Goal: Task Accomplishment & Management: Complete application form

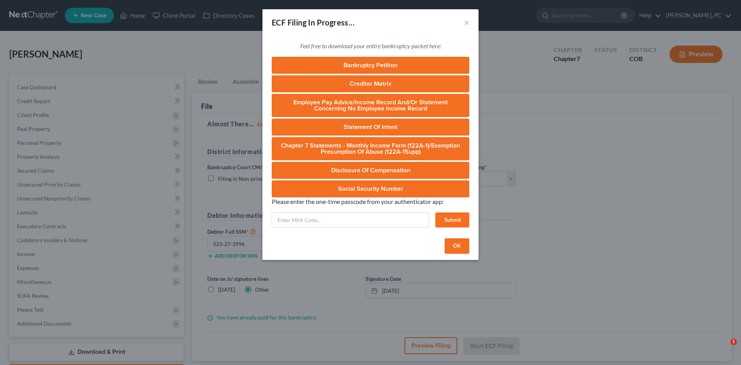
select select "0"
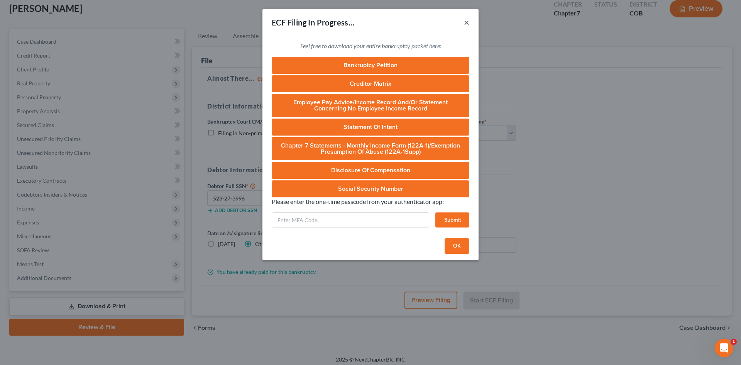
click at [466, 22] on button "×" at bounding box center [466, 22] width 5 height 9
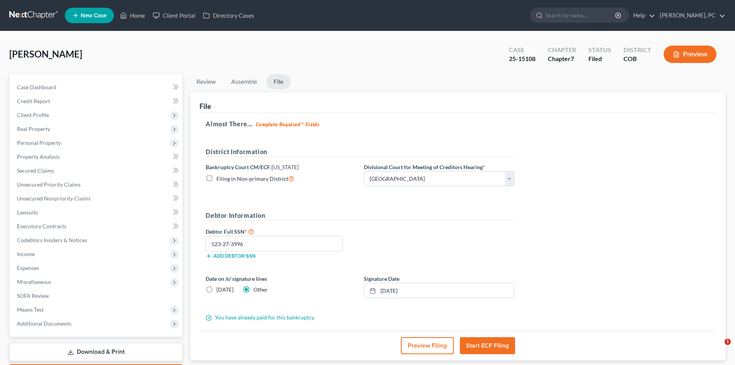
select select "0"
click at [140, 15] on link "Home" at bounding box center [132, 15] width 33 height 14
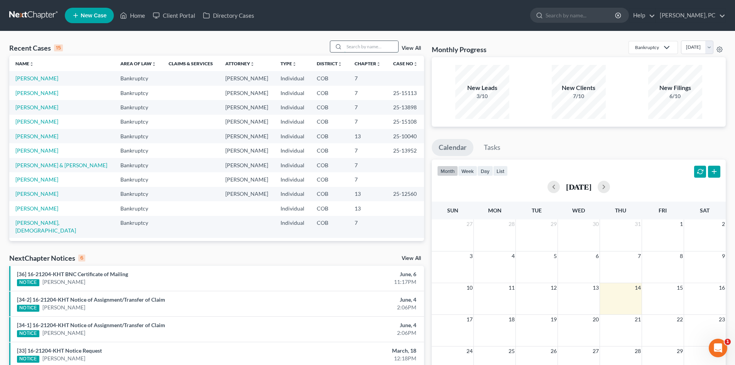
click at [374, 44] on input "search" at bounding box center [371, 46] width 54 height 11
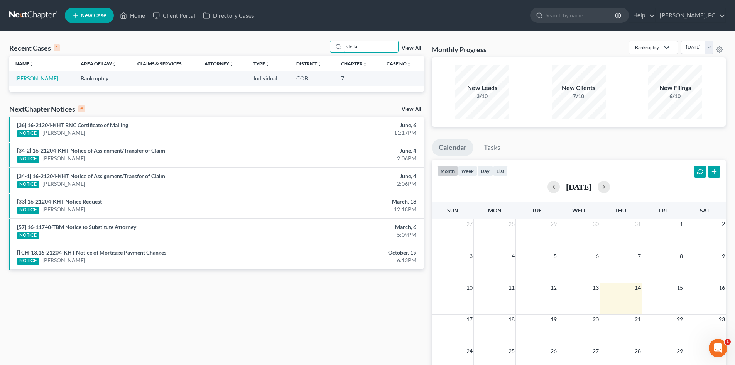
type input "stella"
click at [42, 79] on link "[PERSON_NAME]" at bounding box center [36, 78] width 43 height 7
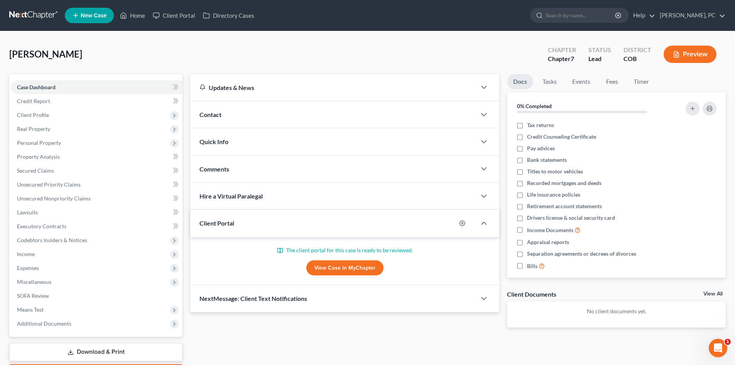
click at [351, 264] on link "View Case in MyChapter" at bounding box center [345, 267] width 77 height 15
drag, startPoint x: 51, startPoint y: 195, endPoint x: 68, endPoint y: 192, distance: 17.1
click at [51, 195] on span "Unsecured Nonpriority Claims" at bounding box center [54, 198] width 74 height 7
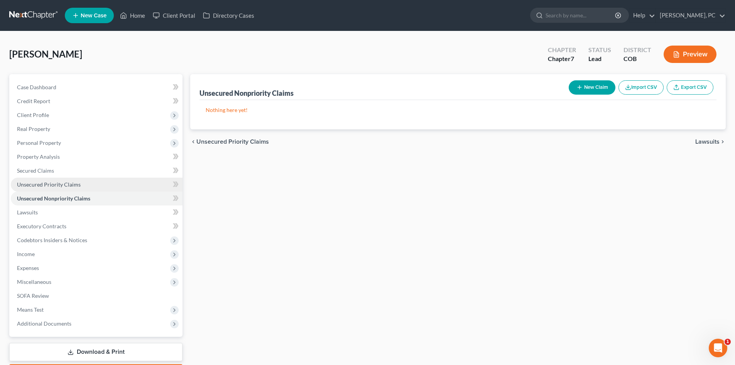
click at [43, 186] on span "Unsecured Priority Claims" at bounding box center [49, 184] width 64 height 7
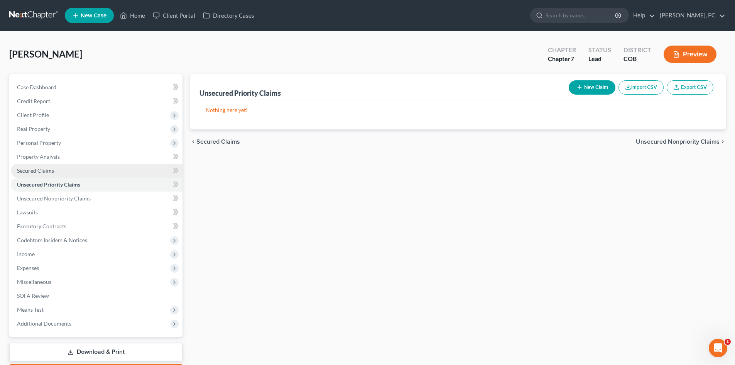
click at [41, 171] on span "Secured Claims" at bounding box center [35, 170] width 37 height 7
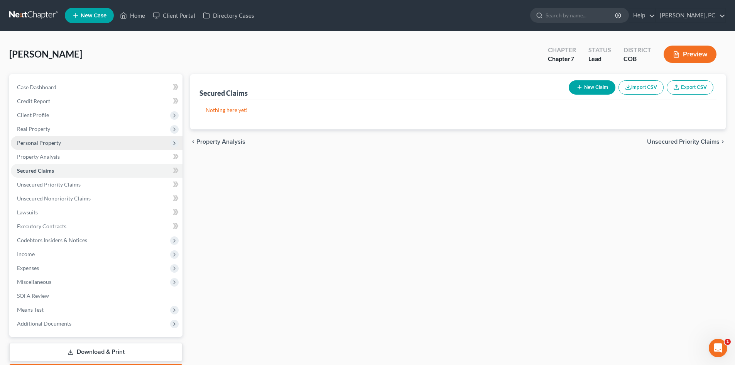
click at [42, 144] on span "Personal Property" at bounding box center [39, 142] width 44 height 7
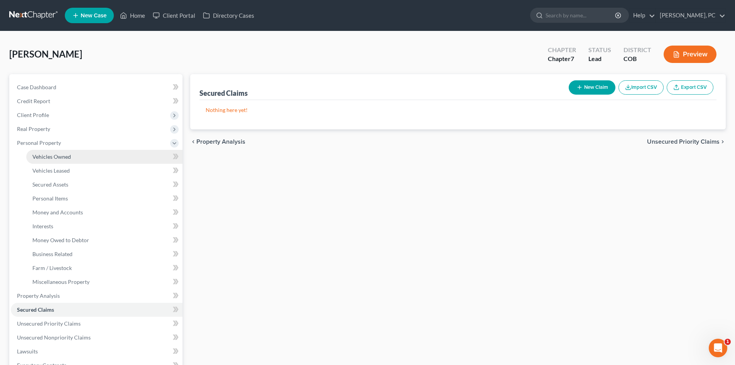
click at [51, 158] on span "Vehicles Owned" at bounding box center [51, 156] width 39 height 7
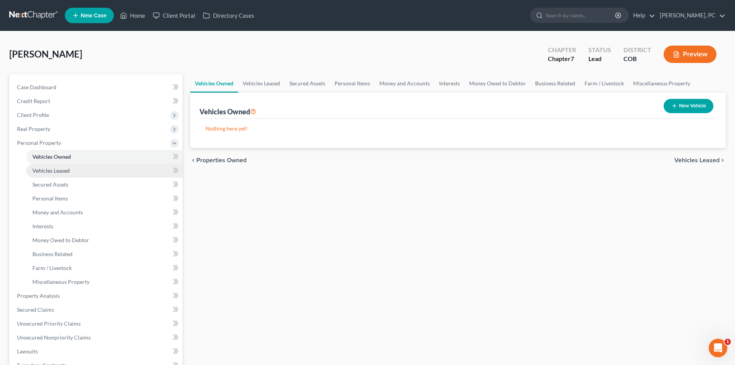
click at [46, 167] on span "Vehicles Leased" at bounding box center [50, 170] width 37 height 7
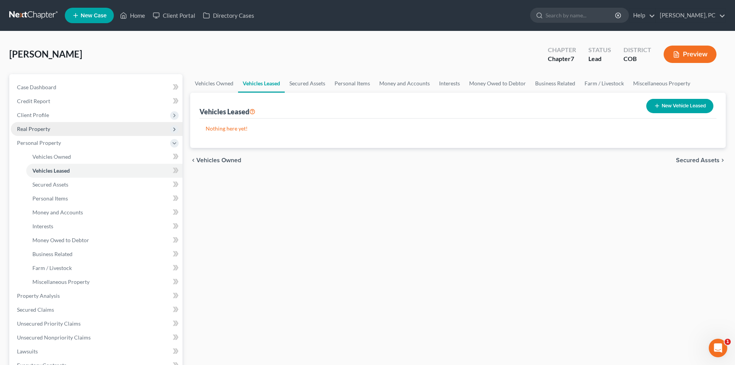
click at [39, 129] on span "Real Property" at bounding box center [33, 128] width 33 height 7
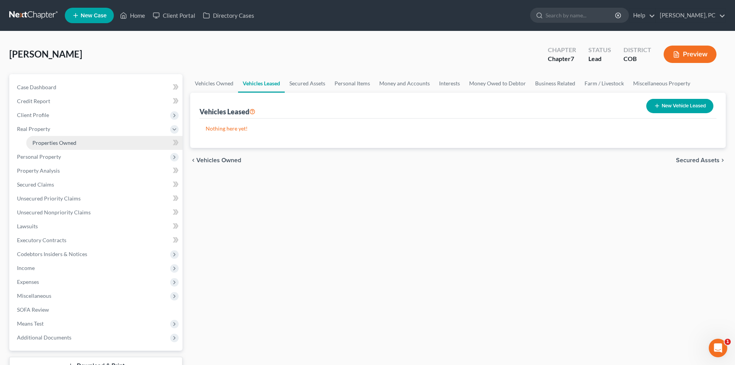
click at [50, 139] on link "Properties Owned" at bounding box center [104, 143] width 156 height 14
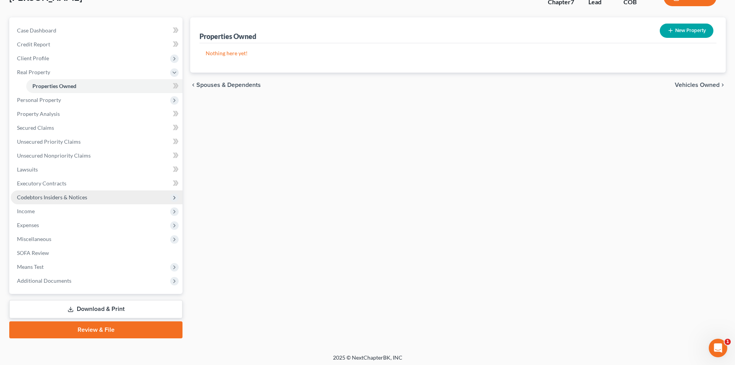
scroll to position [59, 0]
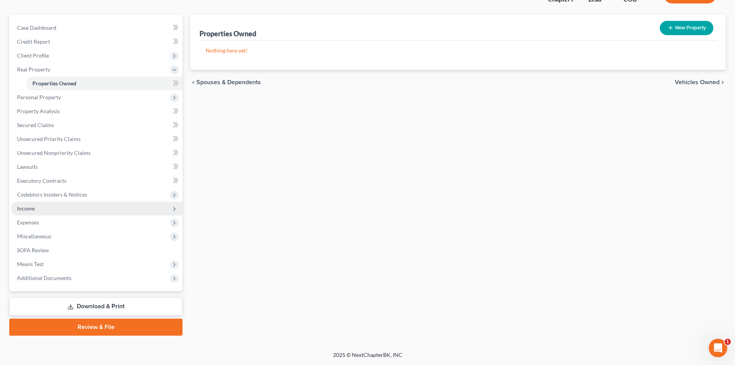
click at [36, 208] on span "Income" at bounding box center [97, 209] width 172 height 14
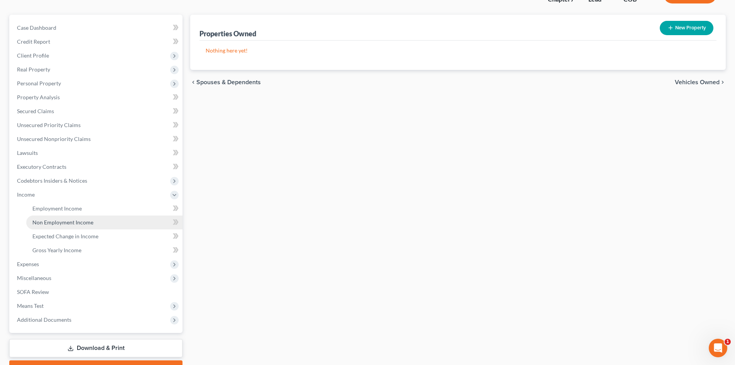
click at [49, 219] on span "Non Employment Income" at bounding box center [62, 222] width 61 height 7
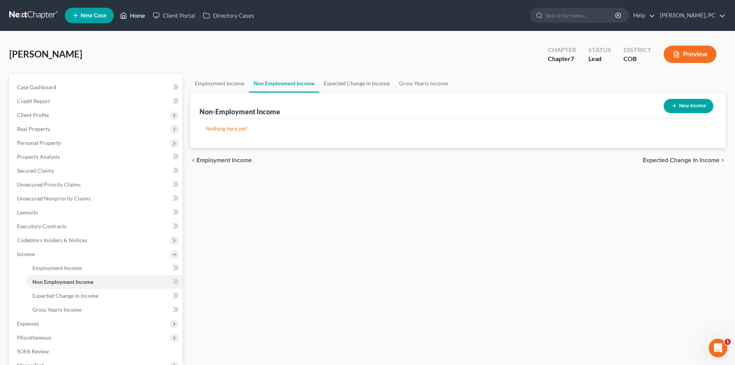
click at [130, 14] on link "Home" at bounding box center [132, 15] width 33 height 14
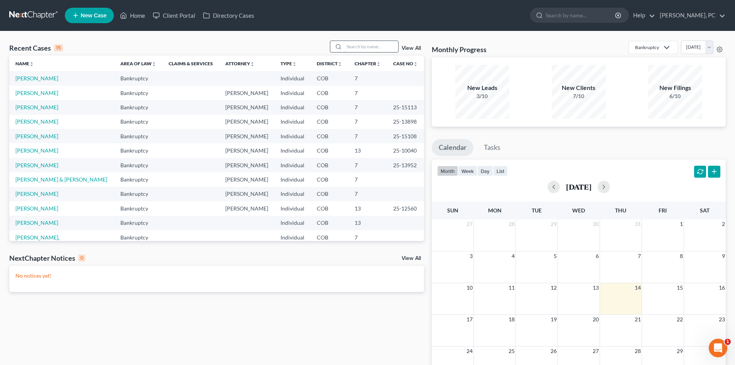
click at [369, 44] on input "search" at bounding box center [371, 46] width 54 height 11
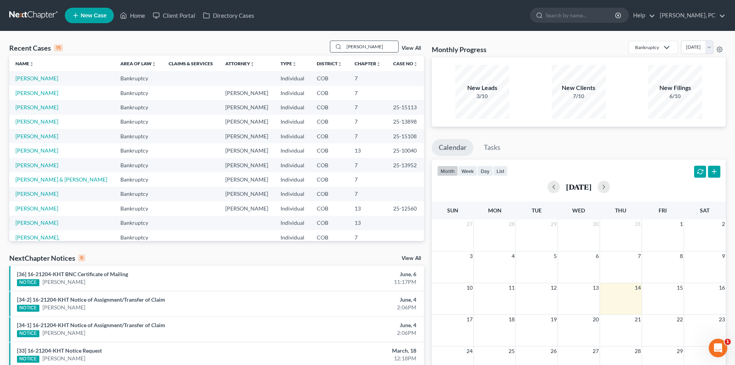
type input "[PERSON_NAME]"
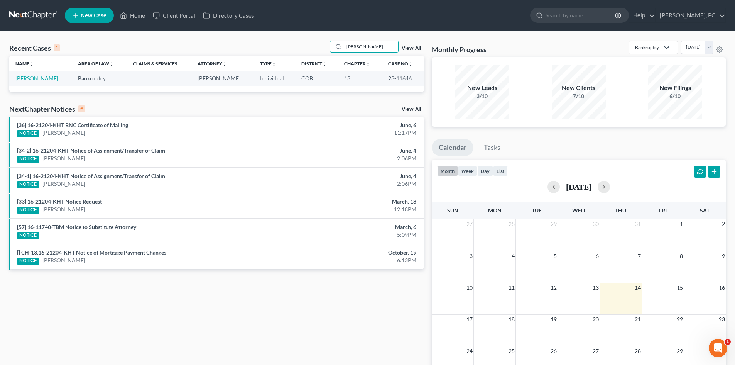
click at [84, 19] on link "New Case" at bounding box center [89, 15] width 49 height 15
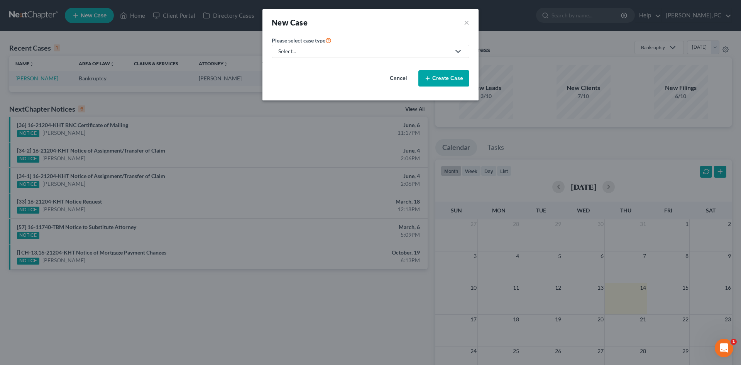
click at [313, 52] on div "Select..." at bounding box center [364, 51] width 172 height 8
click at [301, 68] on div "Bankruptcy" at bounding box center [293, 67] width 28 height 8
select select "11"
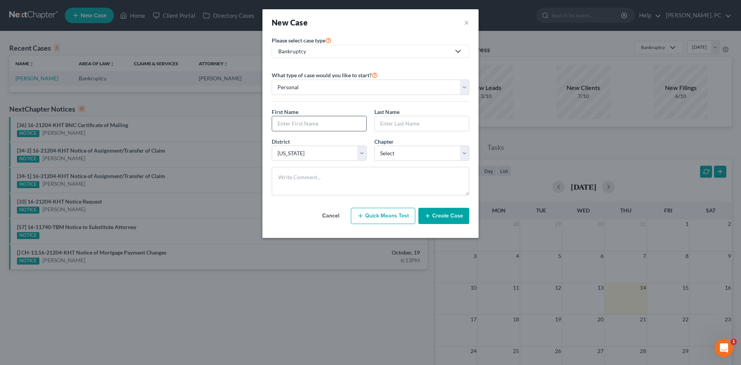
click at [300, 121] on input "text" at bounding box center [319, 123] width 94 height 15
type input "[PERSON_NAME]"
drag, startPoint x: 385, startPoint y: 148, endPoint x: 385, endPoint y: 152, distance: 4.6
click at [385, 152] on select "Select 7 11 12 13" at bounding box center [421, 153] width 95 height 15
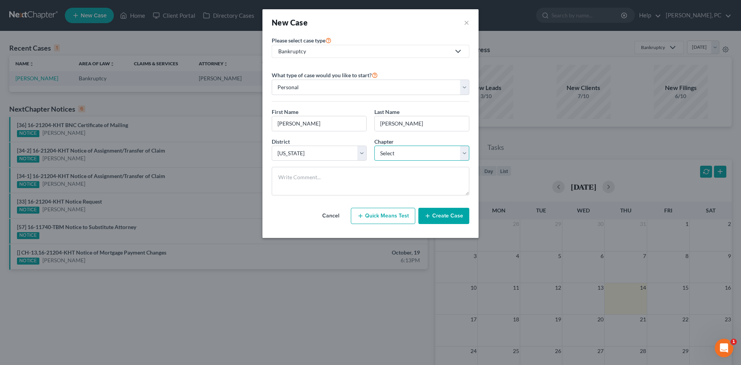
select select "0"
click at [374, 146] on select "Select 7 11 12 13" at bounding box center [421, 153] width 95 height 15
click at [432, 216] on button "Create Case" at bounding box center [443, 216] width 51 height 16
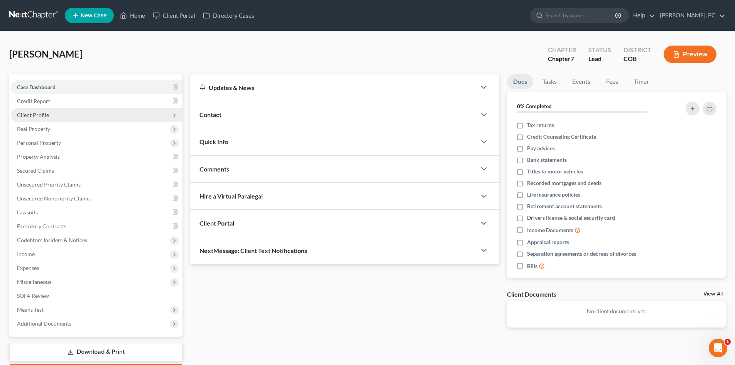
click at [35, 116] on span "Client Profile" at bounding box center [33, 115] width 32 height 7
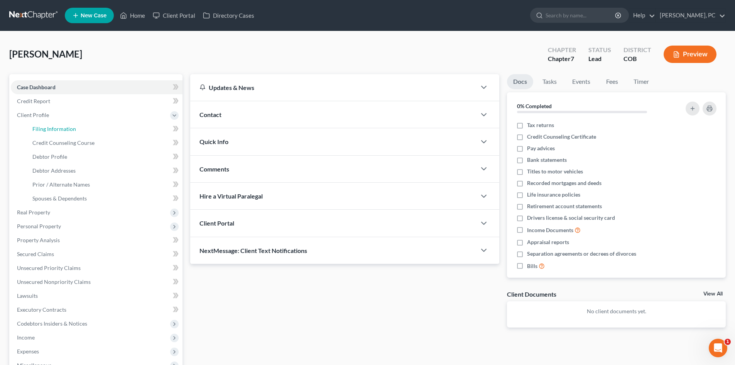
drag, startPoint x: 58, startPoint y: 124, endPoint x: 186, endPoint y: 127, distance: 128.2
click at [58, 124] on link "Filing Information" at bounding box center [104, 129] width 156 height 14
select select "1"
select select "0"
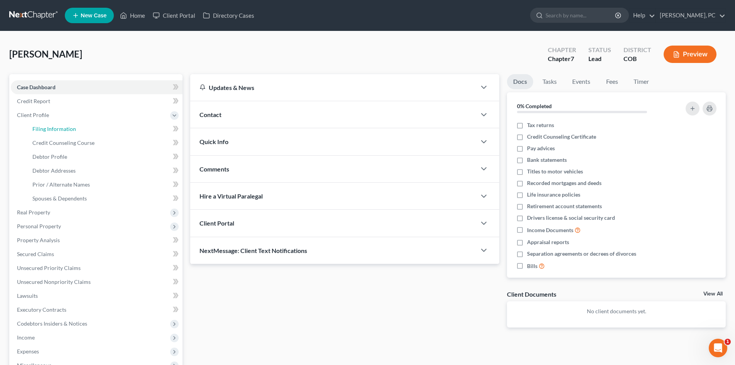
select select "11"
select select "5"
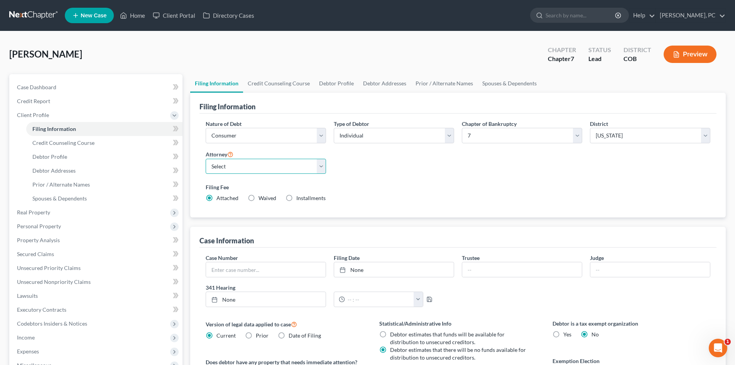
click at [242, 171] on select "Select [PERSON_NAME] - COB [PERSON_NAME] - COB [PERSON_NAME] - COB [PERSON_NAME…" at bounding box center [266, 166] width 120 height 15
select select "0"
click at [206, 159] on select "Select [PERSON_NAME] - COB [PERSON_NAME] - COB [PERSON_NAME] - COB [PERSON_NAME…" at bounding box center [266, 166] width 120 height 15
click at [77, 142] on span "Credit Counseling Course" at bounding box center [63, 142] width 62 height 7
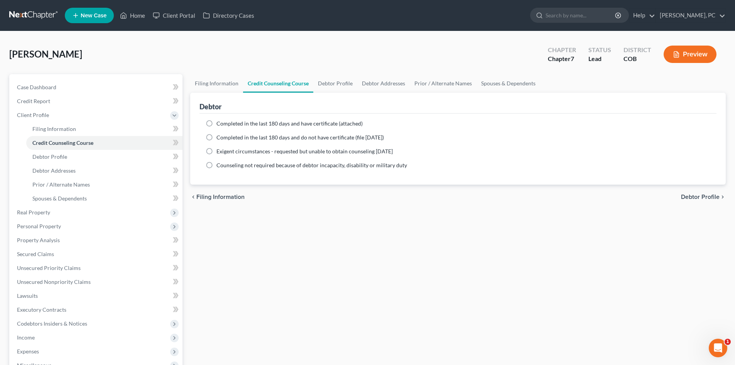
click at [217, 123] on label "Completed in the last 180 days and have certificate (attached)" at bounding box center [290, 124] width 146 height 8
click at [220, 123] on input "Completed in the last 180 days and have certificate (attached)" at bounding box center [222, 122] width 5 height 5
radio input "true"
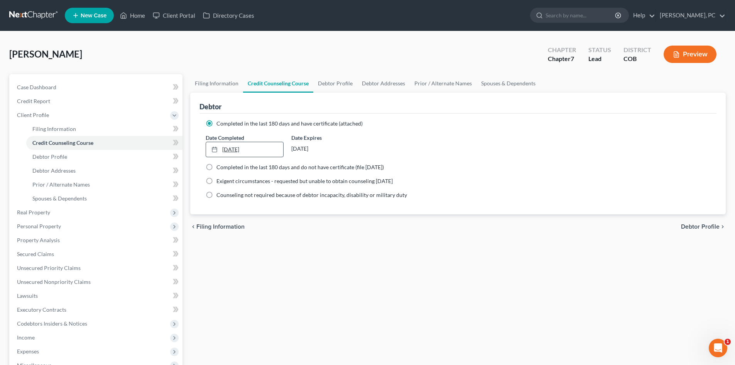
click at [246, 147] on link "[DATE]" at bounding box center [244, 149] width 77 height 15
click at [59, 157] on span "Debtor Profile" at bounding box center [49, 156] width 35 height 7
select select "0"
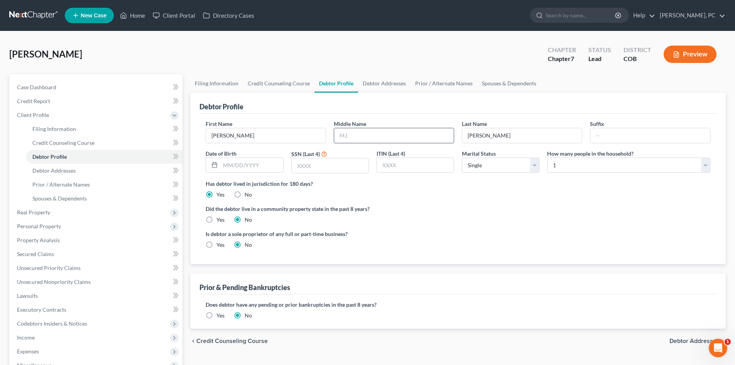
click at [341, 137] on input "text" at bounding box center [394, 135] width 120 height 15
type input "Roscoe"
click at [646, 134] on input "text" at bounding box center [651, 135] width 120 height 15
type input "Jr."
click at [342, 164] on input "text" at bounding box center [330, 165] width 77 height 15
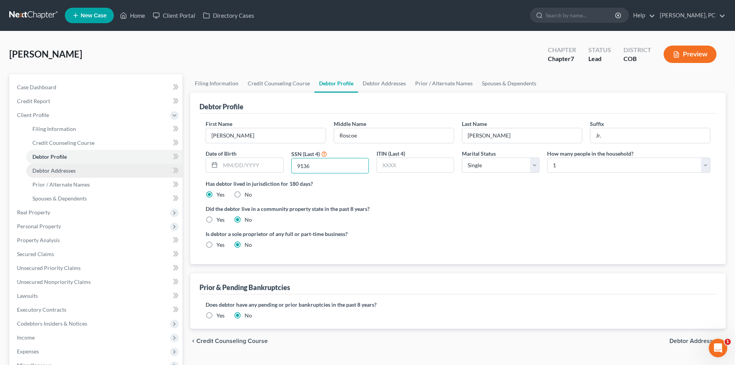
type input "9136"
click at [61, 170] on span "Debtor Addresses" at bounding box center [53, 170] width 43 height 7
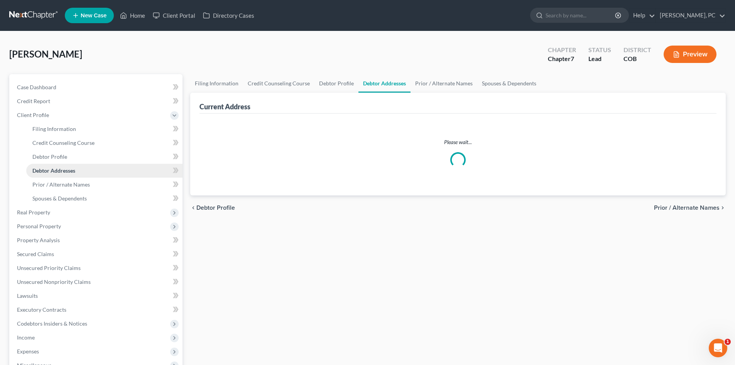
select select "0"
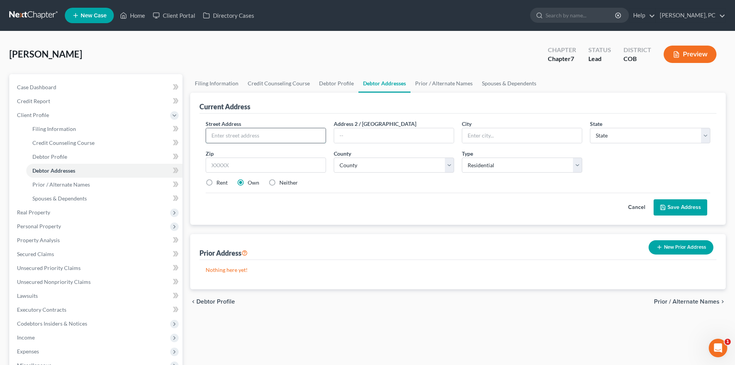
click at [283, 131] on input "text" at bounding box center [266, 135] width 120 height 15
type input "[STREET_ADDRESS][PERSON_NAME]"
type input "80226"
type input "[GEOGRAPHIC_DATA]"
select select "5"
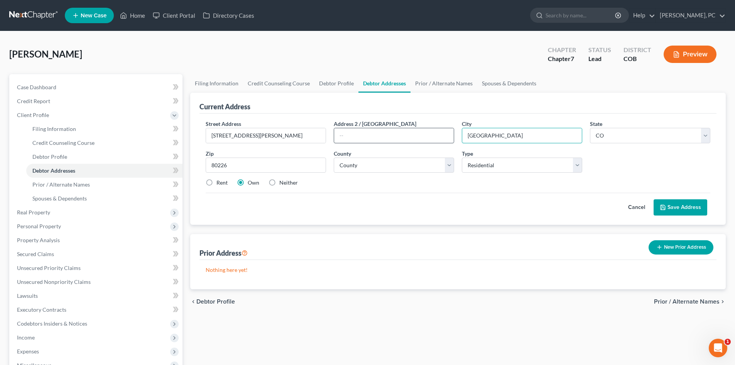
drag, startPoint x: 492, startPoint y: 133, endPoint x: 429, endPoint y: 136, distance: 63.0
click at [430, 136] on div "Street Address * [STREET_ADDRESS][PERSON_NAME] * [GEOGRAPHIC_DATA] * State [US_…" at bounding box center [458, 156] width 513 height 73
type input "Lakewood"
click at [217, 183] on label "Rent" at bounding box center [222, 183] width 11 height 8
click at [220, 183] on input "Rent" at bounding box center [222, 181] width 5 height 5
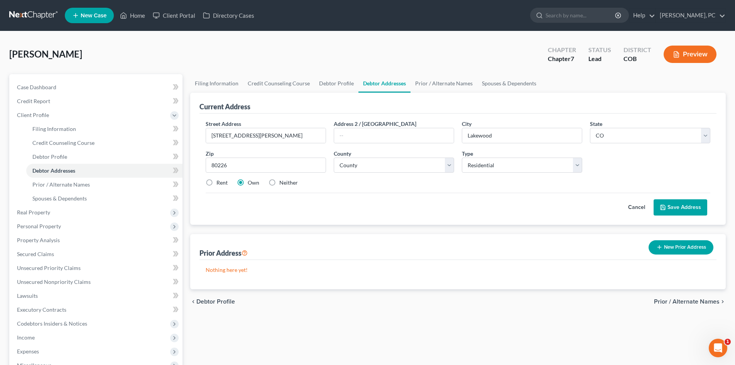
radio input "true"
click at [684, 203] on button "Save Address" at bounding box center [681, 207] width 54 height 16
click at [363, 168] on select "County [GEOGRAPHIC_DATA] [GEOGRAPHIC_DATA] [GEOGRAPHIC_DATA] [GEOGRAPHIC_DATA] …" at bounding box center [394, 164] width 120 height 15
select select "30"
click at [334, 157] on select "County [GEOGRAPHIC_DATA] [GEOGRAPHIC_DATA] [GEOGRAPHIC_DATA] [GEOGRAPHIC_DATA] …" at bounding box center [394, 164] width 120 height 15
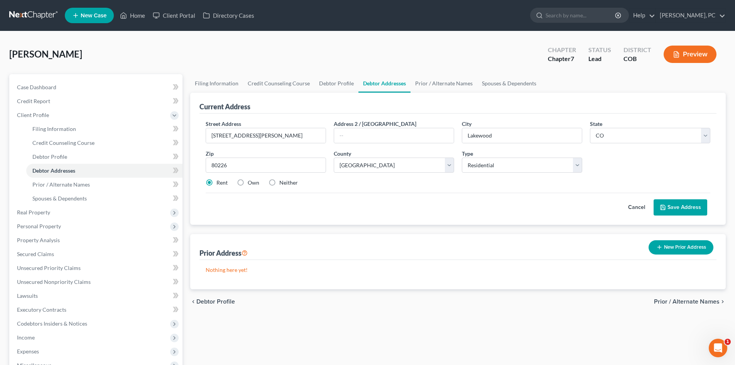
click at [682, 206] on button "Save Address" at bounding box center [681, 207] width 54 height 16
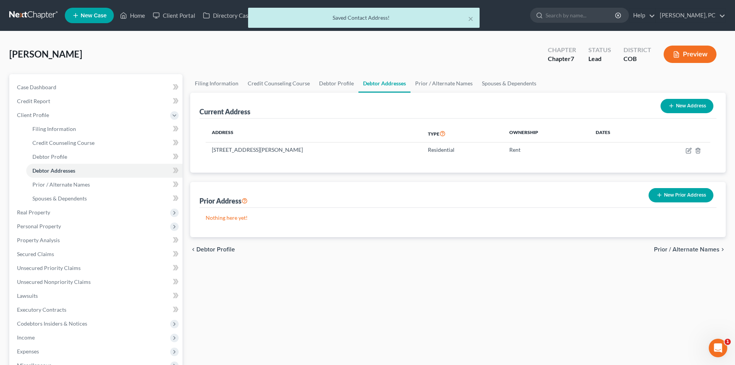
click at [672, 197] on button "New Prior Address" at bounding box center [681, 195] width 65 height 14
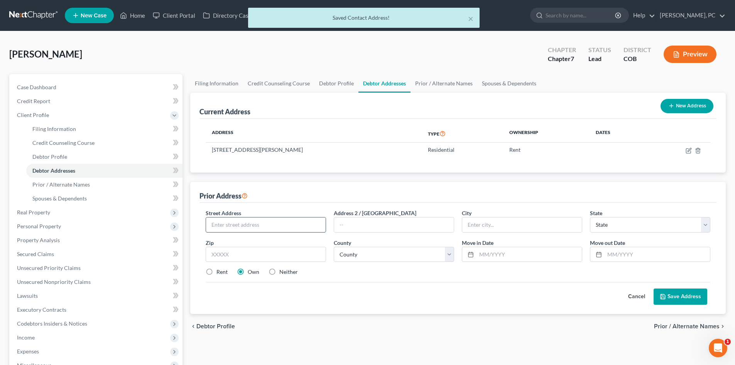
click at [232, 221] on input "text" at bounding box center [266, 224] width 120 height 15
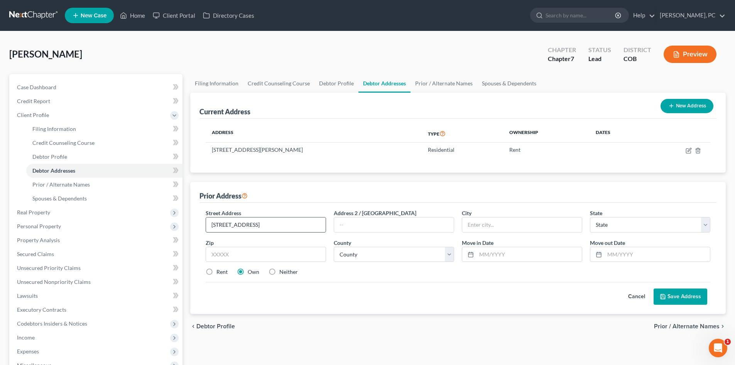
type input "[STREET_ADDRESS]"
drag, startPoint x: 245, startPoint y: 224, endPoint x: 206, endPoint y: 225, distance: 39.4
click at [206, 225] on div "[STREET_ADDRESS]" at bounding box center [266, 224] width 120 height 15
click at [280, 252] on input "text" at bounding box center [266, 254] width 120 height 15
type input "80010"
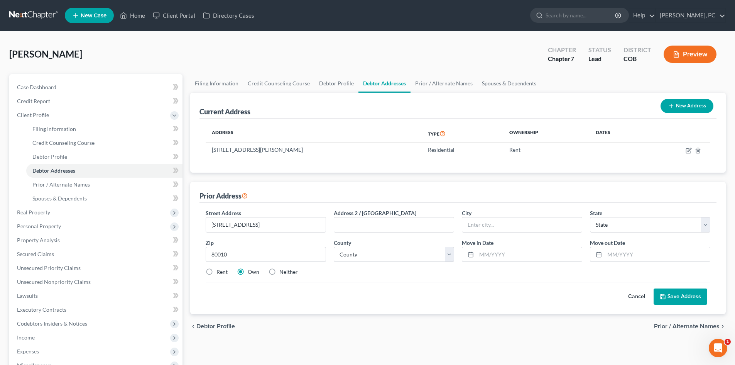
click at [217, 272] on label "Rent" at bounding box center [222, 272] width 11 height 8
click at [220, 272] on input "Rent" at bounding box center [222, 270] width 5 height 5
radio input "true"
type input "Aurora"
select select "5"
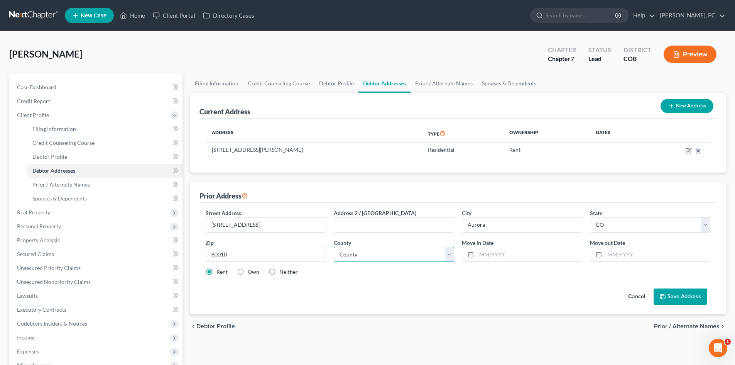
click at [375, 254] on select "County" at bounding box center [394, 254] width 120 height 15
select select "2"
click at [334, 247] on select "County [GEOGRAPHIC_DATA] [GEOGRAPHIC_DATA] [GEOGRAPHIC_DATA] [GEOGRAPHIC_DATA] …" at bounding box center [394, 254] width 120 height 15
click at [507, 255] on input "text" at bounding box center [529, 254] width 105 height 15
type input "01/1992"
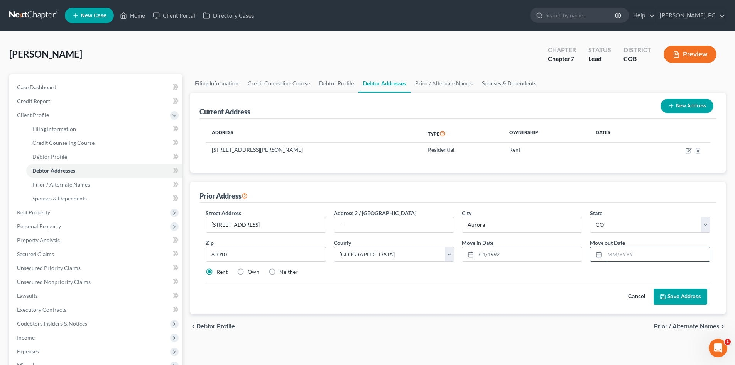
click at [626, 253] on input "text" at bounding box center [657, 254] width 105 height 15
type input "12/2023"
click at [672, 299] on button "Save Address" at bounding box center [681, 296] width 54 height 16
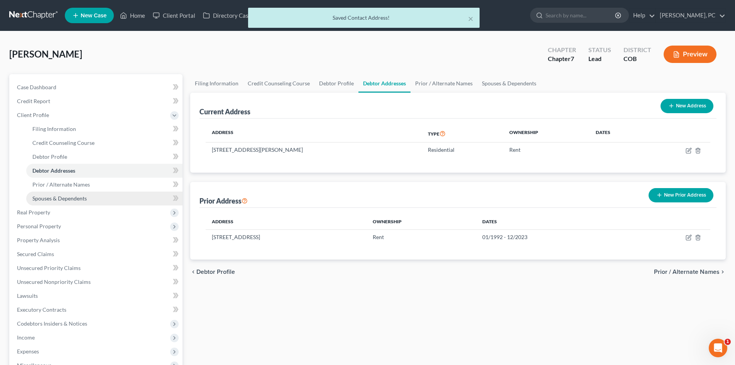
click at [49, 199] on span "Spouses & Dependents" at bounding box center [59, 198] width 54 height 7
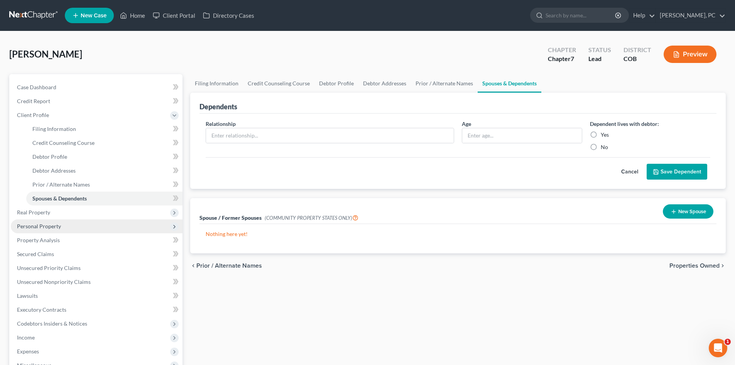
click at [48, 223] on span "Personal Property" at bounding box center [39, 226] width 44 height 7
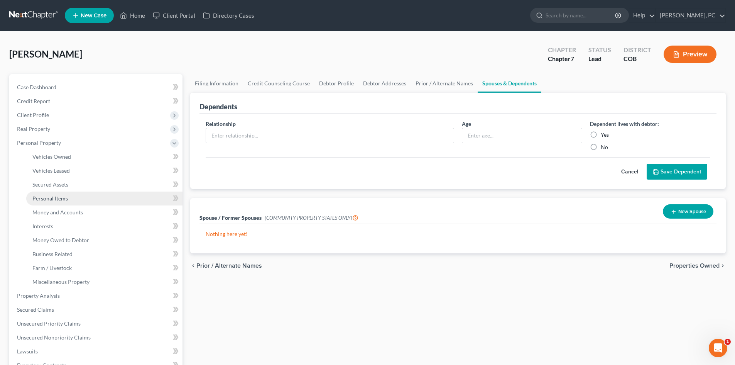
click at [52, 194] on link "Personal Items" at bounding box center [104, 198] width 156 height 14
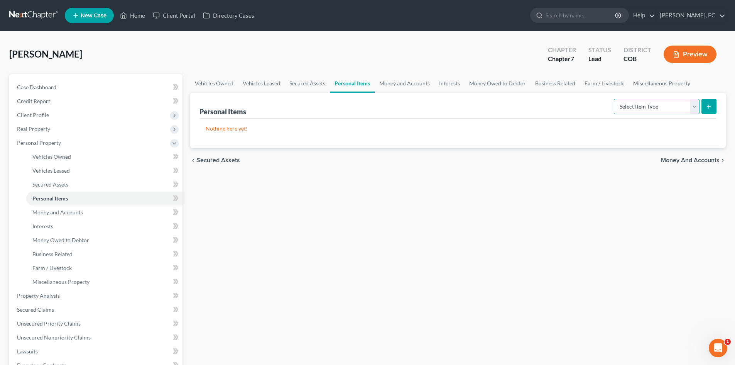
click at [629, 111] on select "Select Item Type Clothing Collectibles Of Value Electronics Firearms Household …" at bounding box center [657, 106] width 86 height 15
select select "electronics"
click at [615, 99] on select "Select Item Type Clothing Collectibles Of Value Electronics Firearms Household …" at bounding box center [657, 106] width 86 height 15
click at [712, 106] on icon "submit" at bounding box center [709, 106] width 6 height 6
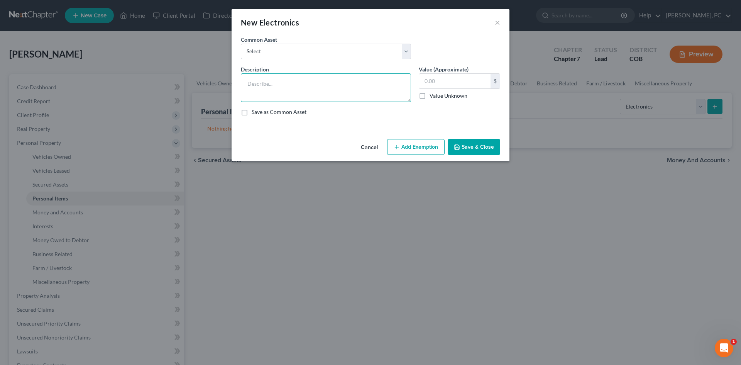
click at [257, 83] on textarea at bounding box center [326, 87] width 170 height 29
type textarea "TV"
type input "300"
click at [413, 151] on button "Add Exemption" at bounding box center [416, 147] width 58 height 16
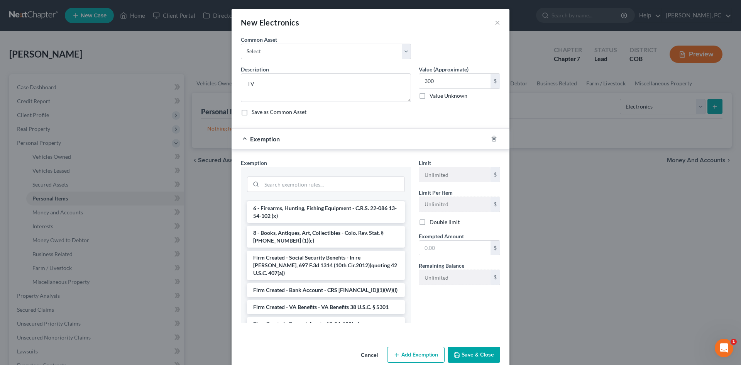
scroll to position [1101, 0]
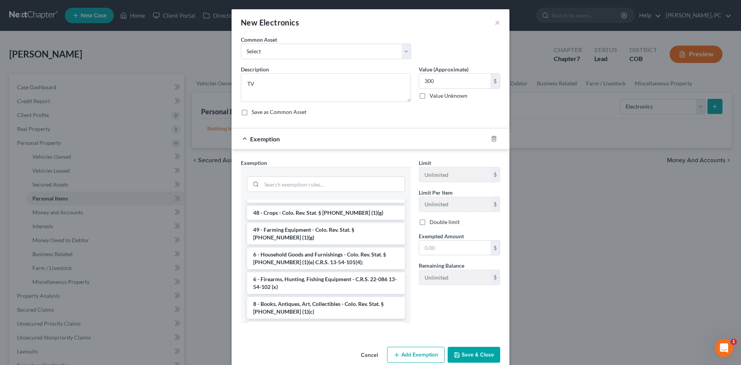
click at [318, 247] on li "6 - Household Goods and Furnishings - Colo. Rev. Stat. § [PHONE_NUMBER] (1)(e) …" at bounding box center [326, 258] width 158 height 22
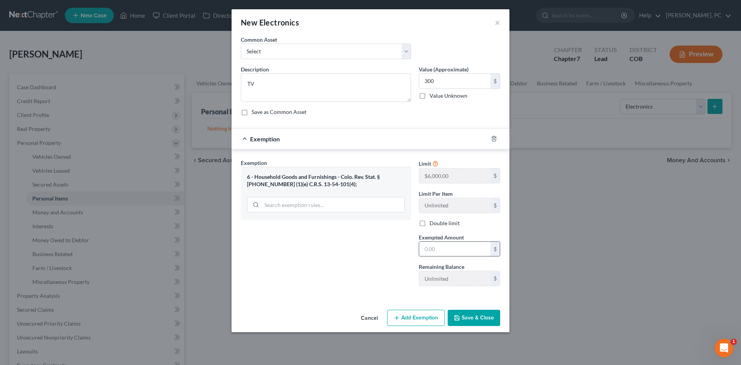
click at [425, 250] on input "text" at bounding box center [454, 249] width 71 height 15
type input "300"
click at [475, 314] on button "Save & Close" at bounding box center [474, 318] width 52 height 16
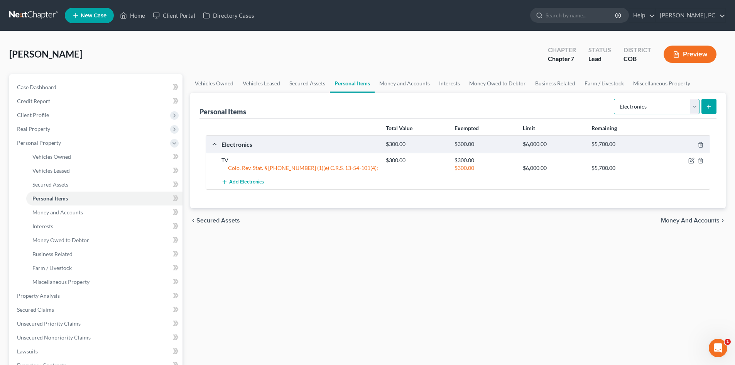
click at [622, 105] on select "Select Item Type Clothing Collectibles Of Value Electronics Firearms Household …" at bounding box center [657, 106] width 86 height 15
select select "clothing"
click at [615, 99] on select "Select Item Type Clothing Collectibles Of Value Electronics Firearms Household …" at bounding box center [657, 106] width 86 height 15
click at [708, 107] on line "submit" at bounding box center [709, 107] width 3 height 0
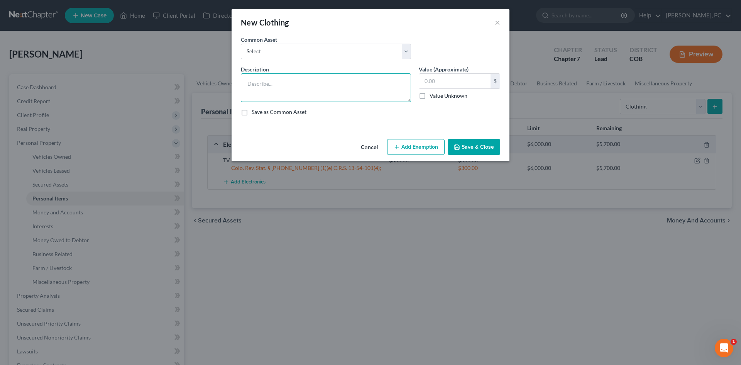
click at [257, 83] on textarea at bounding box center [326, 87] width 170 height 29
type textarea "Clothing & shoes"
type input "100"
click at [398, 146] on icon "button" at bounding box center [397, 147] width 6 height 6
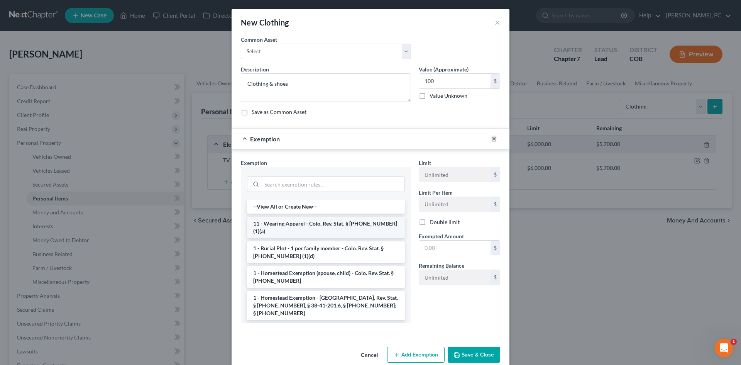
click at [295, 221] on li "11 - Wearing Apparel - Colo. Rev. Stat. § [PHONE_NUMBER] (1)(a)" at bounding box center [326, 228] width 158 height 22
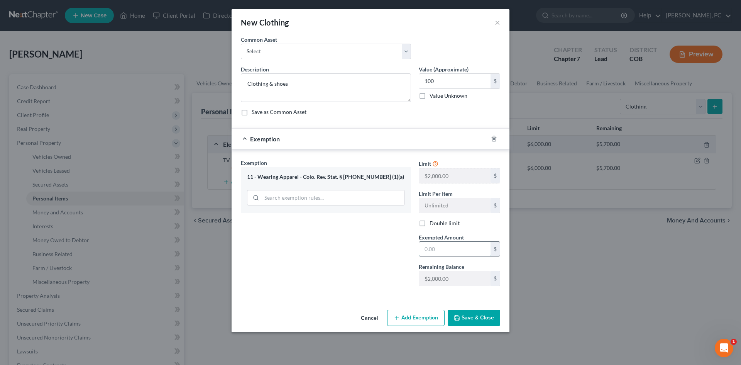
click at [441, 249] on input "text" at bounding box center [454, 249] width 71 height 15
type input "100"
click at [476, 322] on button "Save & Close" at bounding box center [474, 318] width 52 height 16
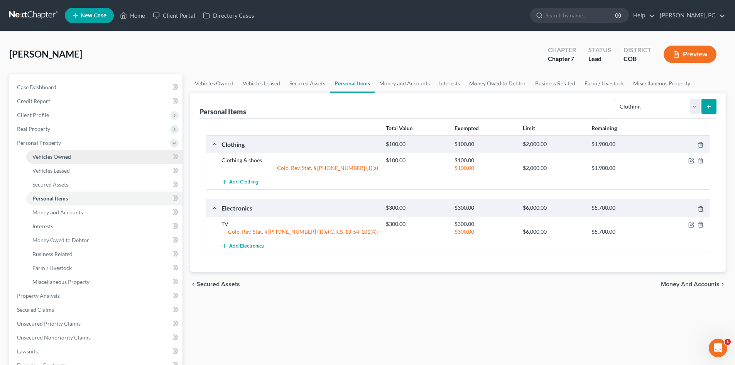
click at [55, 153] on span "Vehicles Owned" at bounding box center [51, 156] width 39 height 7
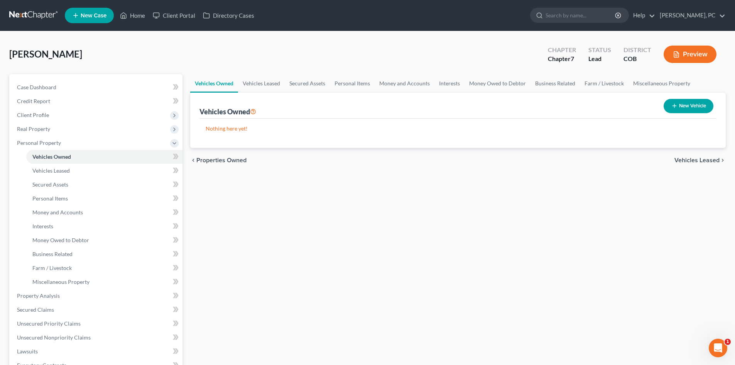
click at [683, 106] on button "New Vehicle" at bounding box center [689, 106] width 50 height 14
select select "0"
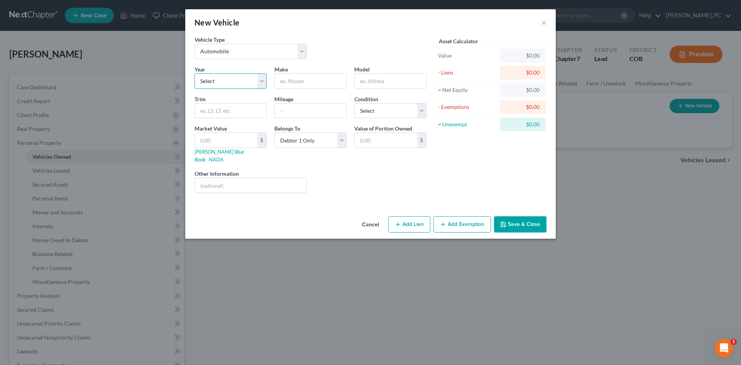
click at [246, 78] on select "Select 2026 2025 2024 2023 2022 2021 2020 2019 2018 2017 2016 2015 2014 2013 20…" at bounding box center [231, 80] width 72 height 15
select select "11"
click at [195, 73] on select "Select 2026 2025 2024 2023 2022 2021 2020 2019 2018 2017 2016 2015 2014 2013 20…" at bounding box center [231, 80] width 72 height 15
click at [291, 81] on input "text" at bounding box center [310, 81] width 71 height 15
type input "Chevy"
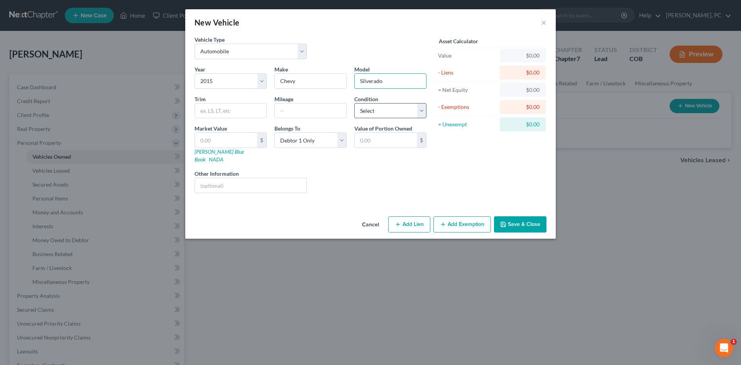
type input "Silverado"
click at [384, 115] on select "Select Excellent Very Good Good Fair Poor" at bounding box center [390, 110] width 72 height 15
select select "2"
click at [354, 103] on select "Select Excellent Very Good Good Fair Poor" at bounding box center [390, 110] width 72 height 15
click at [228, 140] on input "text" at bounding box center [226, 140] width 62 height 15
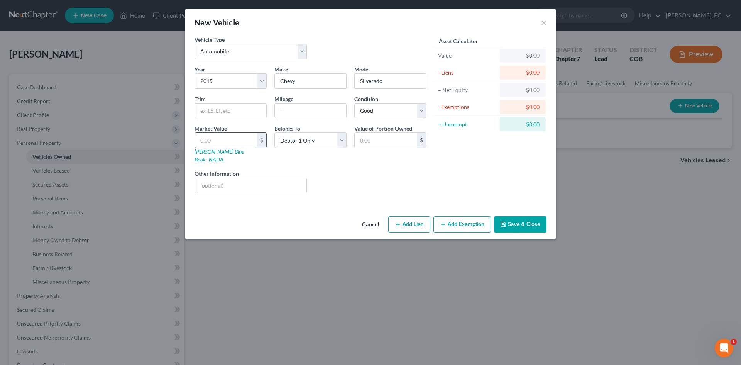
type input "7"
type input "7.00"
type input "75"
type input "75.00"
type input "750"
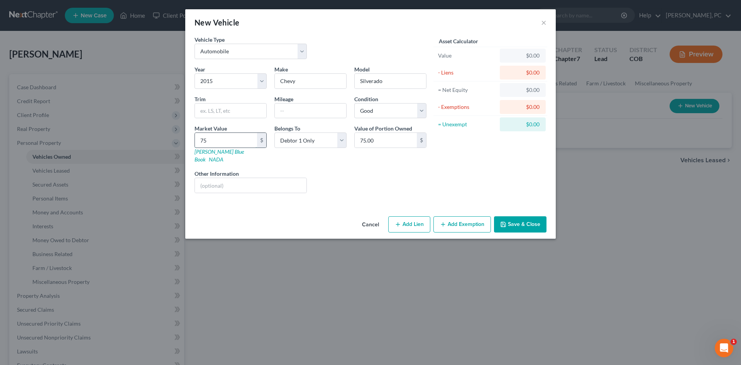
type input "750.00"
type input "7500"
type input "7,500.00"
type input "7,500"
click at [456, 222] on button "Add Exemption" at bounding box center [463, 224] width 58 height 16
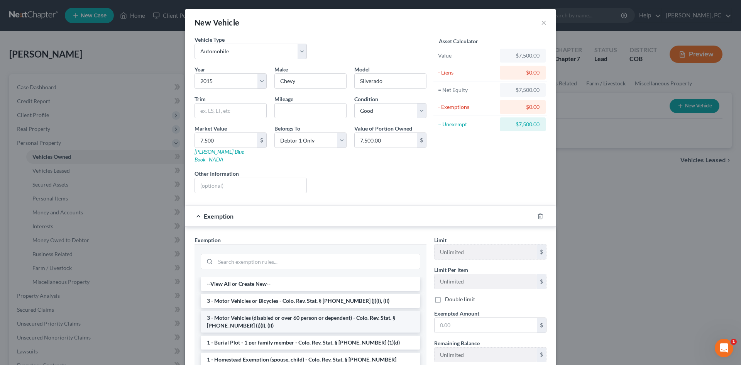
click at [271, 315] on li "3 - Motor Vehicles (disabled or over 60 person or dependent) - Colo. Rev. Stat.…" at bounding box center [311, 322] width 220 height 22
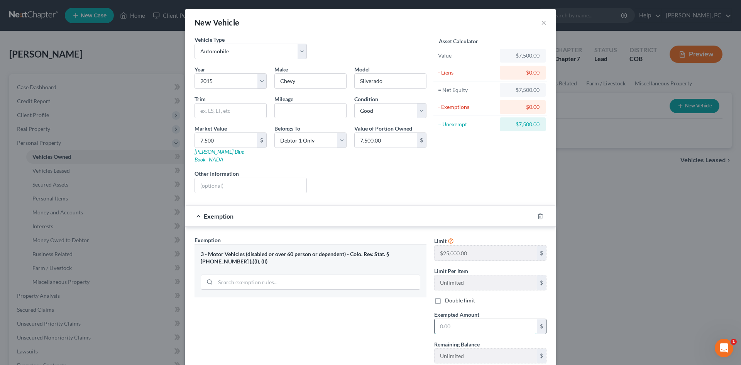
click at [478, 322] on input "text" at bounding box center [486, 326] width 102 height 15
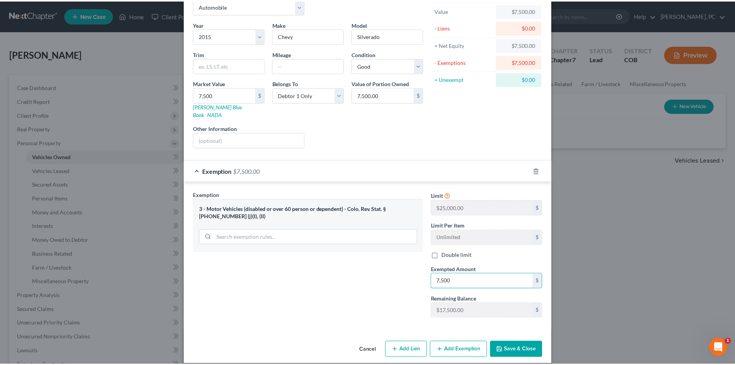
scroll to position [46, 0]
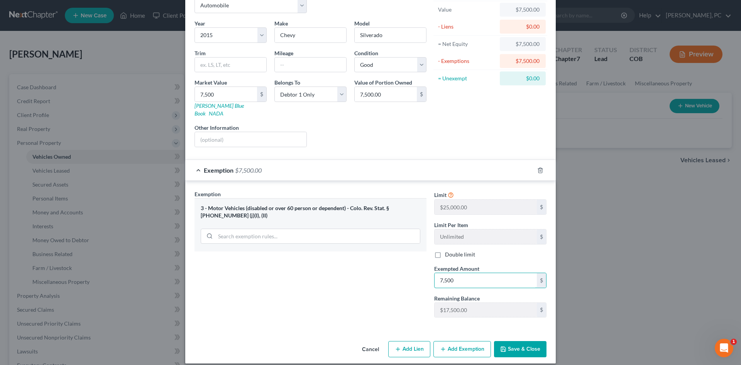
type input "7,500"
click at [500, 346] on icon "button" at bounding box center [503, 349] width 6 height 6
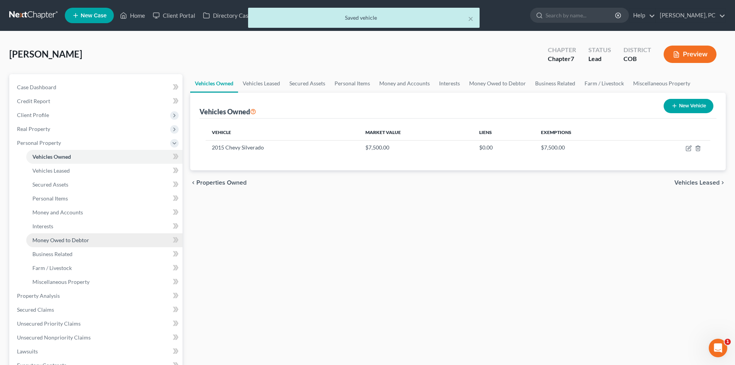
drag, startPoint x: 49, startPoint y: 240, endPoint x: 129, endPoint y: 234, distance: 79.8
click at [49, 240] on span "Money Owed to Debtor" at bounding box center [60, 240] width 57 height 7
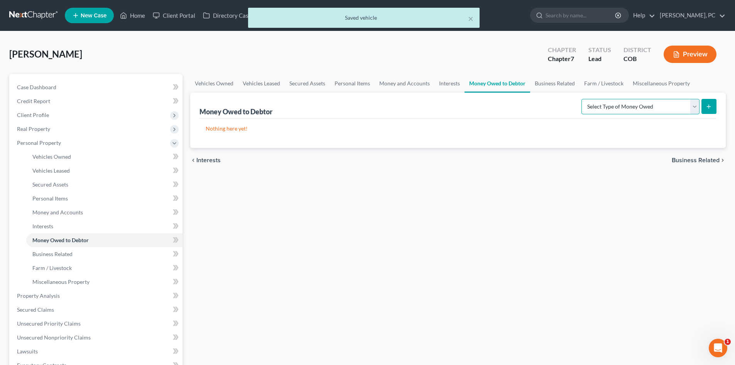
click at [600, 112] on select "Select Type of Money Owed Accounts Receivable Alimony Child Support Claims Agai…" at bounding box center [641, 106] width 118 height 15
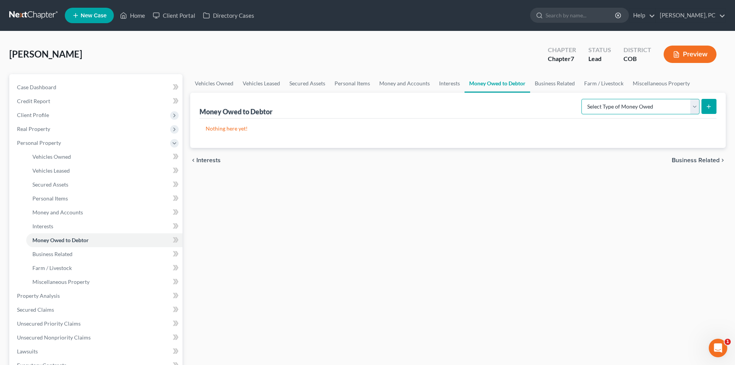
select select "other_contingent_and_unliquidated_claims"
click at [583, 99] on select "Select Type of Money Owed Accounts Receivable Alimony Child Support Claims Agai…" at bounding box center [641, 106] width 118 height 15
click at [710, 103] on icon "submit" at bounding box center [709, 106] width 6 height 6
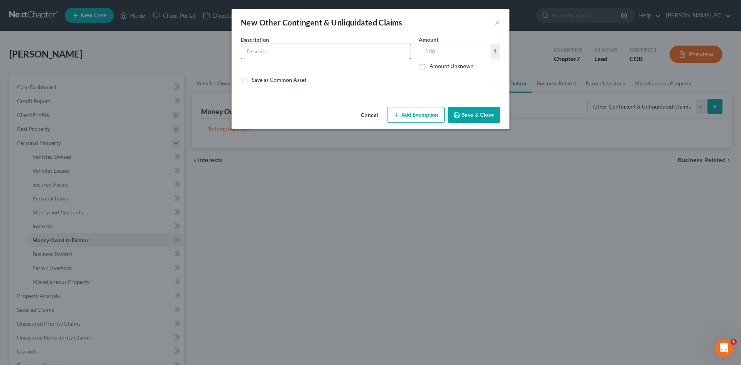
click at [283, 48] on input "text" at bounding box center [325, 51] width 169 height 15
type input "4 year + interest"
type input "1,650"
click at [486, 110] on button "Save & Close" at bounding box center [474, 115] width 52 height 16
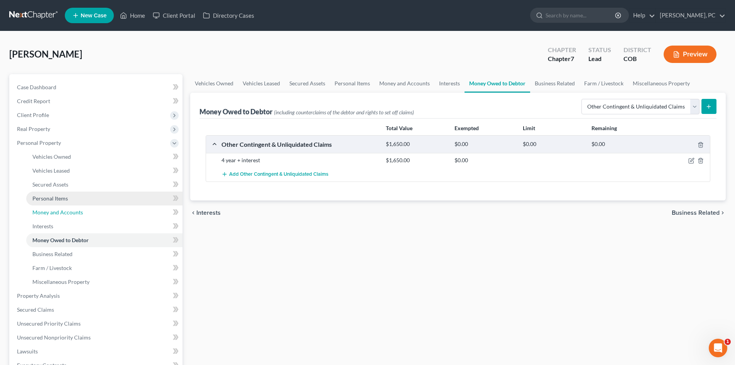
drag, startPoint x: 60, startPoint y: 210, endPoint x: 93, endPoint y: 204, distance: 33.0
click at [60, 210] on span "Money and Accounts" at bounding box center [57, 212] width 51 height 7
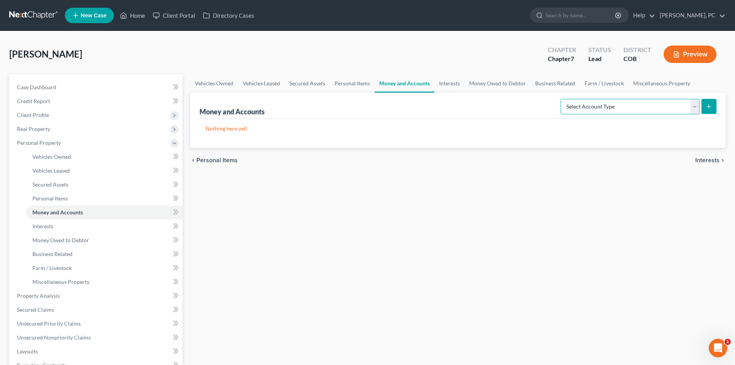
click at [587, 108] on select "Select Account Type Brokerage Cash on Hand Certificates of Deposit Checking Acc…" at bounding box center [630, 106] width 139 height 15
select select "checking"
click at [562, 99] on select "Select Account Type Brokerage Cash on Hand Certificates of Deposit Checking Acc…" at bounding box center [630, 106] width 139 height 15
click at [707, 108] on icon "submit" at bounding box center [709, 106] width 6 height 6
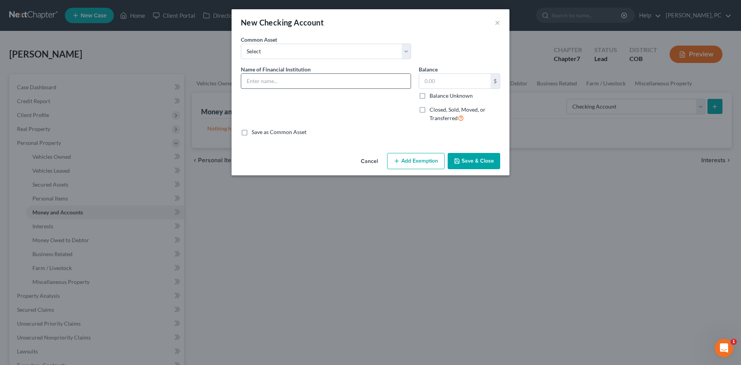
click at [292, 77] on input "text" at bounding box center [325, 81] width 169 height 15
type input "Bellco"
click at [449, 83] on input "text" at bounding box center [454, 81] width 71 height 15
type input "176"
click at [472, 154] on button "Save & Close" at bounding box center [474, 161] width 52 height 16
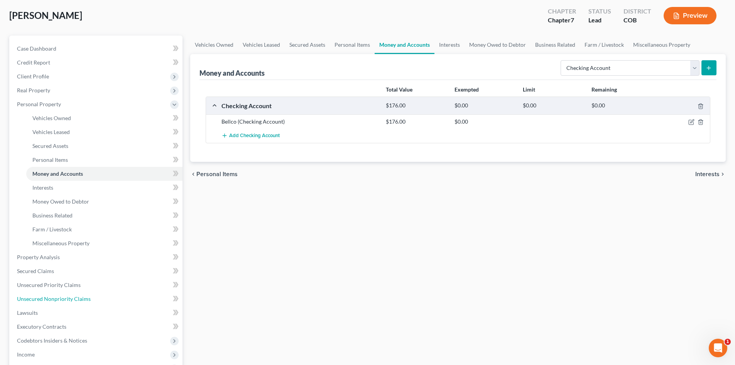
drag, startPoint x: 74, startPoint y: 298, endPoint x: 173, endPoint y: 228, distance: 120.7
click at [74, 298] on span "Unsecured Nonpriority Claims" at bounding box center [54, 298] width 74 height 7
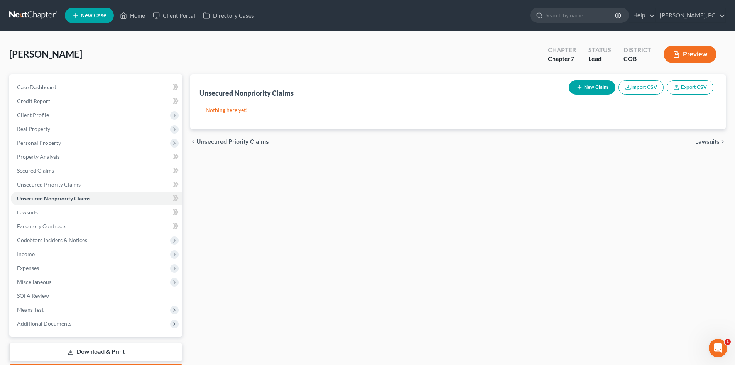
click at [589, 89] on button "New Claim" at bounding box center [592, 87] width 47 height 14
select select "0"
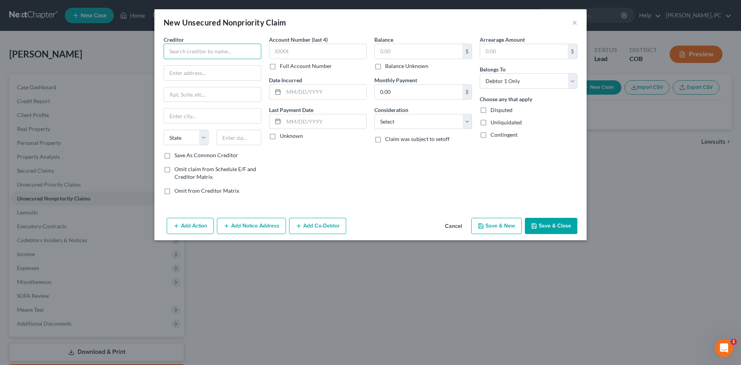
click at [216, 47] on input "text" at bounding box center [213, 51] width 98 height 15
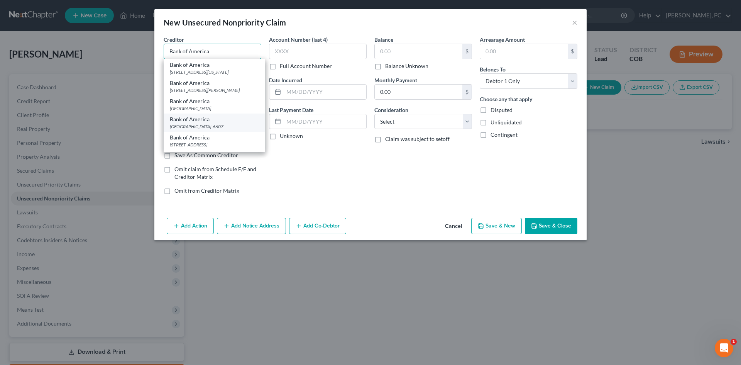
type input "Bank of America"
click at [198, 123] on div "Bank of America" at bounding box center [214, 119] width 89 height 8
type input "PO Box 31785"
type input "[GEOGRAPHIC_DATA]"
select select "9"
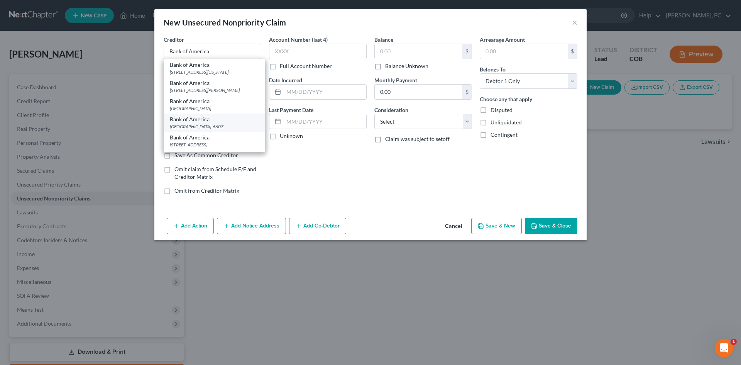
type input "33631-6607"
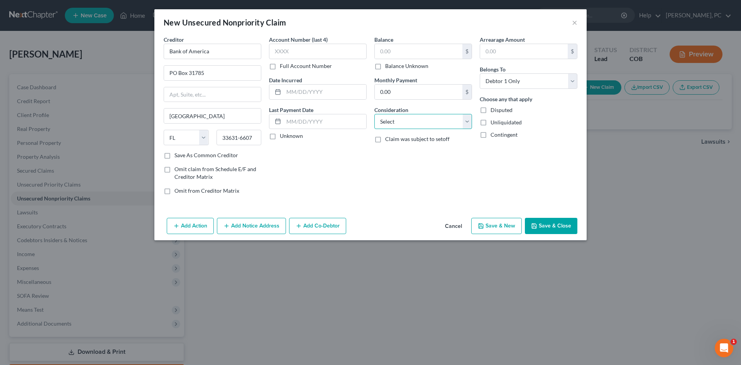
click at [395, 125] on select "Select Cable / Satellite Services Collection Agency Credit Card Debt Debt Couns…" at bounding box center [423, 121] width 98 height 15
select select "2"
click at [374, 114] on select "Select Cable / Satellite Services Collection Agency Credit Card Debt Debt Couns…" at bounding box center [423, 121] width 98 height 15
click at [507, 226] on button "Save & New" at bounding box center [496, 226] width 51 height 16
select select "0"
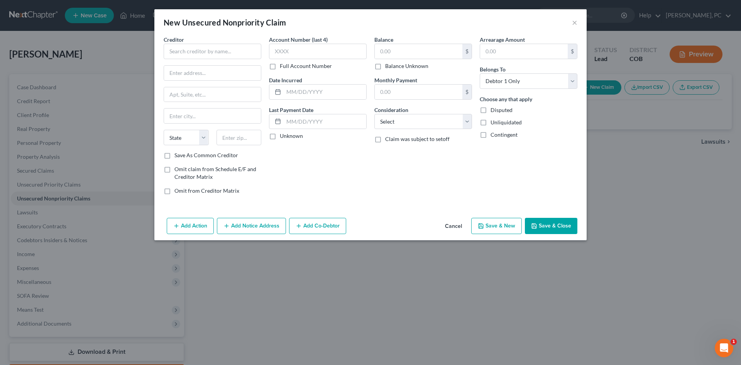
type input "0.00"
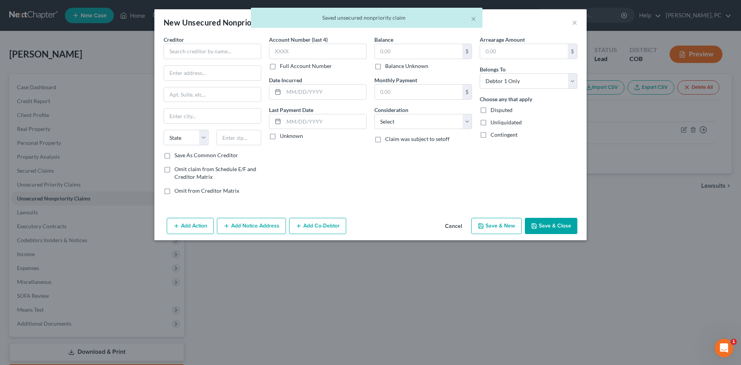
click at [208, 60] on div "Creditor * State [US_STATE] AK AR AZ CA CO [GEOGRAPHIC_DATA] DE DC [GEOGRAPHIC_…" at bounding box center [213, 94] width 98 height 116
click at [212, 47] on input "text" at bounding box center [213, 51] width 98 height 15
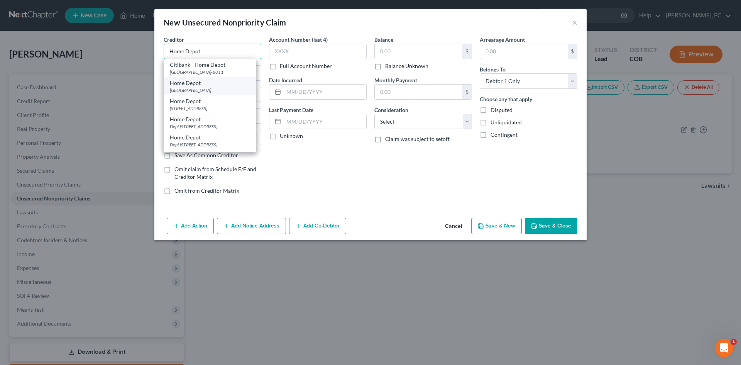
type input "Home Depot"
click at [189, 88] on div "[GEOGRAPHIC_DATA]" at bounding box center [210, 90] width 80 height 7
type input "PO Box 790328"
type input "Saint Louis"
select select "26"
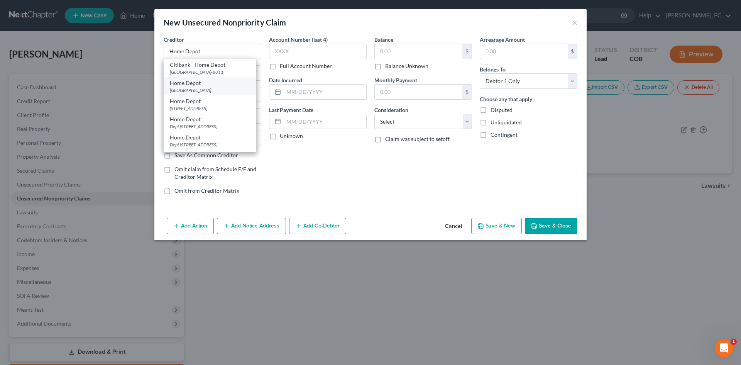
type input "63179"
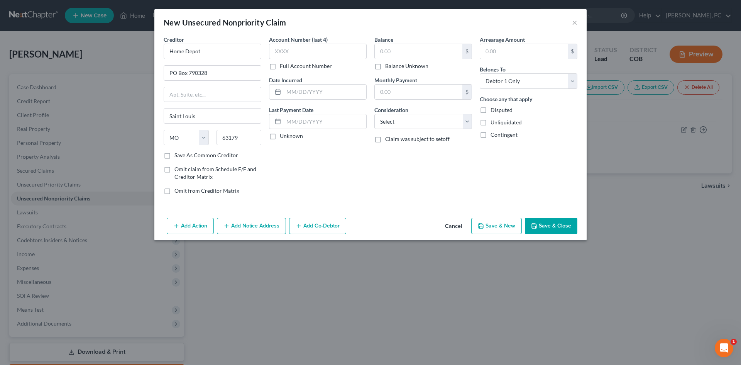
click at [245, 232] on button "Add Notice Address" at bounding box center [251, 226] width 69 height 16
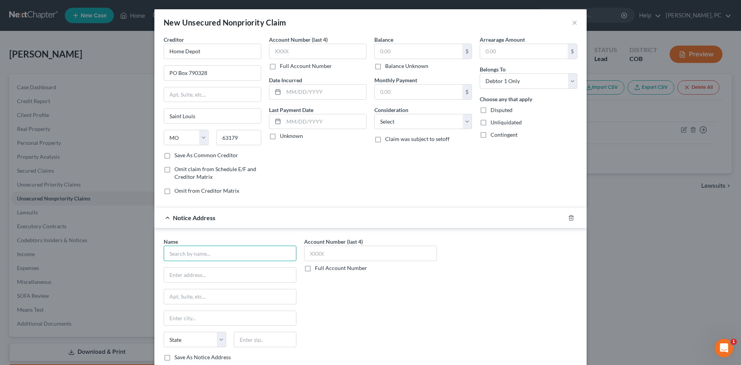
click at [207, 253] on input "text" at bounding box center [230, 253] width 133 height 15
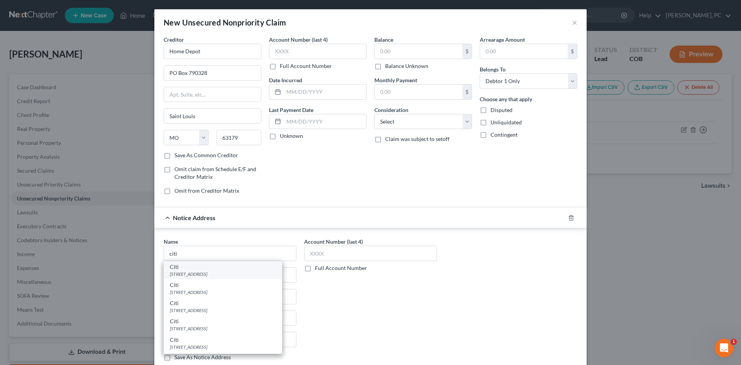
click at [187, 274] on div "[STREET_ADDRESS]" at bounding box center [223, 274] width 106 height 7
type input "Citi"
type input "PO Box 6241"
type input "[GEOGRAPHIC_DATA]"
select select "43"
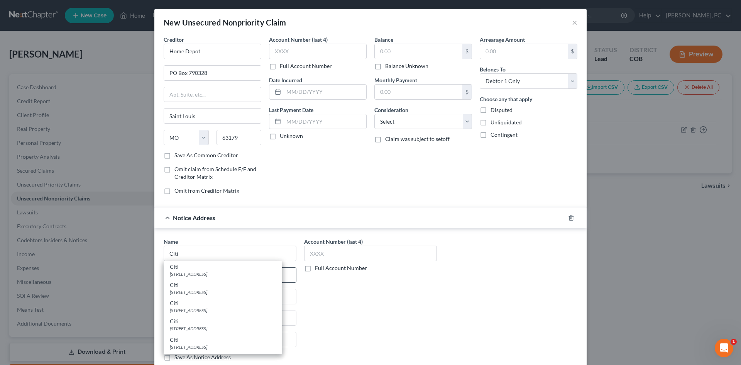
type input "57117"
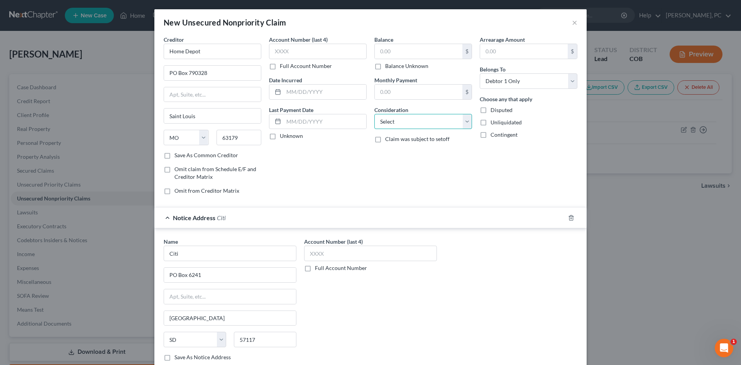
click at [391, 124] on select "Select Cable / Satellite Services Collection Agency Credit Card Debt Debt Couns…" at bounding box center [423, 121] width 98 height 15
select select "2"
click at [374, 114] on select "Select Cable / Satellite Services Collection Agency Credit Card Debt Debt Couns…" at bounding box center [423, 121] width 98 height 15
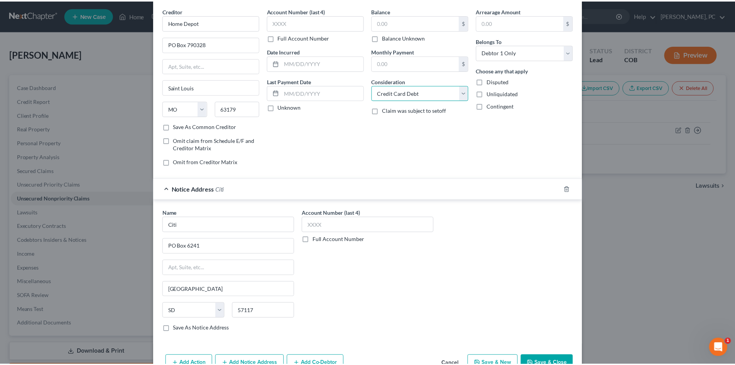
scroll to position [51, 0]
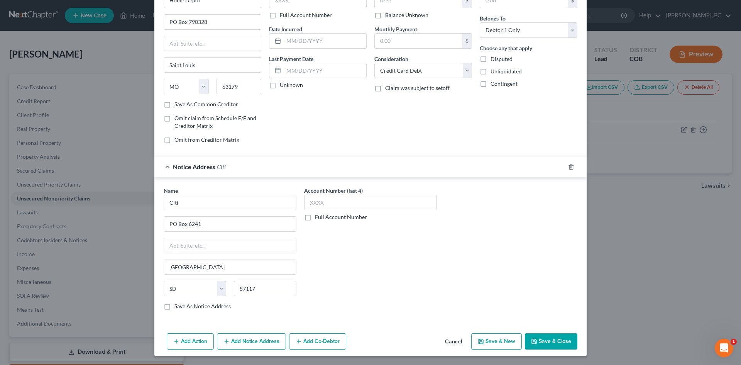
click at [552, 339] on button "Save & Close" at bounding box center [551, 341] width 52 height 16
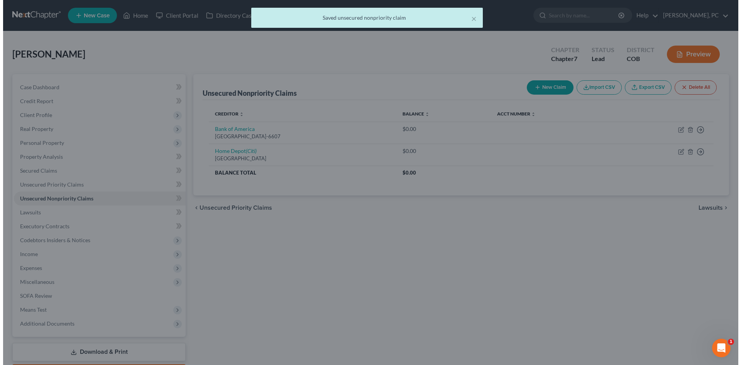
scroll to position [0, 0]
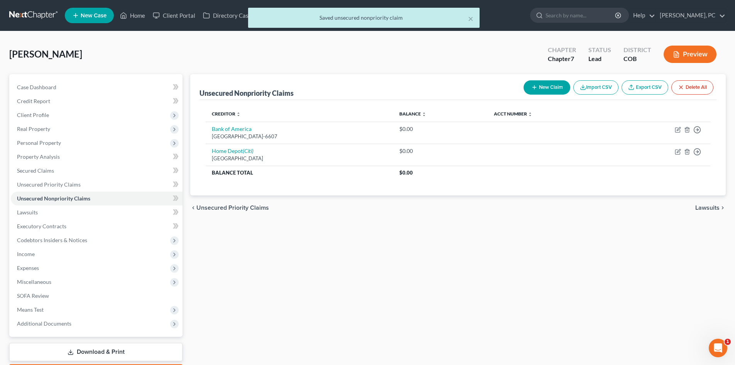
click at [535, 86] on icon "button" at bounding box center [535, 87] width 6 height 6
select select "0"
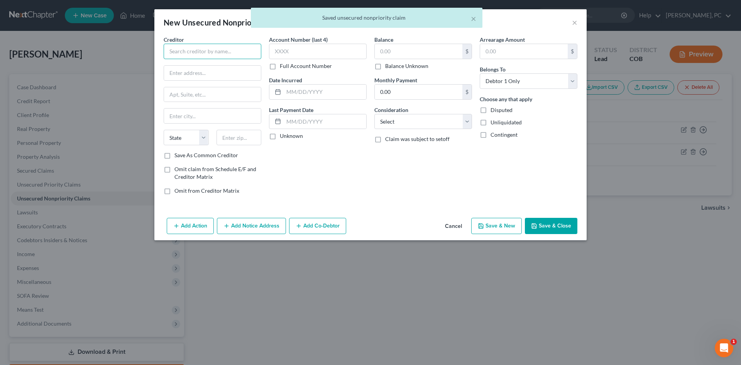
click at [183, 46] on input "text" at bounding box center [213, 51] width 98 height 15
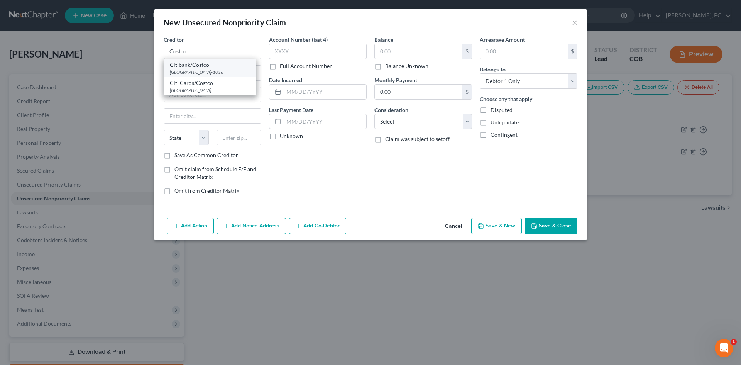
click at [202, 69] on div "[GEOGRAPHIC_DATA]-1016" at bounding box center [210, 72] width 80 height 7
type input "Citibank/Costco"
type input "PO Box 9001016"
type input "[GEOGRAPHIC_DATA]"
select select "18"
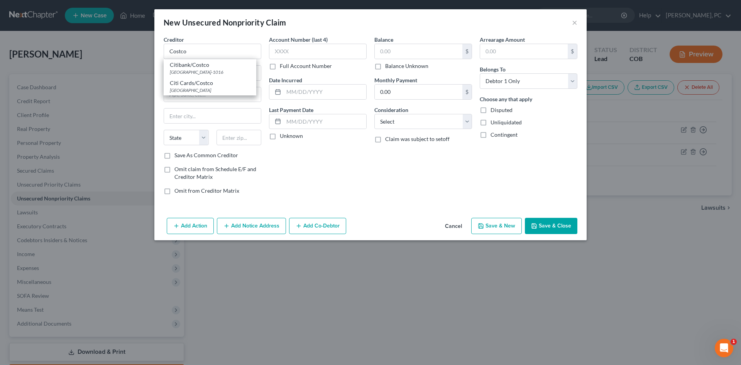
type input "40290-1016"
click at [247, 229] on button "Add Notice Address" at bounding box center [251, 226] width 69 height 16
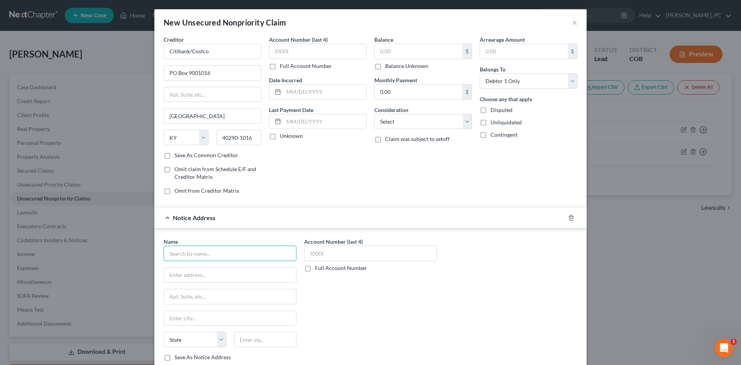
click at [226, 257] on input "text" at bounding box center [230, 253] width 133 height 15
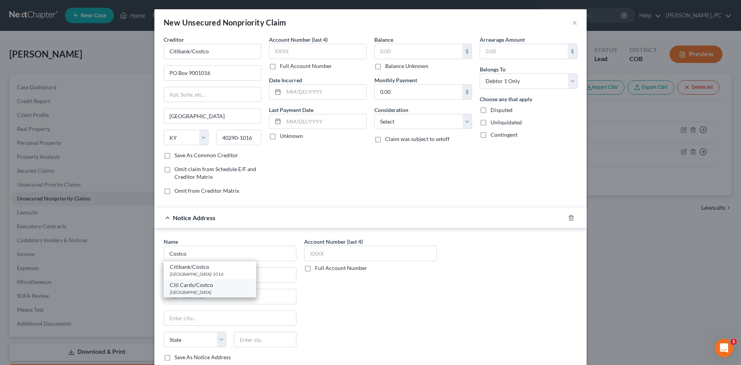
click at [198, 293] on div "[GEOGRAPHIC_DATA]" at bounding box center [210, 292] width 80 height 7
type input "Citi Cards/Costco"
type input "PO Box 9001016"
type input "[GEOGRAPHIC_DATA]"
select select "18"
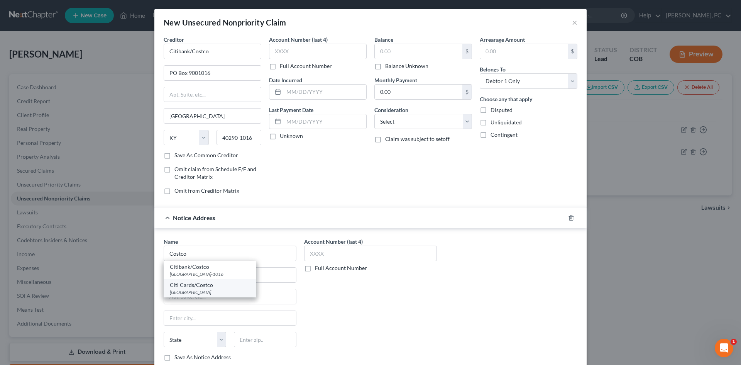
type input "40290"
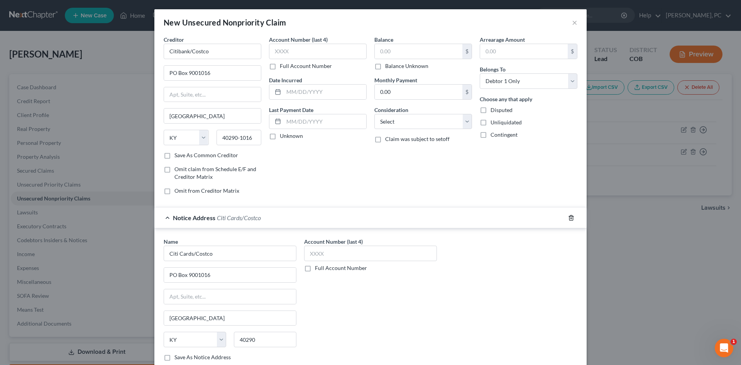
click at [569, 217] on icon "button" at bounding box center [571, 218] width 6 height 6
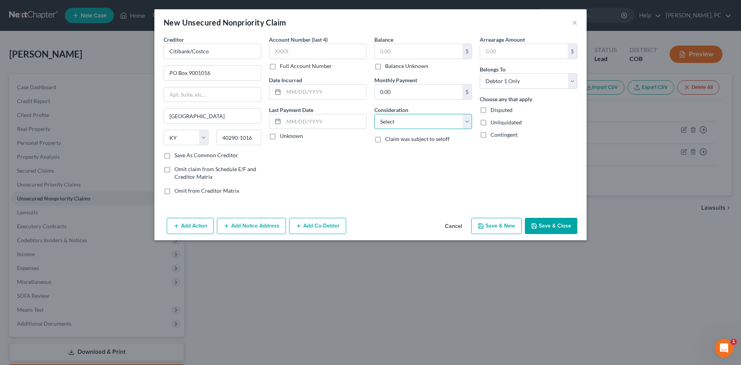
click at [417, 117] on select "Select Cable / Satellite Services Collection Agency Credit Card Debt Debt Couns…" at bounding box center [423, 121] width 98 height 15
select select "2"
click at [374, 114] on select "Select Cable / Satellite Services Collection Agency Credit Card Debt Debt Couns…" at bounding box center [423, 121] width 98 height 15
click at [497, 224] on button "Save & New" at bounding box center [496, 226] width 51 height 16
select select "0"
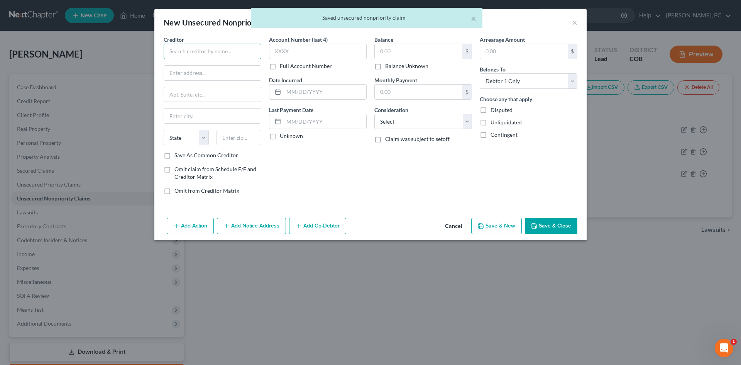
click at [200, 48] on input "text" at bounding box center [213, 51] width 98 height 15
type input "[PERSON_NAME]"
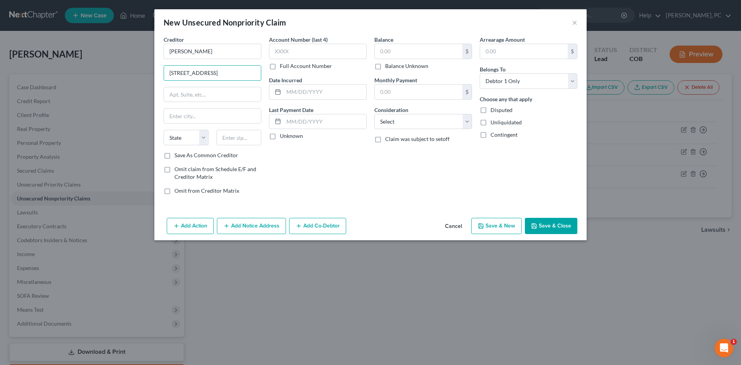
drag, startPoint x: 224, startPoint y: 71, endPoint x: 154, endPoint y: 71, distance: 69.5
click at [154, 71] on div "New Unsecured Nonpriority Claim × Creditor * [PERSON_NAME] 5427 Orchard Ct Stat…" at bounding box center [370, 182] width 741 height 365
type input "[STREET_ADDRESS]"
click at [232, 137] on input "text" at bounding box center [239, 137] width 45 height 15
type input "80403"
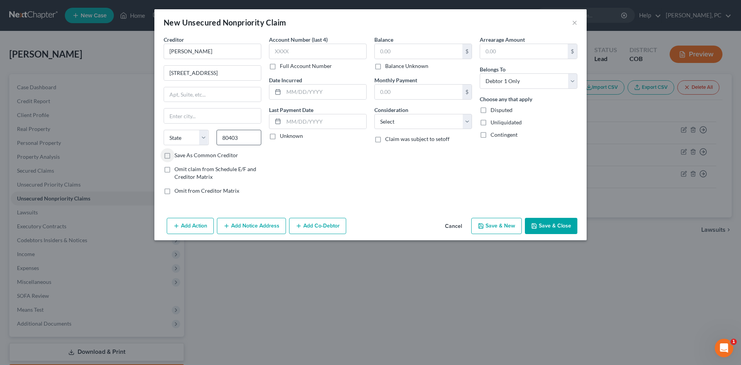
type input "Golden"
select select "5"
click at [414, 121] on select "Select Cable / Satellite Services Collection Agency Credit Card Debt Debt Couns…" at bounding box center [423, 121] width 98 height 15
select select "14"
click at [374, 114] on select "Select Cable / Satellite Services Collection Agency Credit Card Debt Debt Couns…" at bounding box center [423, 121] width 98 height 15
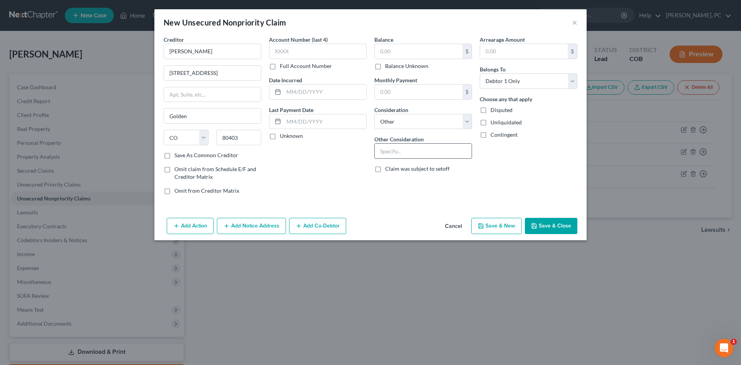
click at [395, 155] on input "text" at bounding box center [423, 151] width 97 height 15
type input "t"
click at [402, 152] on input "t" at bounding box center [423, 151] width 97 height 15
type input "Attorney's Fees"
click at [552, 224] on button "Save & Close" at bounding box center [551, 226] width 52 height 16
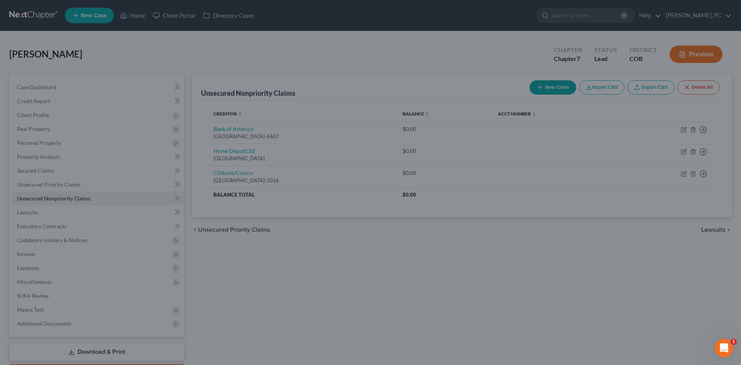
type input "0.00"
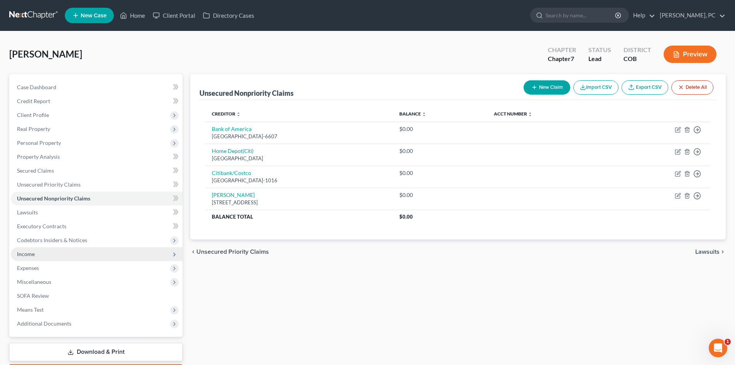
click at [29, 253] on span "Income" at bounding box center [26, 254] width 18 height 7
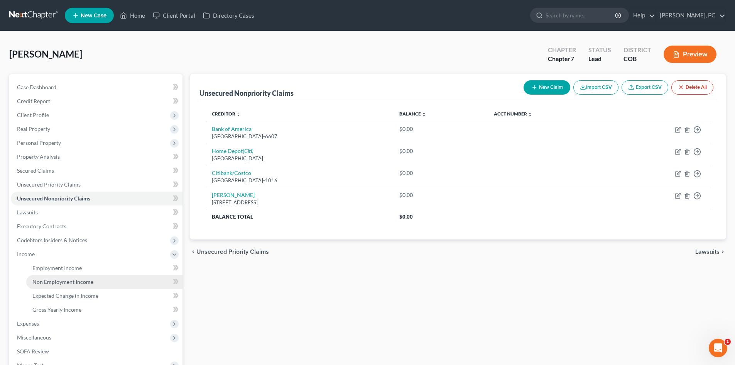
click at [45, 278] on span "Non Employment Income" at bounding box center [62, 281] width 61 height 7
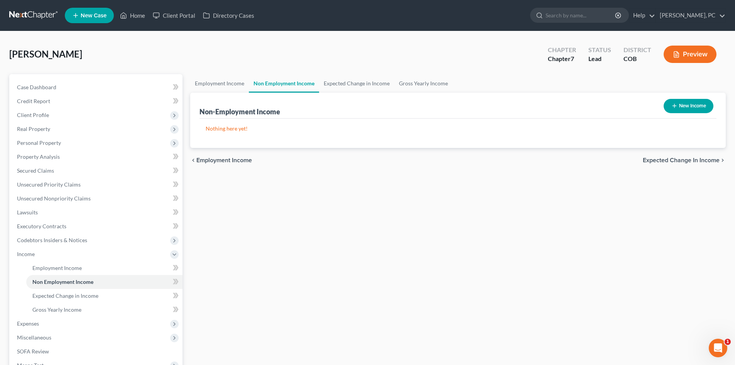
click at [685, 108] on button "New Income" at bounding box center [689, 106] width 50 height 14
select select "0"
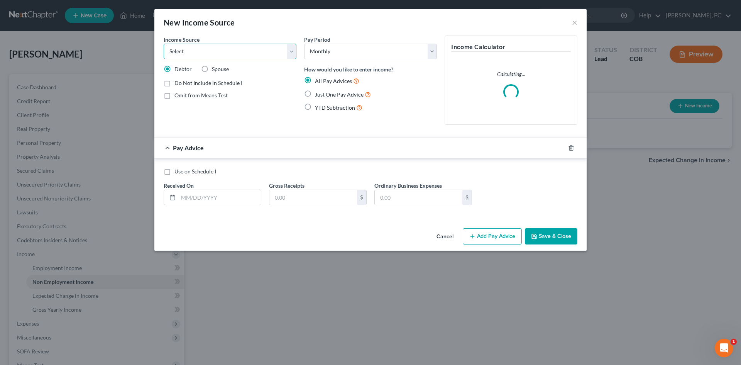
drag, startPoint x: 249, startPoint y: 46, endPoint x: 243, endPoint y: 51, distance: 8.2
click at [249, 46] on select "Select Unemployment Disability (from employer) Pension Retirement Social Securi…" at bounding box center [230, 51] width 133 height 15
select select "4"
click at [164, 44] on select "Select Unemployment Disability (from employer) Pension Retirement Social Securi…" at bounding box center [230, 51] width 133 height 15
click at [315, 91] on label "Just One Pay Advice" at bounding box center [343, 94] width 56 height 9
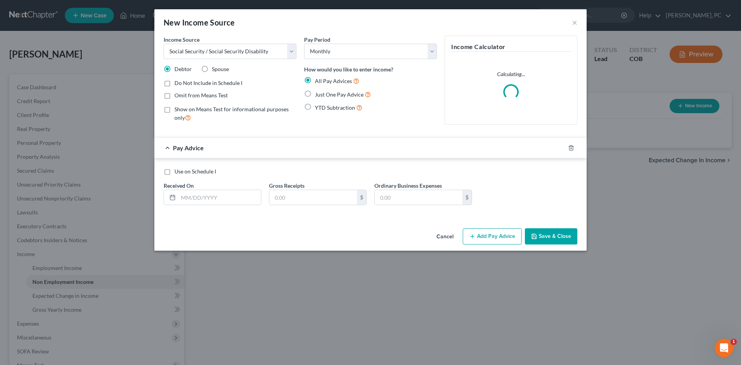
click at [318, 91] on input "Just One Pay Advice" at bounding box center [320, 92] width 5 height 5
radio input "true"
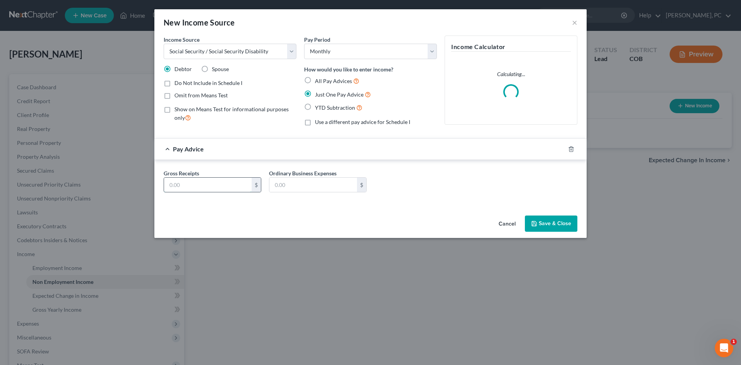
click at [205, 187] on input "text" at bounding box center [208, 185] width 88 height 15
type input "2,034"
click at [545, 222] on button "Save & Close" at bounding box center [551, 223] width 52 height 16
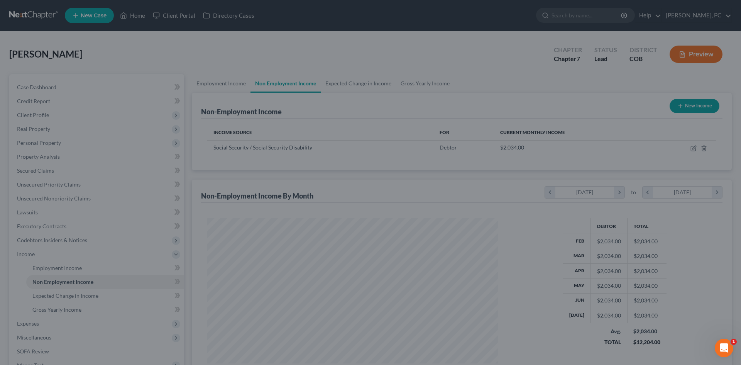
scroll to position [144, 303]
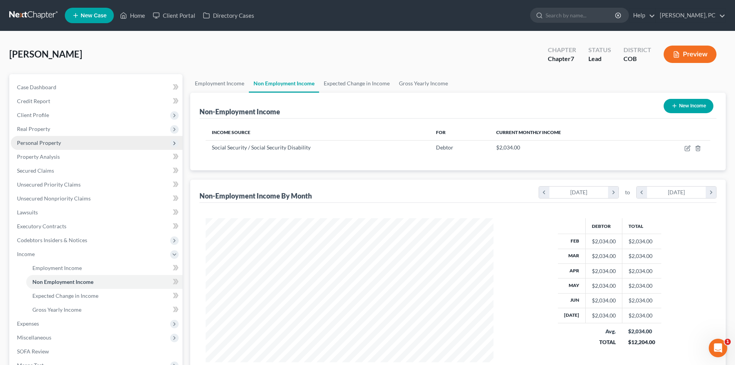
click at [41, 139] on span "Personal Property" at bounding box center [39, 142] width 44 height 7
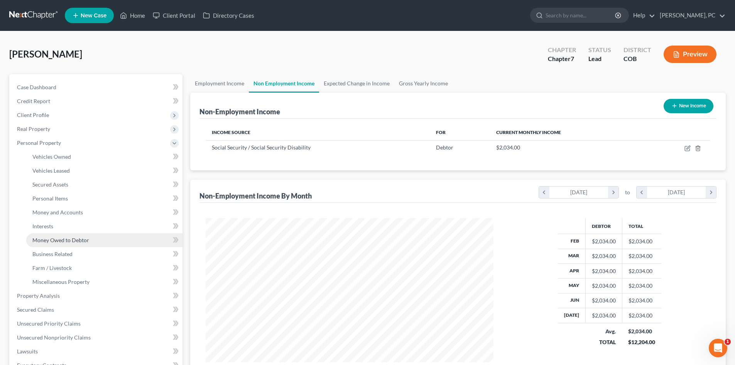
click at [53, 239] on span "Money Owed to Debtor" at bounding box center [60, 240] width 57 height 7
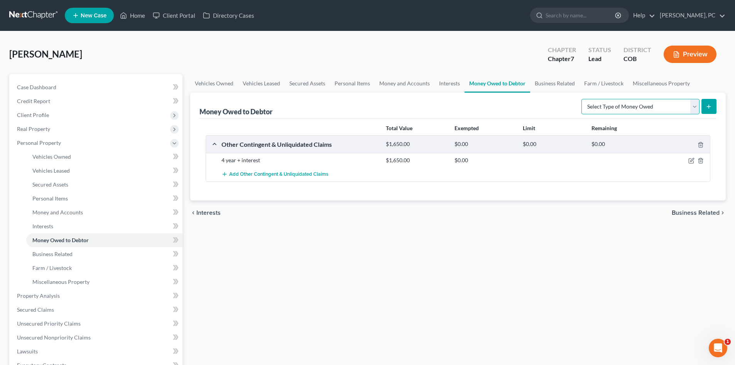
click at [603, 113] on select "Select Type of Money Owed Accounts Receivable Alimony Child Support Claims Agai…" at bounding box center [641, 106] width 118 height 15
select select "social_security_benefits"
click at [583, 99] on select "Select Type of Money Owed Accounts Receivable Alimony Child Support Claims Agai…" at bounding box center [641, 106] width 118 height 15
click at [711, 107] on icon "submit" at bounding box center [709, 106] width 6 height 6
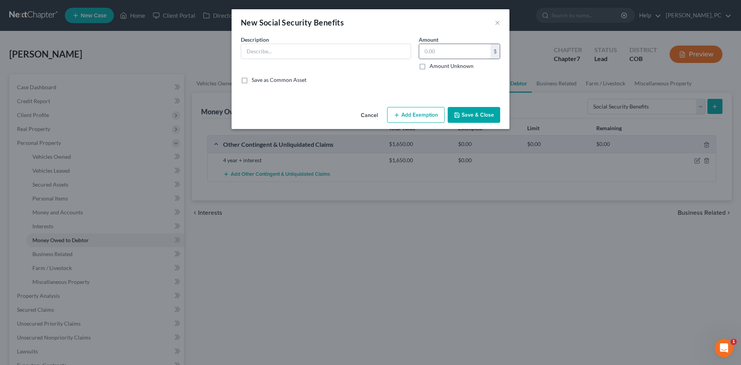
click at [440, 52] on input "text" at bounding box center [454, 51] width 71 height 15
type input "2,034"
click at [376, 46] on input "text" at bounding box center [325, 51] width 169 height 15
type input "Social Security - monthly"
click at [417, 116] on button "Add Exemption" at bounding box center [416, 115] width 58 height 16
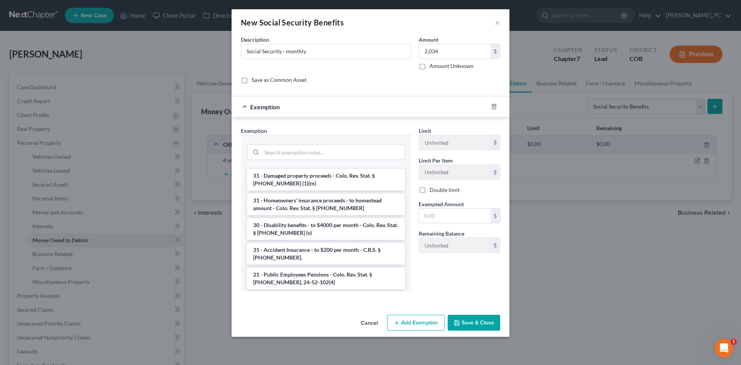
scroll to position [1172, 0]
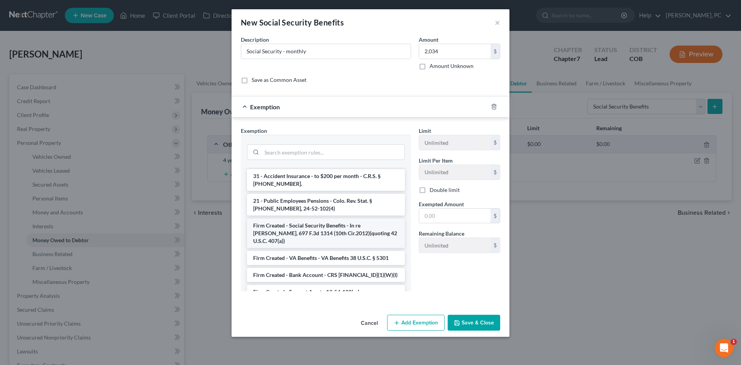
click at [306, 218] on li "Firm Created - Social Security Benefits - In re [PERSON_NAME], 697 F.3d 1314 (1…" at bounding box center [326, 232] width 158 height 29
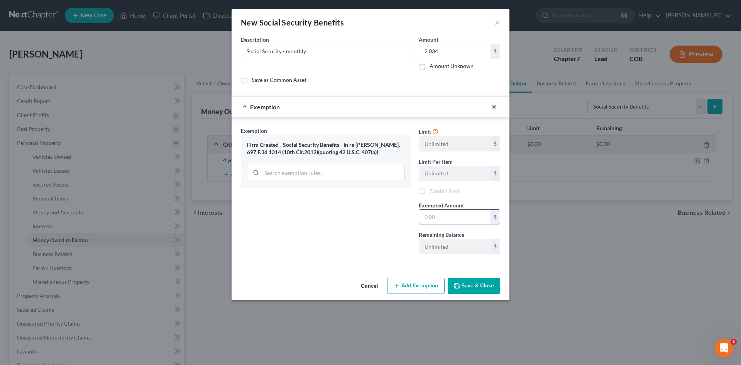
click at [444, 217] on input "text" at bounding box center [454, 217] width 71 height 15
type input "2,034"
click at [478, 286] on button "Save & Close" at bounding box center [474, 286] width 52 height 16
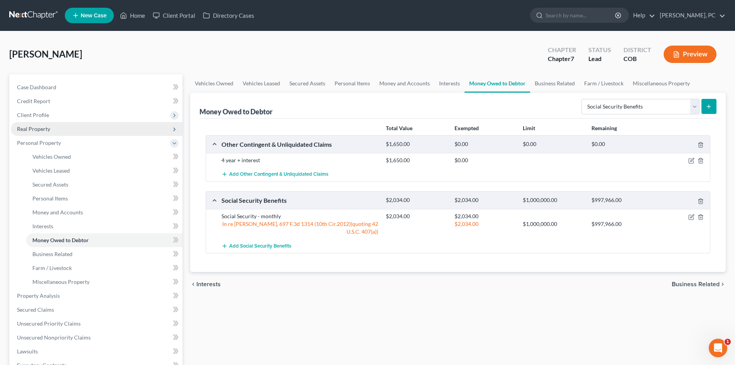
click at [39, 131] on span "Real Property" at bounding box center [33, 128] width 33 height 7
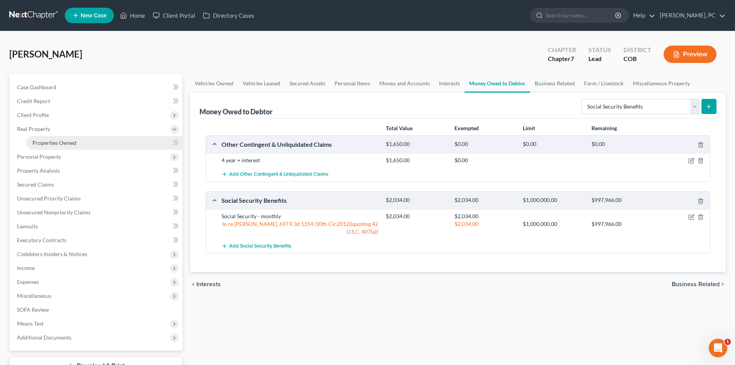
click at [60, 139] on link "Properties Owned" at bounding box center [104, 143] width 156 height 14
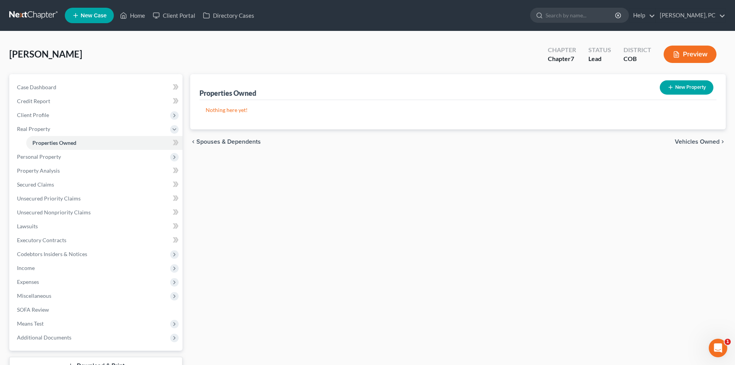
click at [686, 82] on button "New Property" at bounding box center [687, 87] width 54 height 14
select select "5"
select select "30"
select select "0"
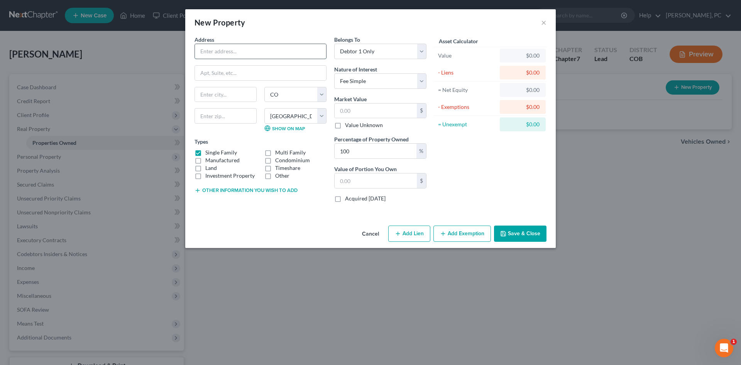
click at [226, 51] on input "text" at bounding box center [260, 51] width 131 height 15
type input "[GEOGRAPHIC_DATA]"
click at [275, 167] on label "Timeshare" at bounding box center [287, 168] width 25 height 8
click at [278, 167] on input "Timeshare" at bounding box center [280, 166] width 5 height 5
checkbox input "true"
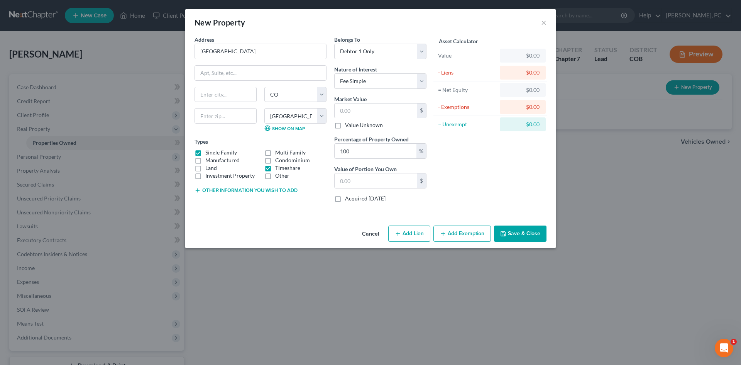
click at [205, 150] on label "Single Family" at bounding box center [221, 153] width 32 height 8
click at [208, 150] on input "Single Family" at bounding box center [210, 151] width 5 height 5
checkbox input "false"
click at [320, 94] on select "State [US_STATE] AK AR AZ CA CO CT DE DC [GEOGRAPHIC_DATA] [GEOGRAPHIC_DATA] GU…" at bounding box center [295, 94] width 62 height 15
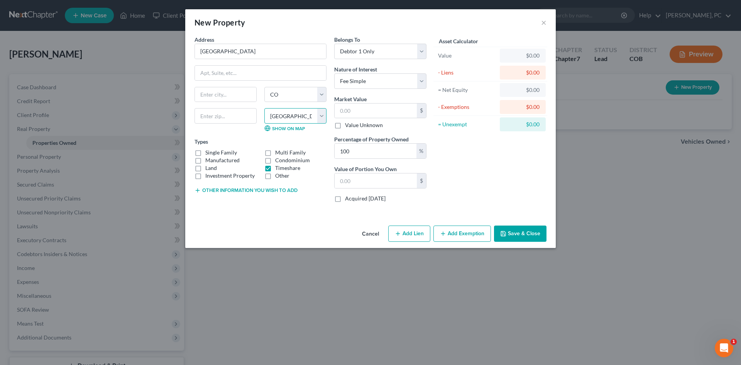
click at [322, 117] on select "County [GEOGRAPHIC_DATA] [GEOGRAPHIC_DATA] [GEOGRAPHIC_DATA] [GEOGRAPHIC_DATA] …" at bounding box center [295, 115] width 62 height 15
select select "59"
click at [264, 108] on select "County [GEOGRAPHIC_DATA] [GEOGRAPHIC_DATA] [GEOGRAPHIC_DATA] [GEOGRAPHIC_DATA] …" at bounding box center [295, 115] width 62 height 15
click at [412, 236] on button "Add Lien" at bounding box center [409, 233] width 42 height 16
select select "0"
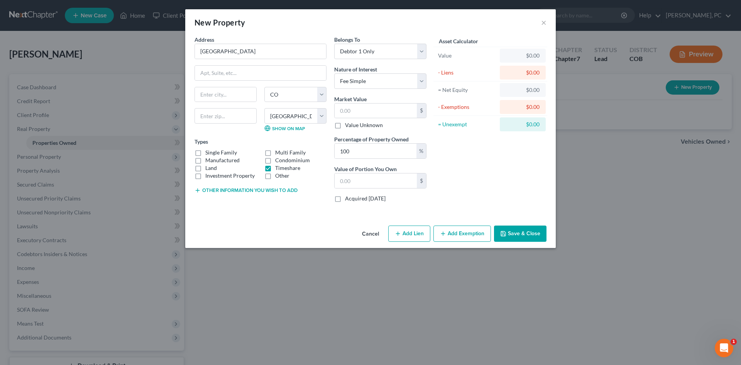
select select "0"
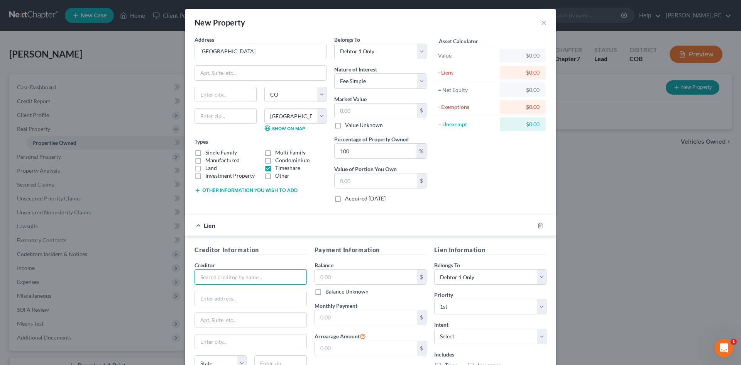
click at [236, 277] on input "text" at bounding box center [251, 276] width 112 height 15
type input "[GEOGRAPHIC_DATA]"
click at [349, 281] on input "text" at bounding box center [366, 276] width 102 height 15
click at [351, 278] on input "text" at bounding box center [366, 276] width 102 height 15
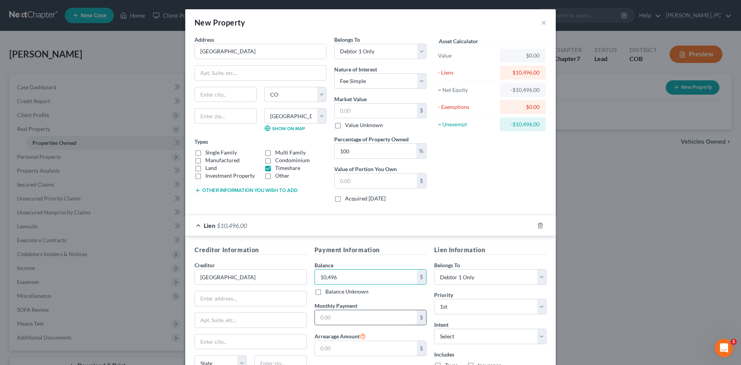
type input "10,496"
click at [340, 321] on input "text" at bounding box center [366, 317] width 102 height 15
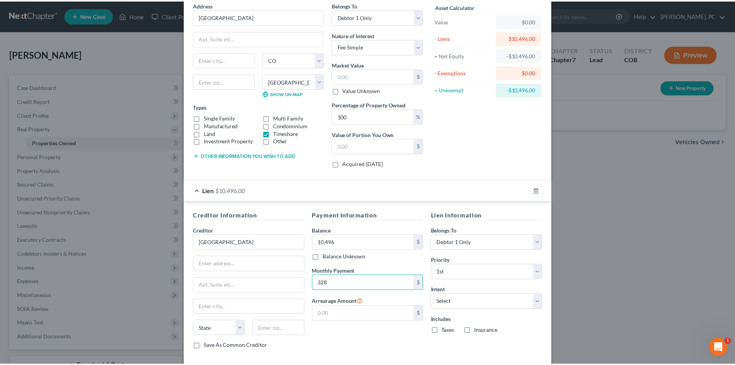
scroll to position [75, 0]
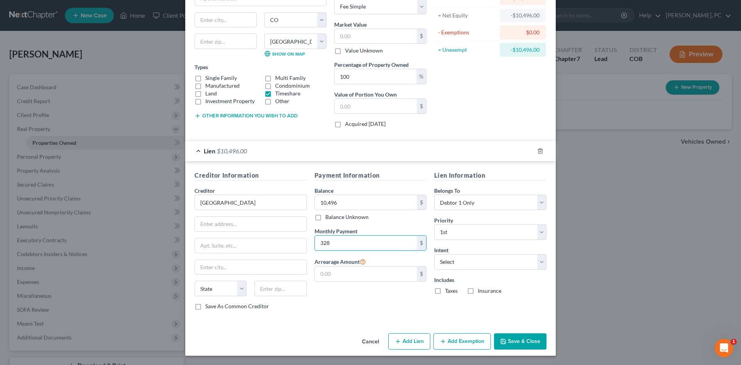
type input "328"
click at [512, 345] on button "Save & Close" at bounding box center [520, 341] width 52 height 16
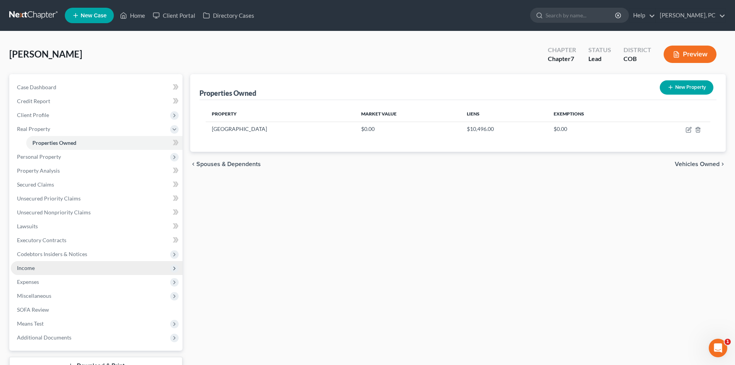
click at [23, 268] on span "Income" at bounding box center [26, 267] width 18 height 7
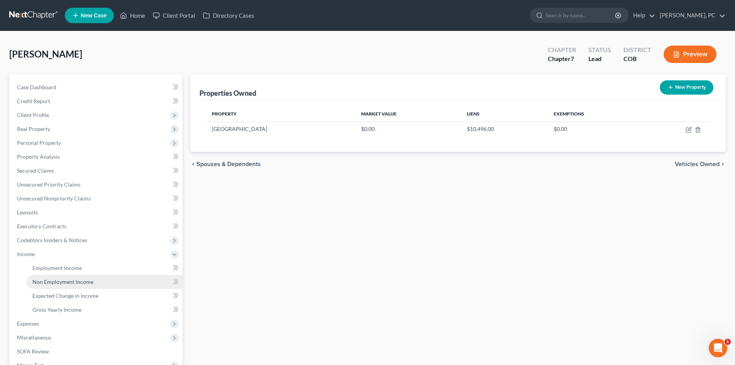
click at [72, 286] on link "Non Employment Income" at bounding box center [104, 282] width 156 height 14
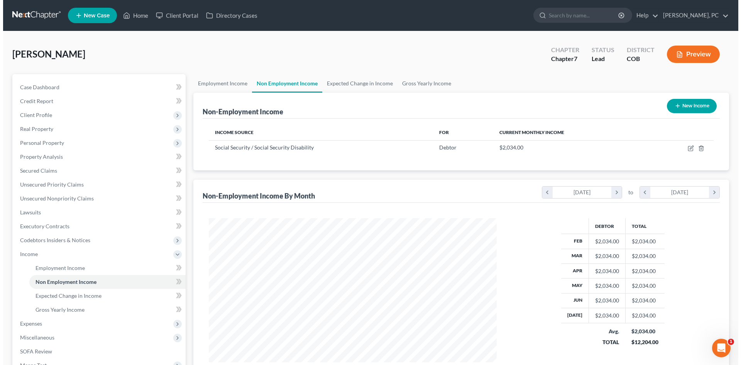
scroll to position [144, 303]
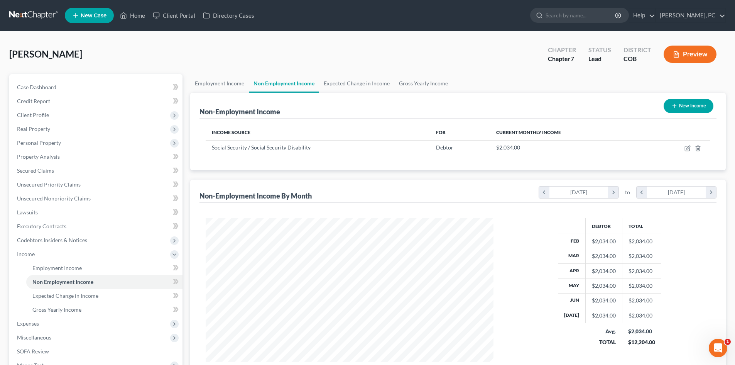
click at [673, 106] on line "button" at bounding box center [674, 106] width 3 height 0
select select "0"
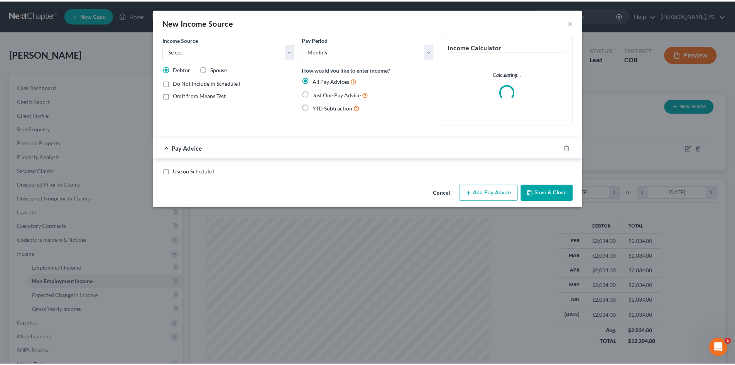
scroll to position [145, 306]
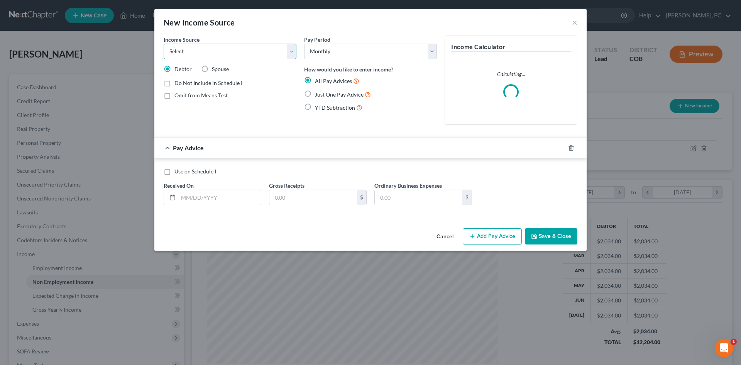
click at [221, 53] on select "Select Unemployment Disability (from employer) Pension Retirement Social Securi…" at bounding box center [230, 51] width 133 height 15
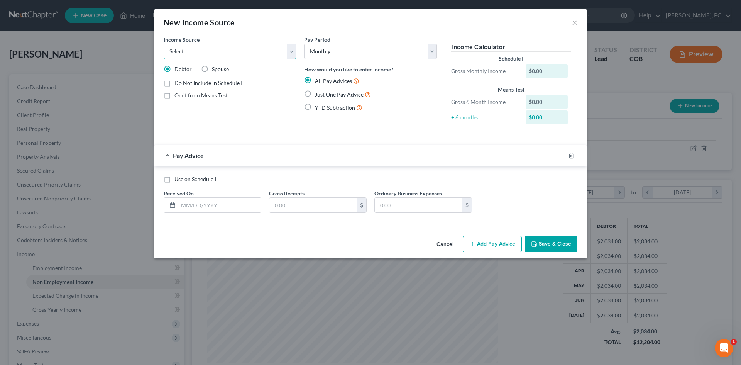
select select "2"
click at [164, 44] on select "Select Unemployment Disability (from employer) Pension Retirement Social Securi…" at bounding box center [230, 51] width 133 height 15
click at [315, 92] on label "Just One Pay Advice" at bounding box center [343, 94] width 56 height 9
click at [318, 92] on input "Just One Pay Advice" at bounding box center [320, 92] width 5 height 5
radio input "true"
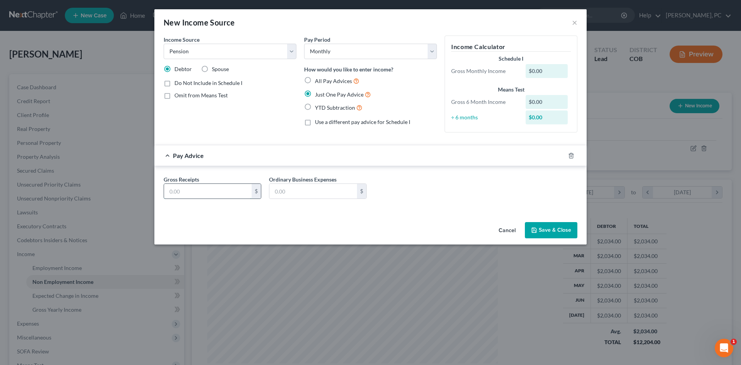
click at [220, 192] on input "text" at bounding box center [208, 191] width 88 height 15
type input "2,028"
click at [540, 220] on div "Cancel Save & Close" at bounding box center [370, 231] width 432 height 25
click at [541, 228] on button "Save & Close" at bounding box center [551, 230] width 52 height 16
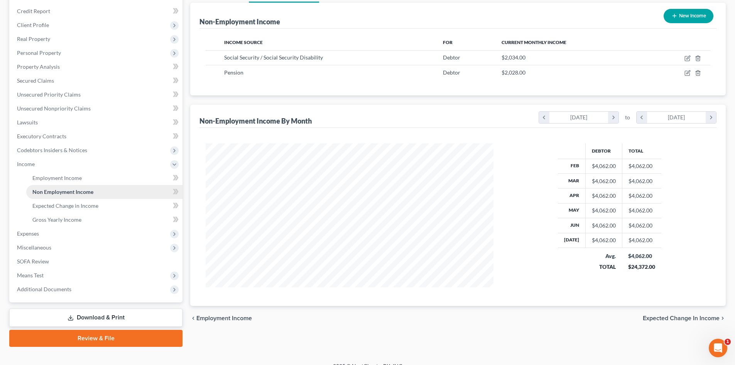
scroll to position [101, 0]
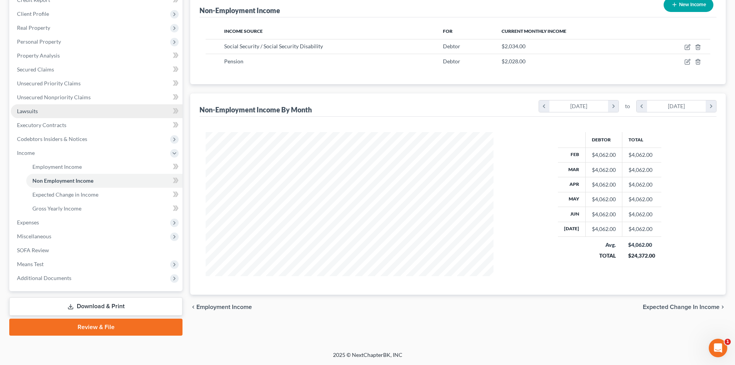
click at [22, 108] on span "Lawsuits" at bounding box center [27, 111] width 21 height 7
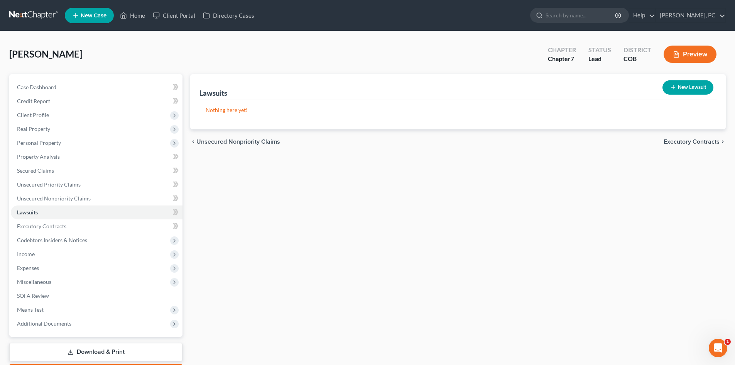
click at [681, 89] on button "New Lawsuit" at bounding box center [688, 87] width 51 height 14
select select "0"
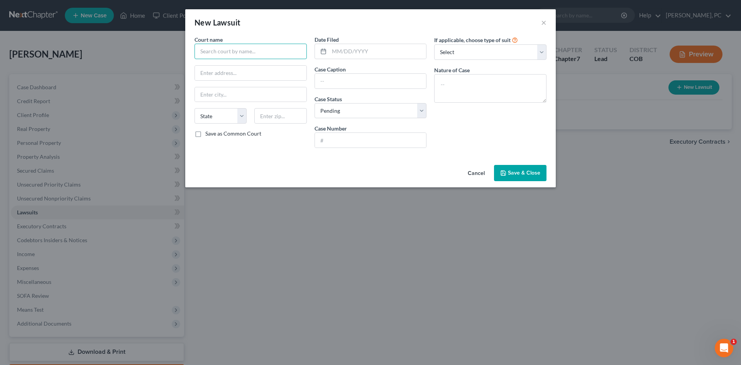
click at [233, 49] on input "text" at bounding box center [251, 51] width 112 height 15
type input "[GEOGRAPHIC_DATA]"
click at [343, 51] on input "text" at bounding box center [377, 51] width 97 height 15
type input "[DATE]"
click at [360, 79] on input "text" at bounding box center [371, 81] width 112 height 15
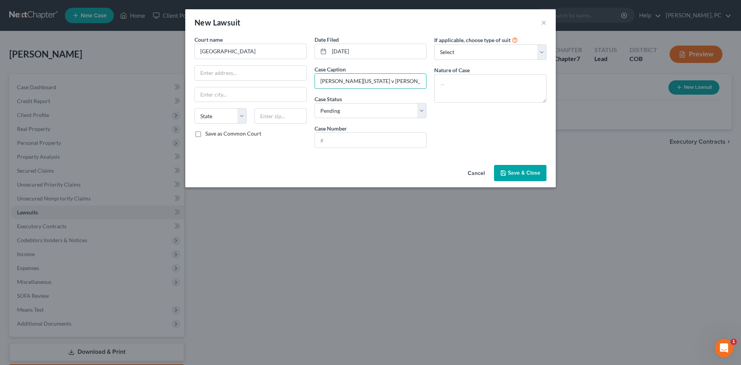
type input "[PERSON_NAME][US_STATE] v [PERSON_NAME]"
click at [498, 78] on textarea at bounding box center [490, 88] width 112 height 29
type textarea "Civil"
click at [388, 141] on input "text" at bounding box center [371, 140] width 112 height 15
type input "2025CV31685"
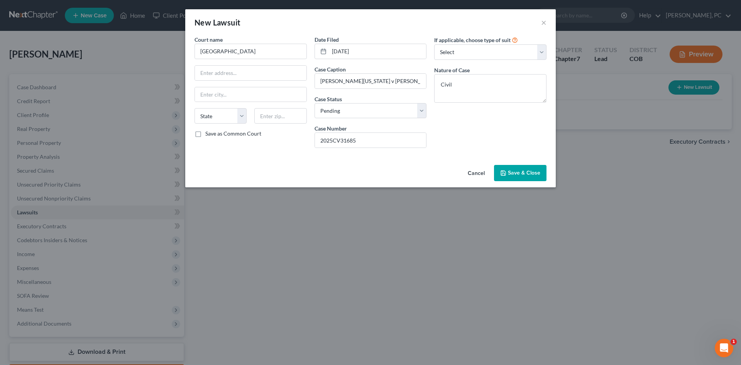
click at [518, 170] on span "Save & Close" at bounding box center [524, 172] width 32 height 7
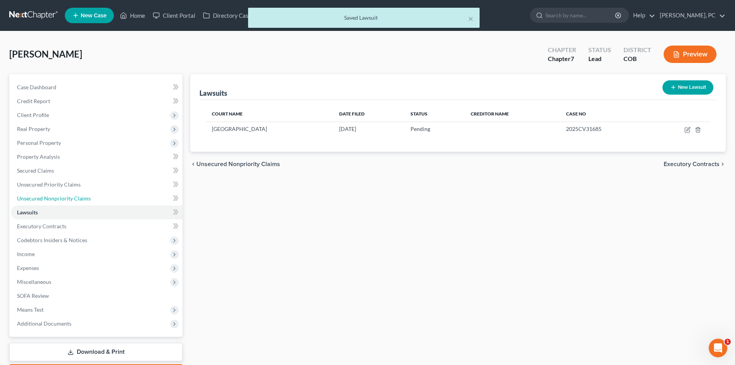
drag, startPoint x: 75, startPoint y: 198, endPoint x: 201, endPoint y: 196, distance: 126.6
click at [75, 198] on span "Unsecured Nonpriority Claims" at bounding box center [54, 198] width 74 height 7
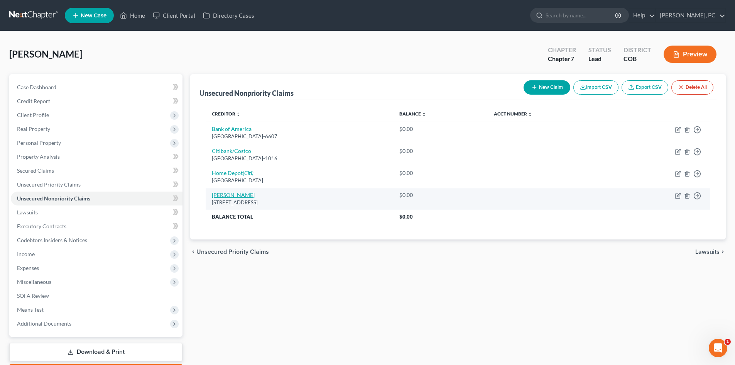
click at [232, 193] on link "[PERSON_NAME]" at bounding box center [233, 194] width 43 height 7
select select "5"
select select "14"
select select "0"
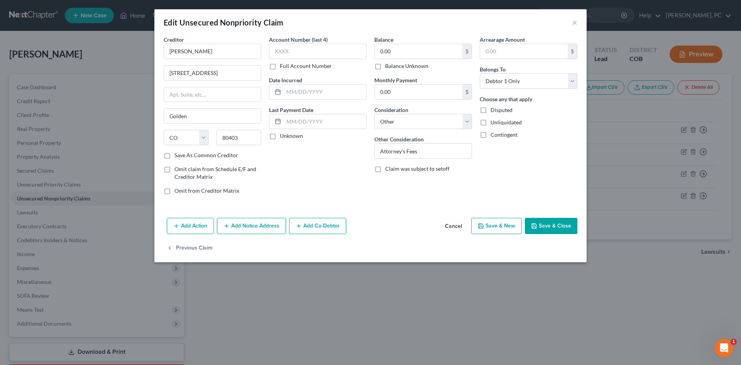
click at [253, 229] on button "Add Notice Address" at bounding box center [251, 226] width 69 height 16
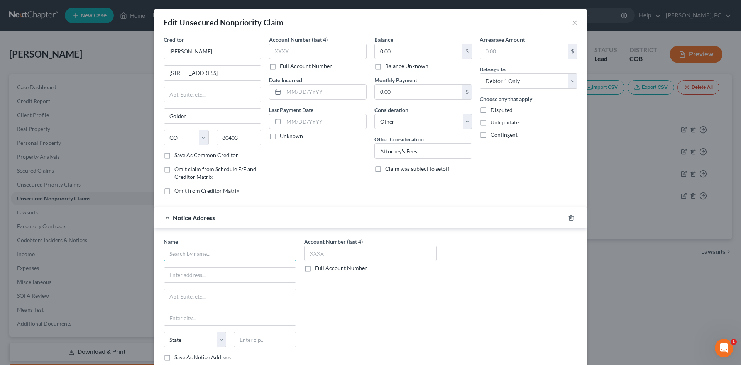
click at [196, 254] on input "text" at bounding box center [230, 253] width 133 height 15
type input "[PERSON_NAME] [PERSON_NAME]"
drag, startPoint x: 149, startPoint y: 82, endPoint x: 133, endPoint y: 84, distance: 15.9
click at [133, 83] on div "Edit Unsecured Nonpriority Claim × Creditor * [PERSON_NAME] 5427 Orchard Ct [GE…" at bounding box center [370, 182] width 741 height 365
click at [201, 273] on input "text" at bounding box center [230, 275] width 132 height 15
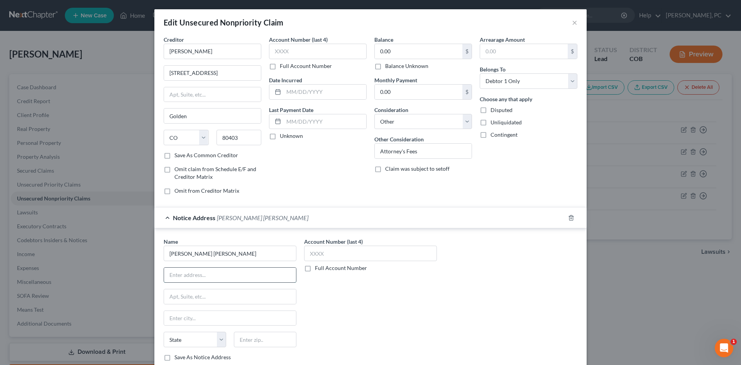
paste input "[STREET_ADDRESS]"
type input "[STREET_ADDRESS]"
click at [261, 343] on input "text" at bounding box center [265, 339] width 63 height 15
type input "80403"
type input "Golden"
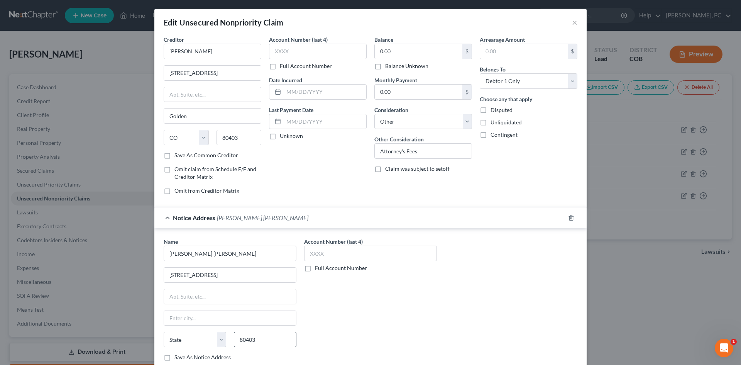
select select "5"
drag, startPoint x: 198, startPoint y: 52, endPoint x: 122, endPoint y: 43, distance: 75.8
click at [136, 44] on div "Edit Unsecured Nonpriority Claim × Creditor * [PERSON_NAME] 5427 Orchard Ct [GE…" at bounding box center [370, 182] width 741 height 365
type input "[PERSON_NAME]"
select select "0"
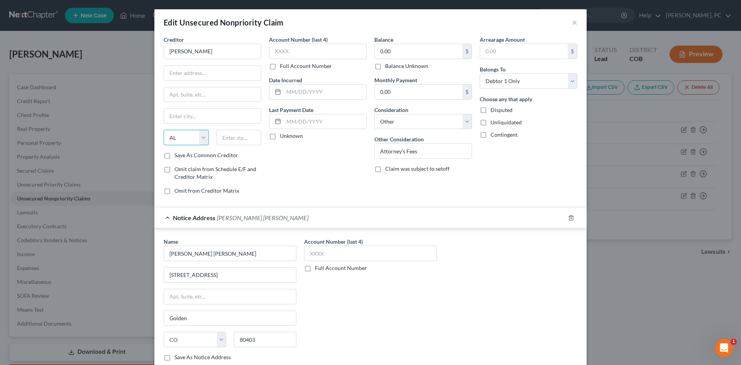
select select
drag, startPoint x: 423, startPoint y: 151, endPoint x: 338, endPoint y: 148, distance: 85.3
click at [338, 148] on div "Creditor * [PERSON_NAME] State [US_STATE] AK AR AZ CA CO [GEOGRAPHIC_DATA] DE D…" at bounding box center [371, 118] width 422 height 165
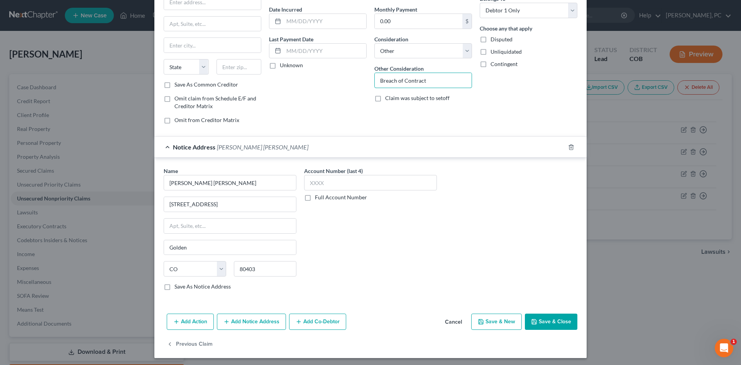
scroll to position [73, 0]
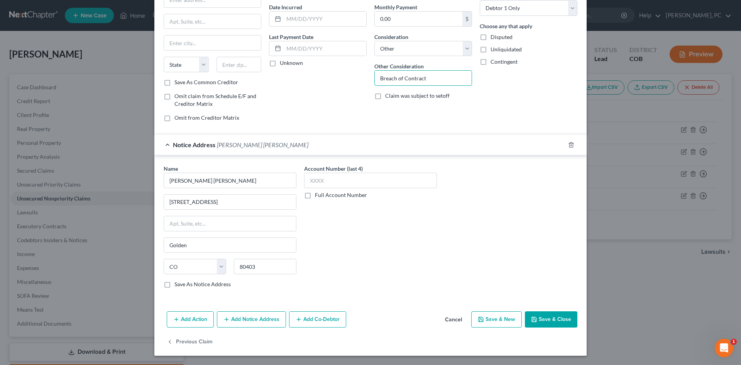
type input "Breach of Contract"
click at [555, 321] on button "Save & Close" at bounding box center [551, 319] width 52 height 16
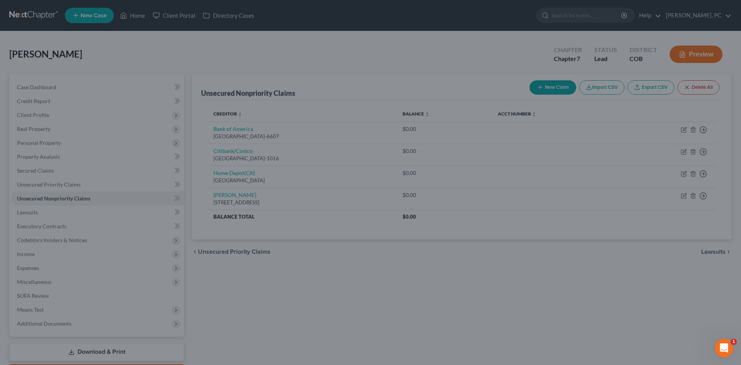
type input "0"
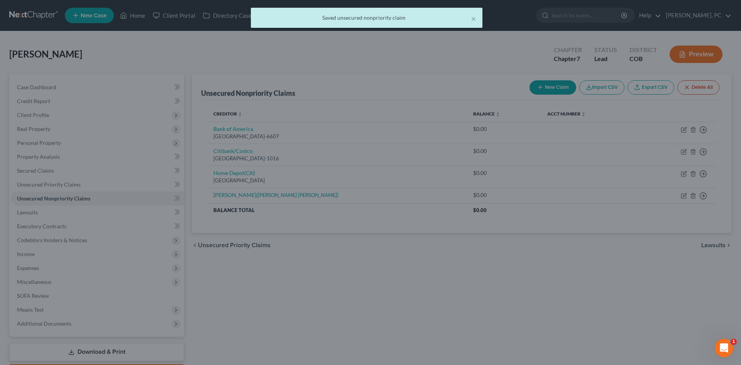
scroll to position [0, 0]
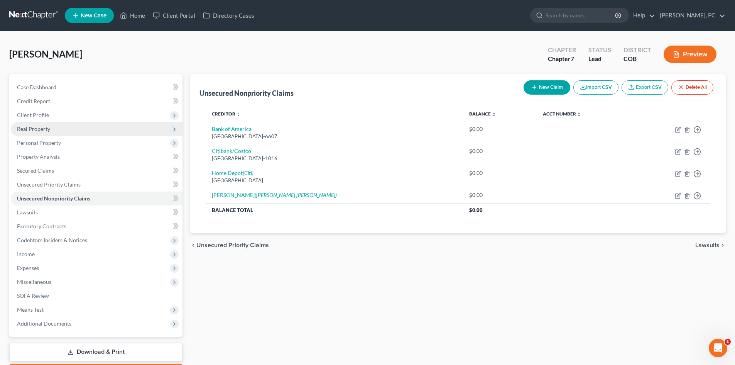
click at [47, 124] on span "Real Property" at bounding box center [97, 129] width 172 height 14
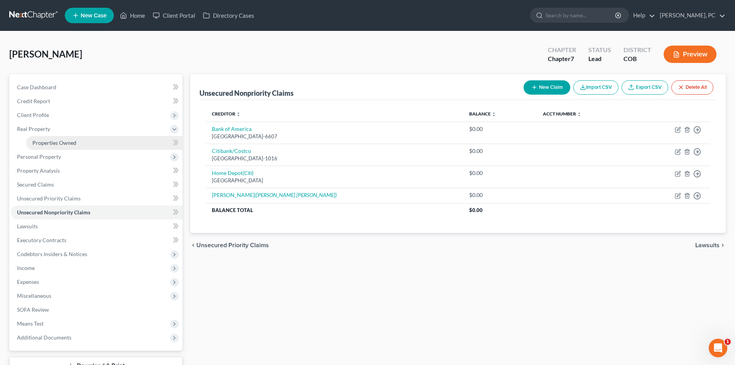
click at [61, 140] on span "Properties Owned" at bounding box center [54, 142] width 44 height 7
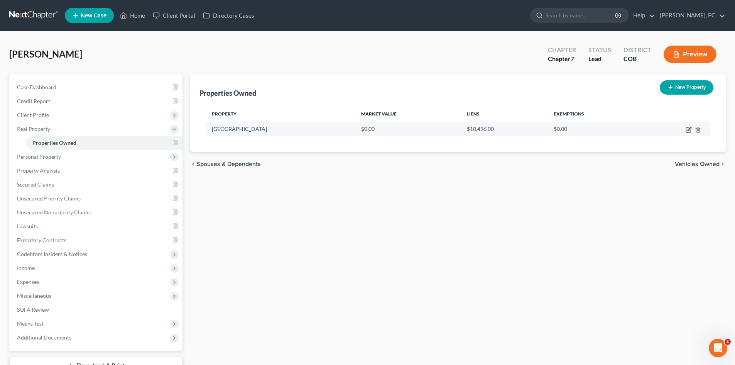
click at [689, 130] on icon "button" at bounding box center [689, 128] width 3 height 3
select select "5"
select select "59"
select select "0"
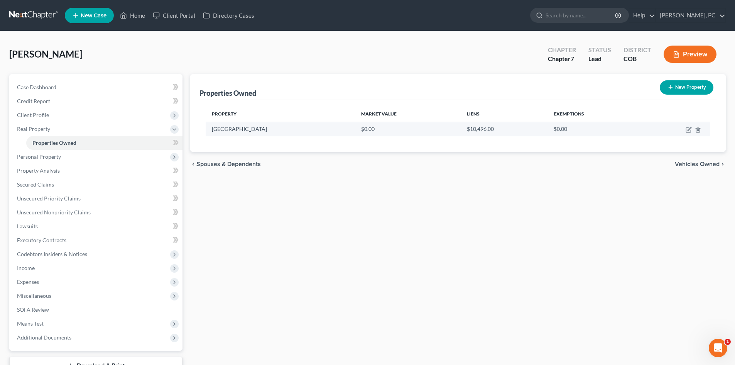
select select "0"
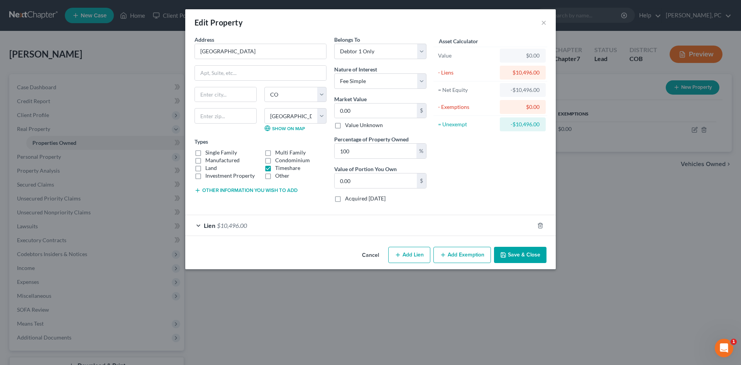
click at [239, 222] on span "$10,496.00" at bounding box center [232, 225] width 30 height 7
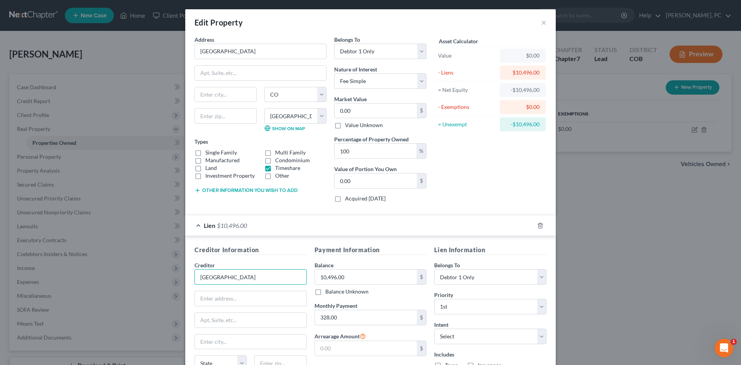
drag, startPoint x: 272, startPoint y: 281, endPoint x: 77, endPoint y: 294, distance: 195.8
click at [77, 294] on div "Edit Property × Address * [GEOGRAPHIC_DATA] [GEOGRAPHIC_DATA] [US_STATE][GEOGRA…" at bounding box center [370, 182] width 741 height 365
type input "Peak 7 LLC"
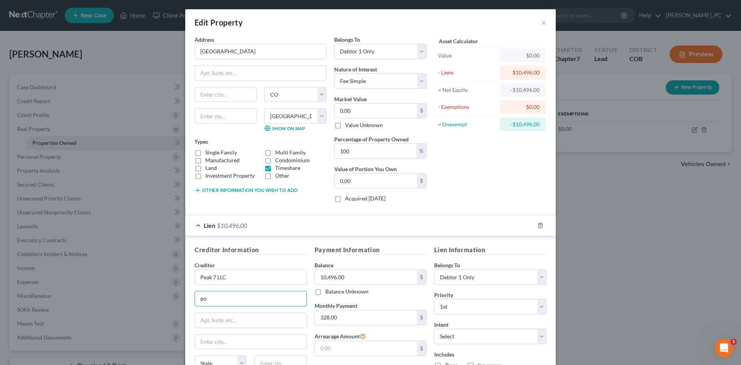
type input "p"
type input "PO Box 6879"
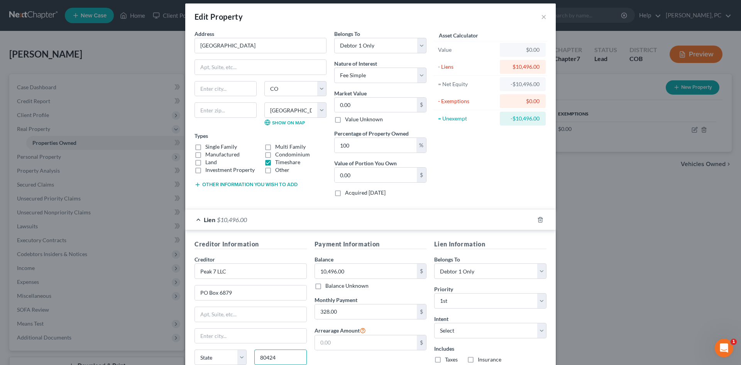
type input "80424"
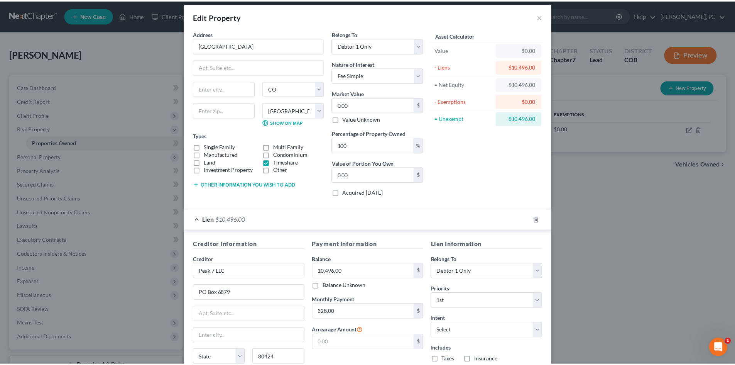
scroll to position [75, 0]
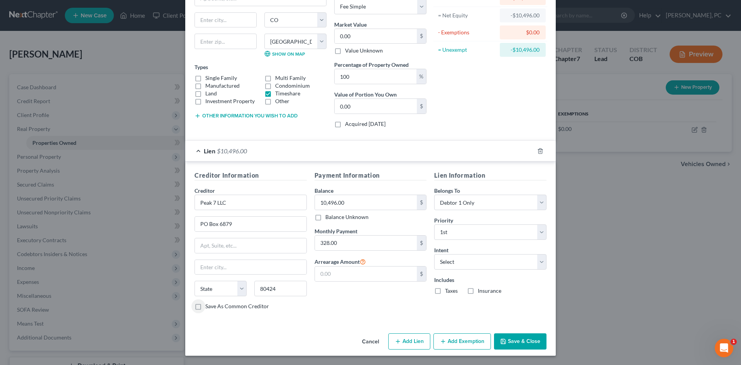
type input "Breckenridge"
select select "5"
click at [515, 343] on button "Save & Close" at bounding box center [520, 341] width 52 height 16
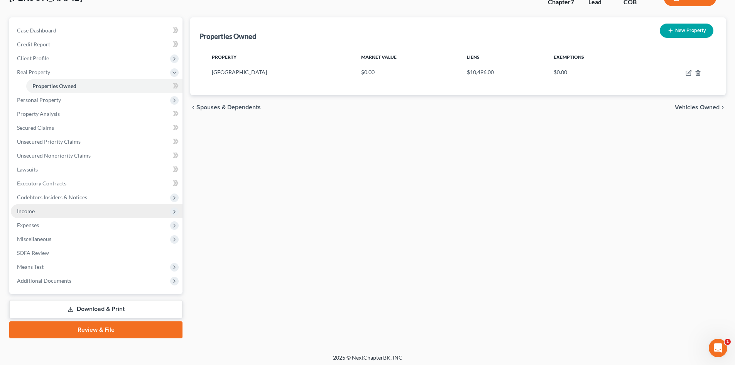
scroll to position [59, 0]
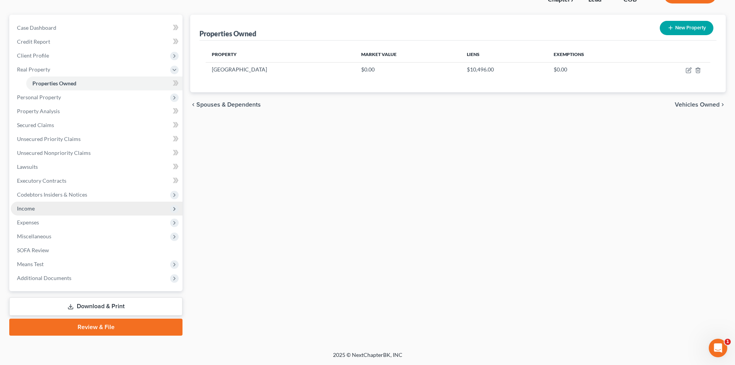
click at [33, 208] on span "Income" at bounding box center [26, 208] width 18 height 7
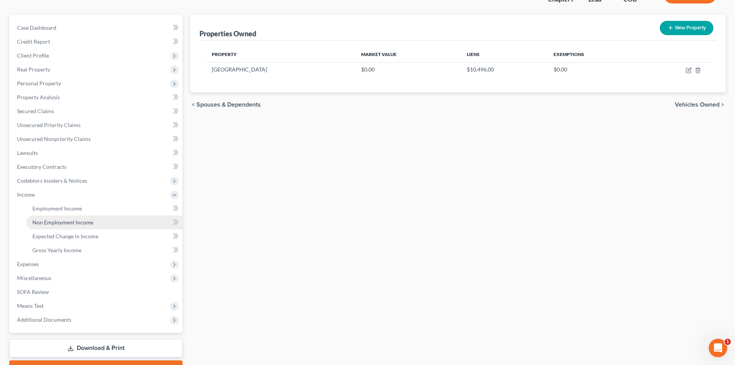
click at [62, 220] on span "Non Employment Income" at bounding box center [62, 222] width 61 height 7
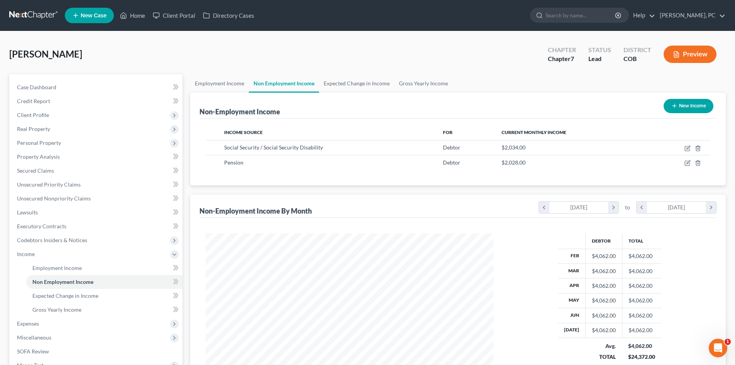
scroll to position [144, 303]
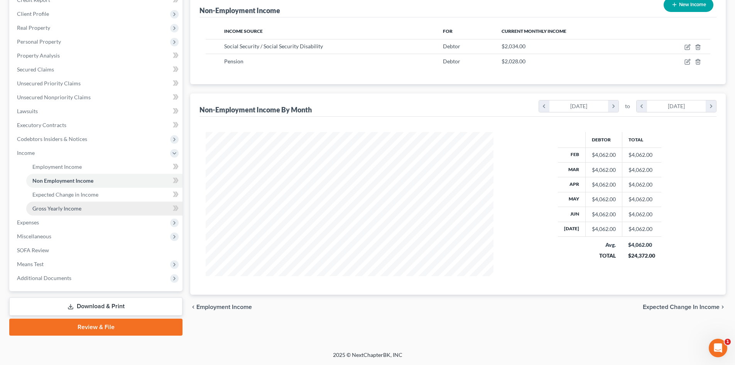
click at [51, 209] on span "Gross Yearly Income" at bounding box center [56, 208] width 49 height 7
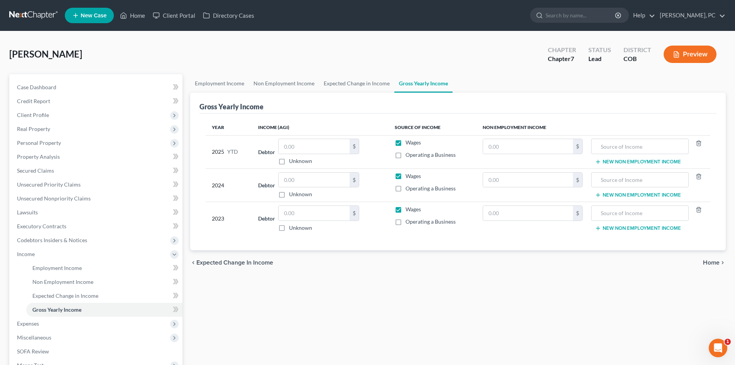
click at [406, 142] on label "Wages" at bounding box center [413, 143] width 15 height 8
click at [409, 142] on input "Wages" at bounding box center [411, 141] width 5 height 5
checkbox input "false"
click at [406, 178] on label "Wages" at bounding box center [413, 176] width 15 height 8
click at [409, 177] on input "Wages" at bounding box center [411, 174] width 5 height 5
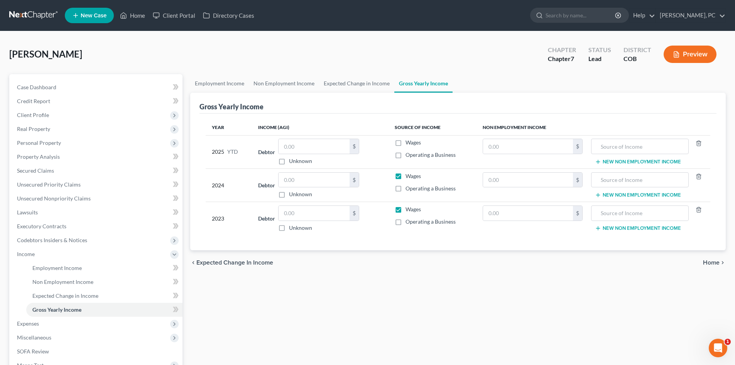
checkbox input "false"
click at [406, 209] on label "Wages" at bounding box center [413, 209] width 15 height 8
click at [409, 209] on input "Wages" at bounding box center [411, 207] width 5 height 5
checkbox input "false"
click at [669, 193] on button "New Non Employment Income" at bounding box center [638, 195] width 86 height 6
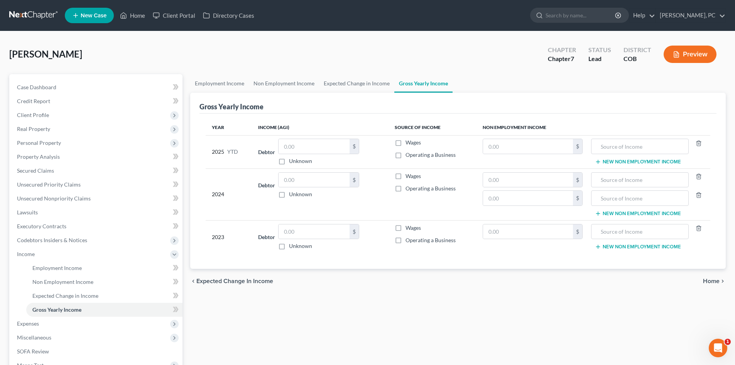
click at [657, 248] on button "New Non Employment Income" at bounding box center [638, 247] width 86 height 6
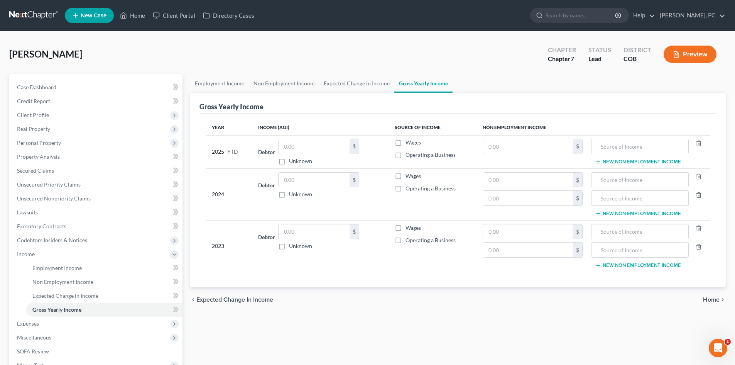
click at [630, 161] on button "New Non Employment Income" at bounding box center [638, 162] width 86 height 6
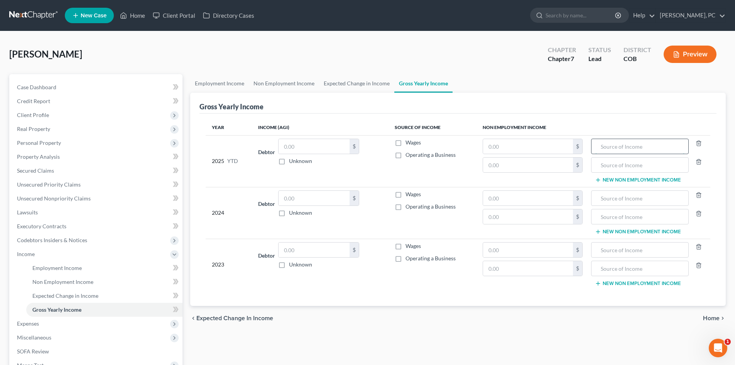
click at [628, 146] on input "text" at bounding box center [640, 146] width 89 height 15
type input "Social Security"
click at [618, 161] on input "text" at bounding box center [640, 164] width 89 height 15
type input "Pension"
click at [538, 149] on input "text" at bounding box center [528, 146] width 90 height 15
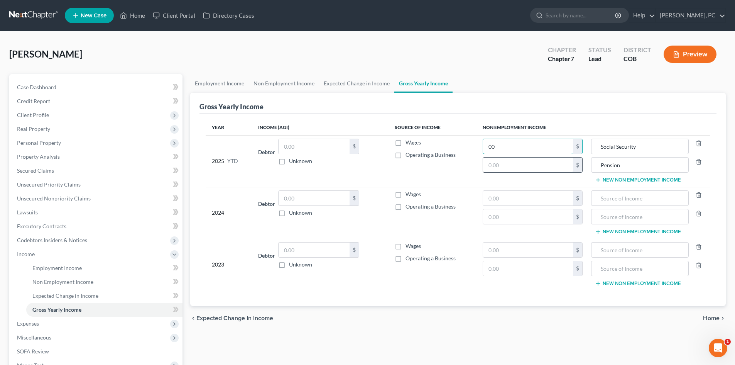
type input "00"
click at [507, 166] on input "text" at bounding box center [528, 164] width 90 height 15
type input "0"
click at [509, 147] on input "00" at bounding box center [528, 146] width 90 height 15
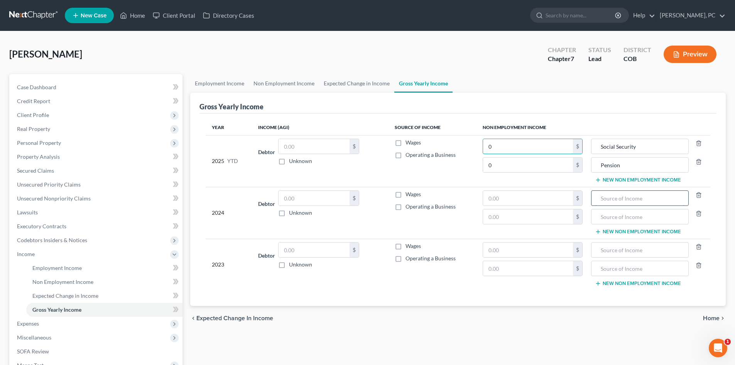
type input "0"
click at [601, 197] on input "text" at bounding box center [640, 198] width 89 height 15
type input "Social Security"
click at [605, 213] on input "text" at bounding box center [640, 216] width 89 height 15
type input "Pension"
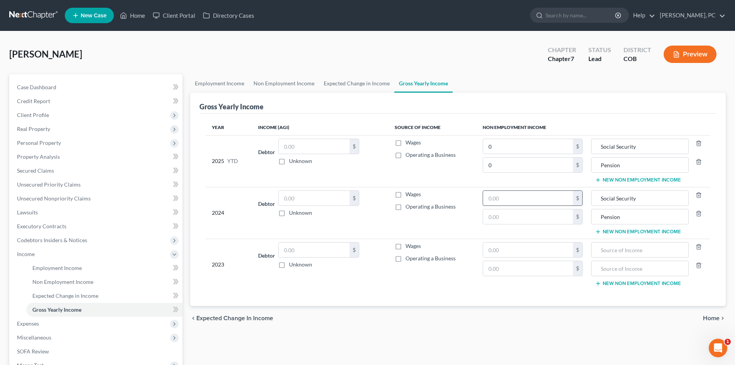
click at [524, 200] on input "text" at bounding box center [528, 198] width 90 height 15
type input "24,512"
click at [507, 214] on input "text" at bounding box center [528, 216] width 90 height 15
type input "27,018"
drag, startPoint x: 629, startPoint y: 215, endPoint x: 582, endPoint y: 214, distance: 47.1
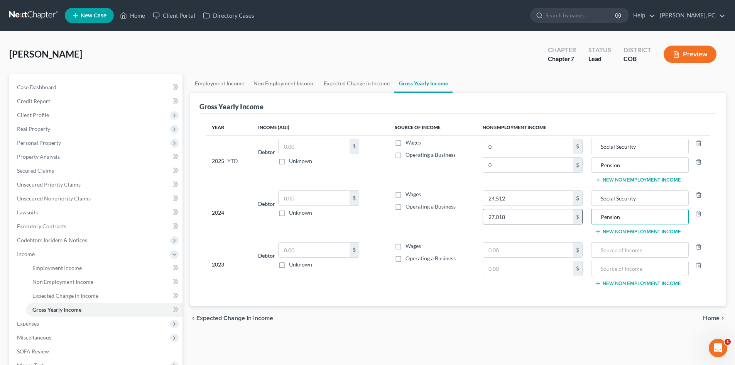
click at [582, 214] on tr "2024 Debtor $ Unknown Balance Undetermined $ Unknown Wages Operating a Business…" at bounding box center [458, 213] width 505 height 52
click at [628, 276] on div at bounding box center [639, 268] width 97 height 15
click at [620, 268] on input "text" at bounding box center [640, 268] width 89 height 15
paste input "Pension"
type input "Pension"
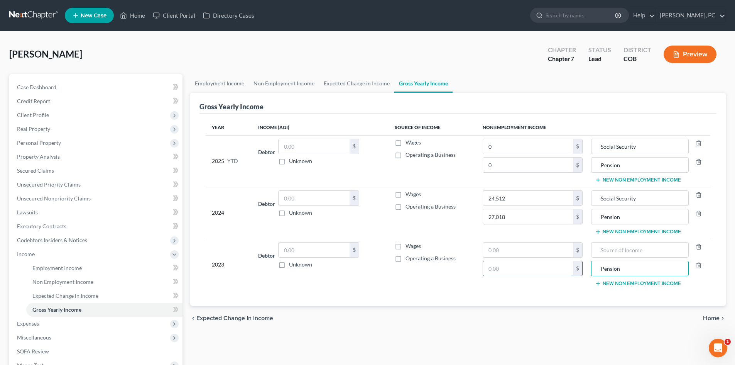
click at [536, 269] on input "text" at bounding box center [528, 268] width 90 height 15
type input "27,018"
drag, startPoint x: 615, startPoint y: 194, endPoint x: 573, endPoint y: 190, distance: 42.6
click at [573, 190] on tr "2024 Debtor $ Unknown Balance Undetermined $ Unknown Wages Operating a Business…" at bounding box center [458, 213] width 505 height 52
click at [600, 249] on input "text" at bounding box center [640, 249] width 89 height 15
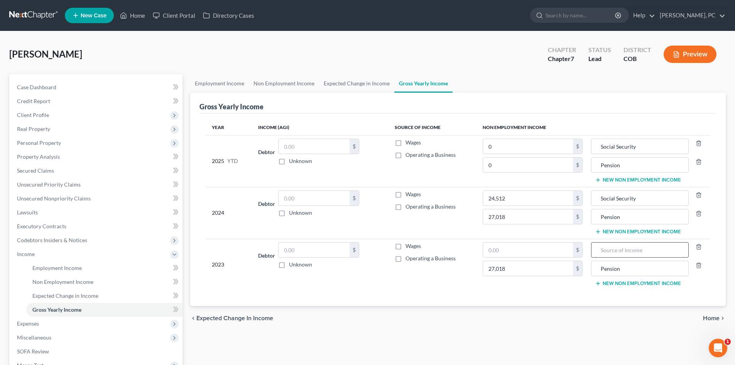
paste input "Social Security"
type input "Social Security"
click at [520, 249] on input "text" at bounding box center [528, 249] width 90 height 15
type input "23,796"
type input "16,272"
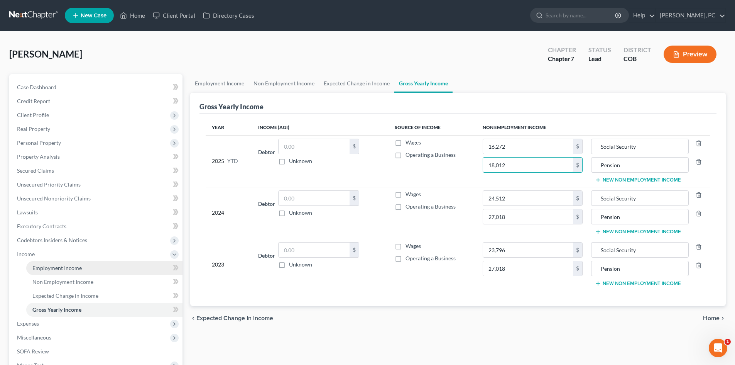
type input "18,012"
click at [71, 264] on link "Employment Income" at bounding box center [104, 268] width 156 height 14
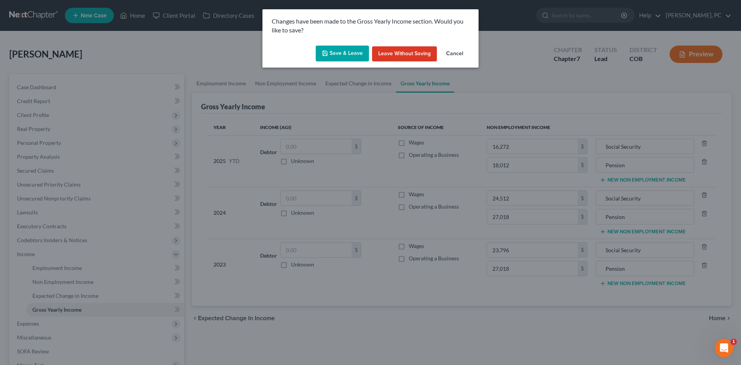
click at [346, 56] on button "Save & Leave" at bounding box center [342, 54] width 53 height 16
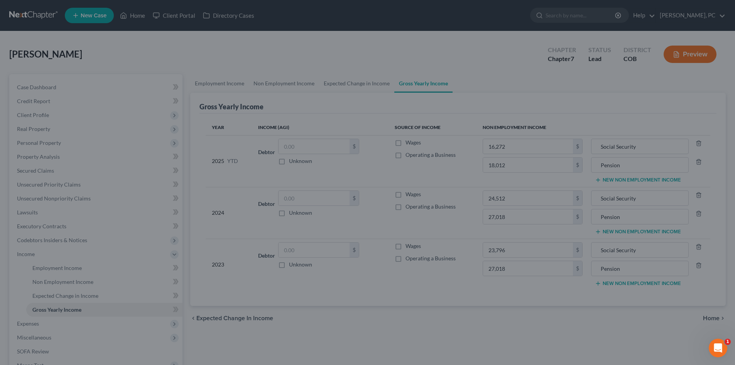
type input "27,018.00"
type input "Pension"
type input "27,018.00"
type input "Pension"
type input "18,012.00"
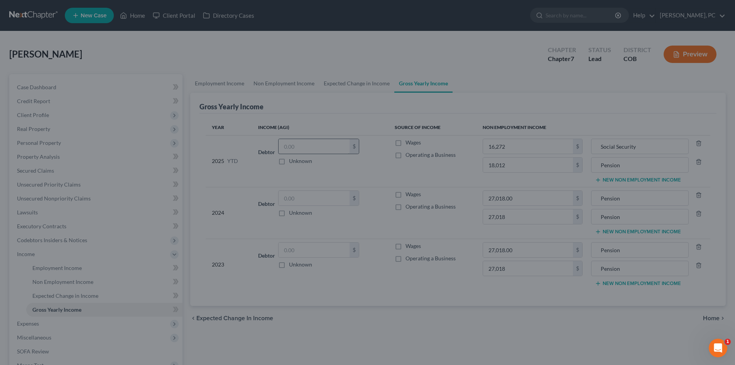
type input "Pension"
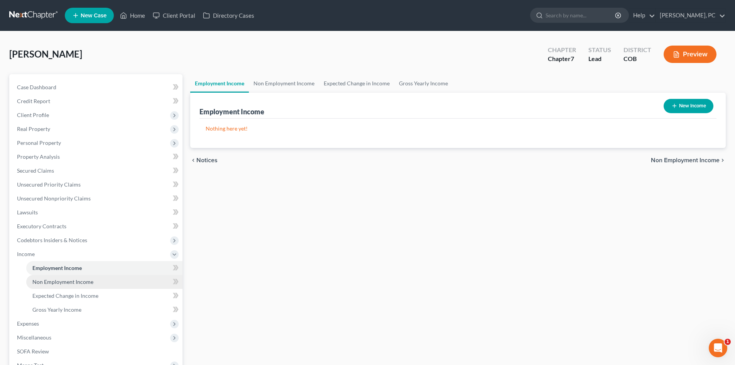
click at [81, 283] on span "Non Employment Income" at bounding box center [62, 281] width 61 height 7
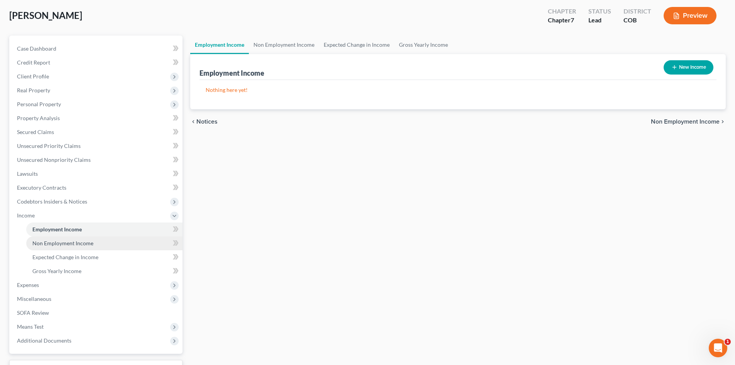
click at [60, 243] on span "Non Employment Income" at bounding box center [62, 243] width 61 height 7
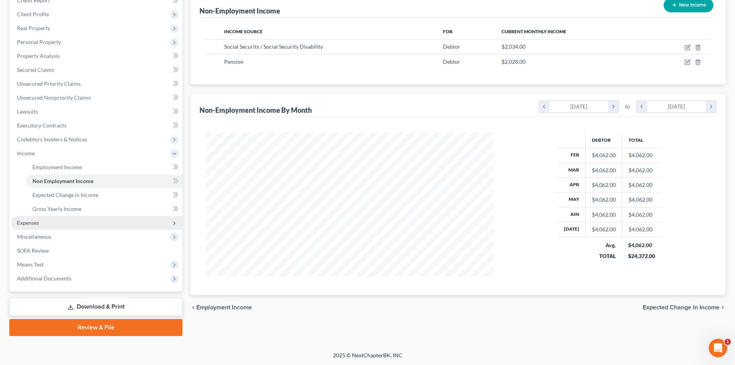
scroll to position [101, 0]
click at [18, 224] on span "Expenses" at bounding box center [28, 222] width 22 height 7
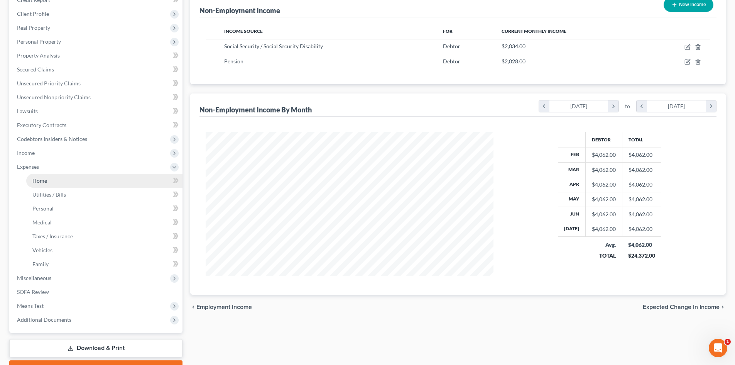
click at [36, 180] on span "Home" at bounding box center [39, 180] width 15 height 7
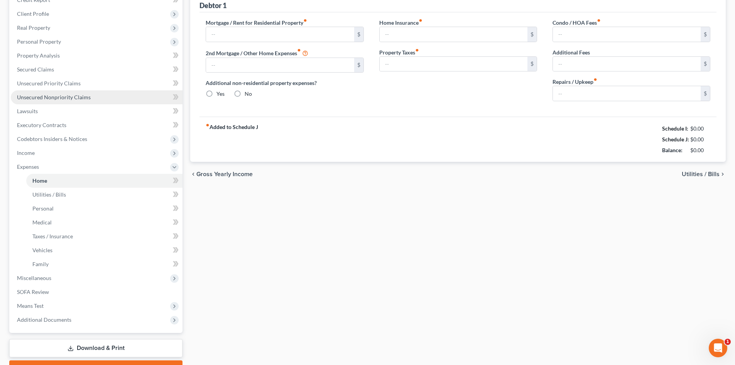
scroll to position [20, 0]
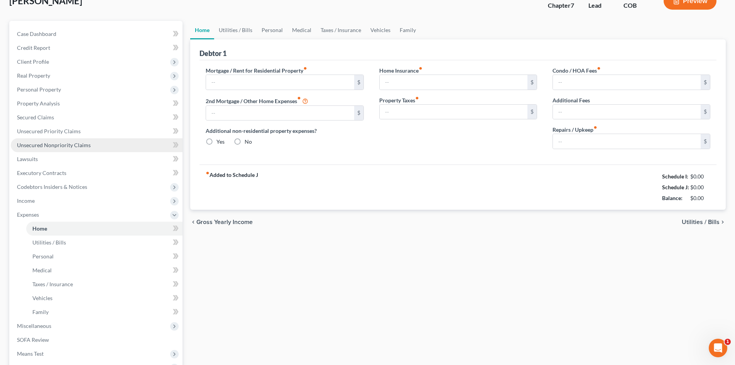
type input "0.00"
radio input "true"
type input "0.00"
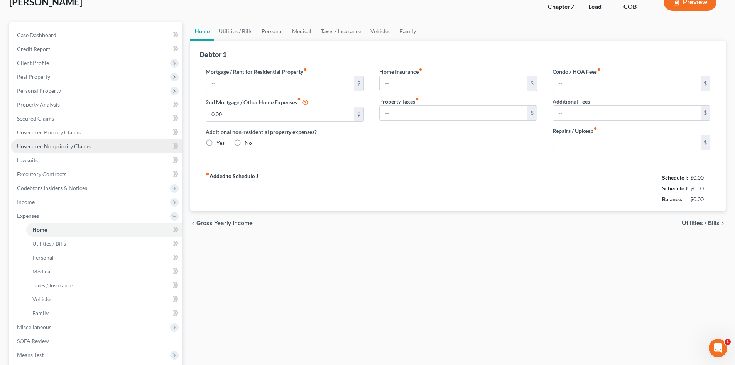
type input "0.00"
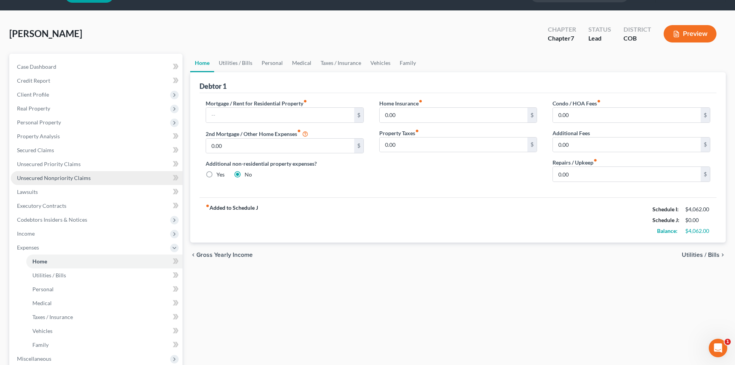
scroll to position [0, 0]
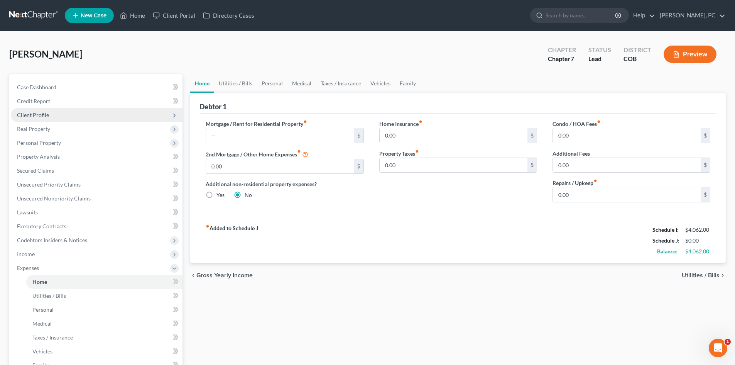
click at [36, 115] on span "Client Profile" at bounding box center [33, 115] width 32 height 7
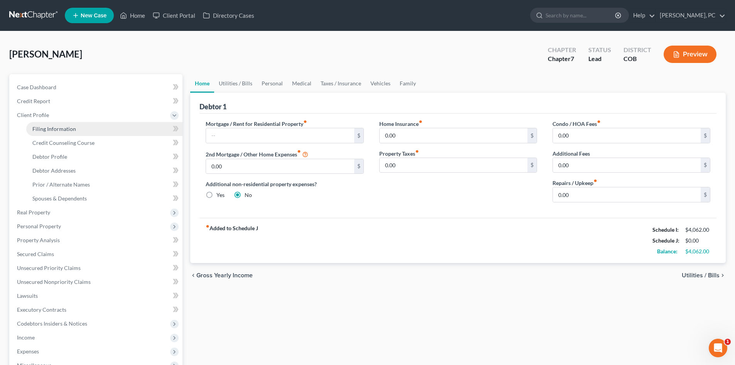
click at [54, 125] on link "Filing Information" at bounding box center [104, 129] width 156 height 14
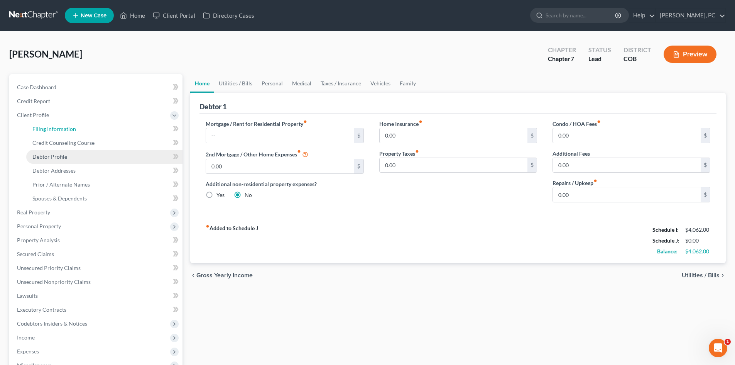
select select "1"
select select "0"
select select "5"
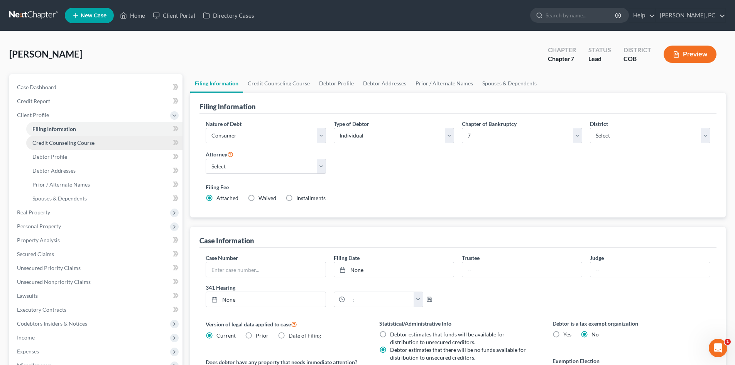
click at [69, 141] on span "Credit Counseling Course" at bounding box center [63, 142] width 62 height 7
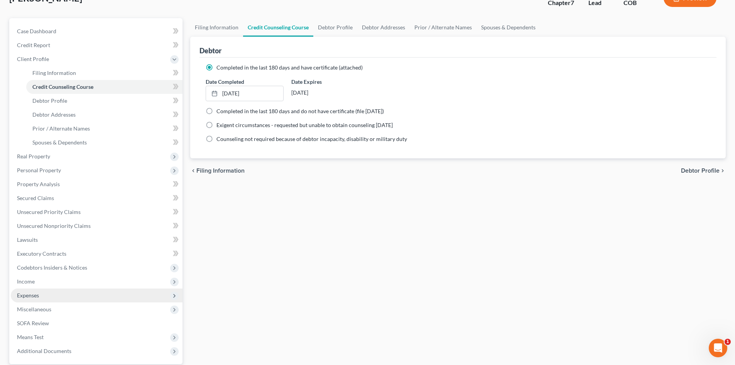
scroll to position [129, 0]
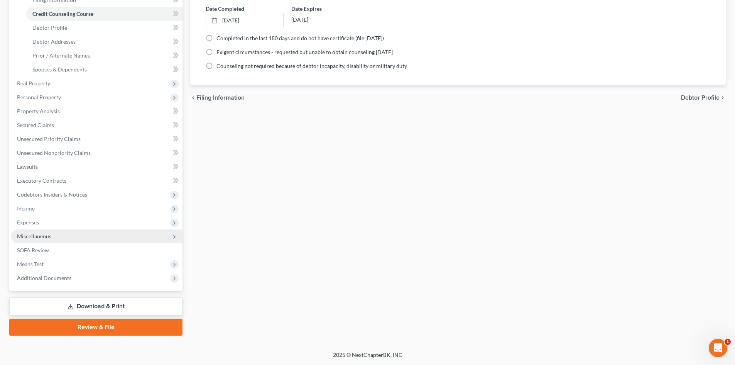
click at [44, 240] on span "Miscellaneous" at bounding box center [97, 236] width 172 height 14
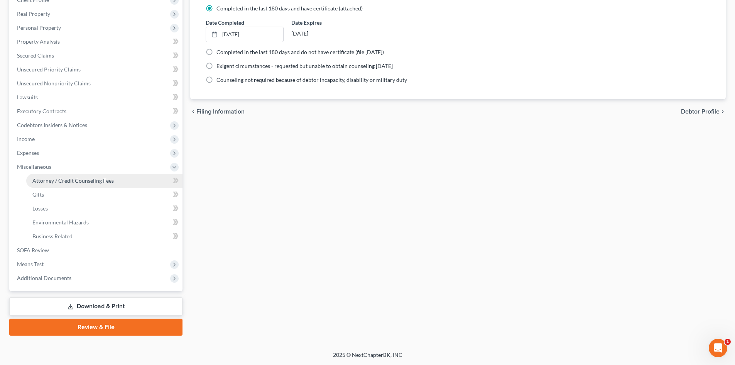
click at [105, 174] on link "Attorney / Credit Counseling Fees" at bounding box center [104, 181] width 156 height 14
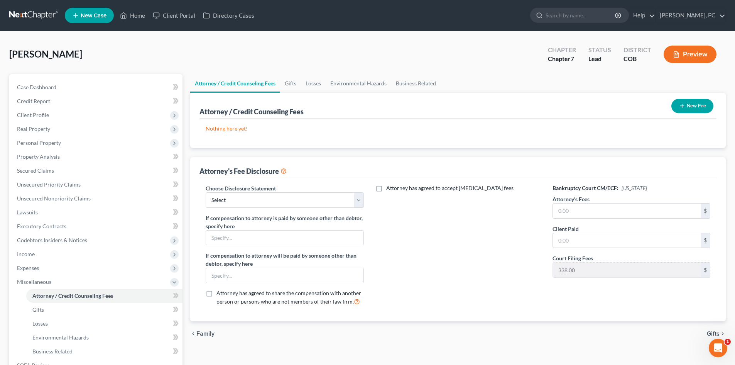
click at [688, 108] on button "New Fee" at bounding box center [693, 106] width 42 height 14
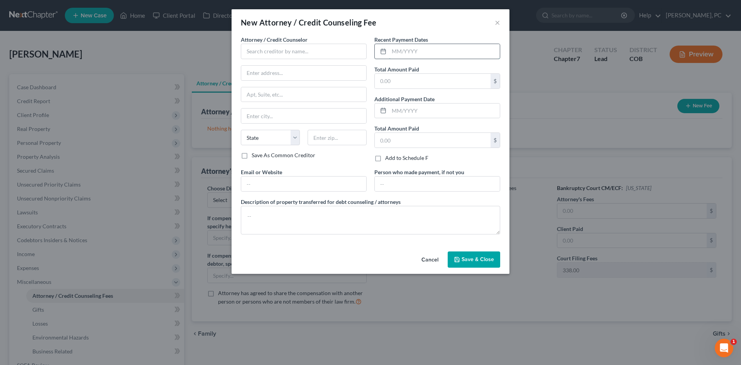
click at [417, 49] on input "text" at bounding box center [444, 51] width 111 height 15
type input "08/2025"
click at [405, 85] on input "text" at bounding box center [433, 81] width 116 height 15
type input "24.95"
click at [324, 48] on input "text" at bounding box center [304, 51] width 126 height 15
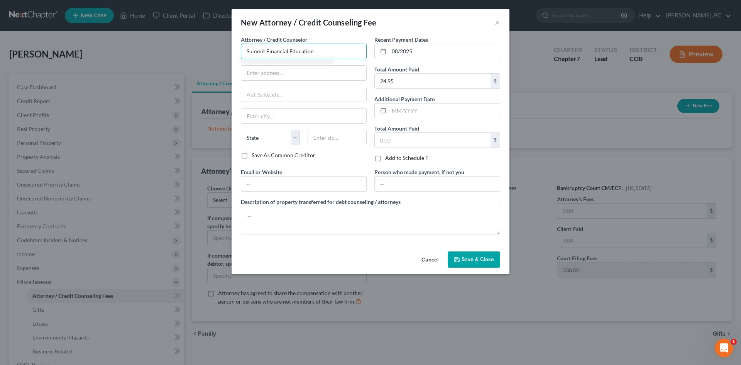
type input "Summit Financial Education"
click at [478, 261] on span "Save & Close" at bounding box center [478, 259] width 32 height 7
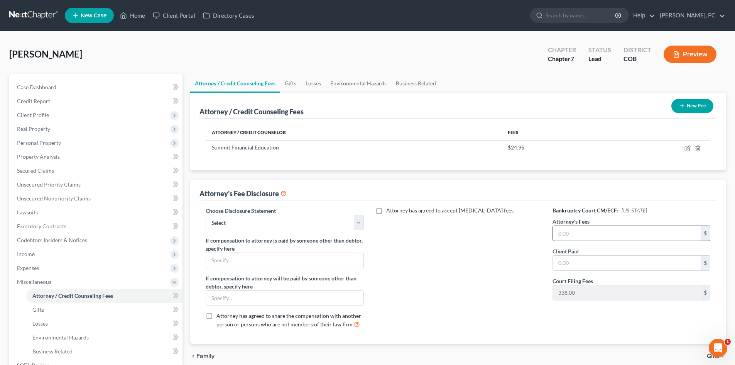
click at [566, 233] on input "text" at bounding box center [627, 233] width 148 height 15
type input "1,500"
click at [308, 229] on select "Select Disclosure" at bounding box center [285, 222] width 158 height 15
select select "0"
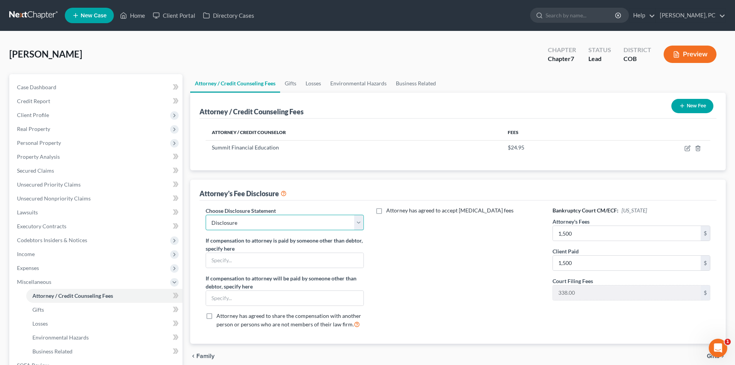
click at [206, 215] on select "Select Disclosure" at bounding box center [285, 222] width 158 height 15
click at [684, 99] on button "New Fee" at bounding box center [693, 106] width 42 height 14
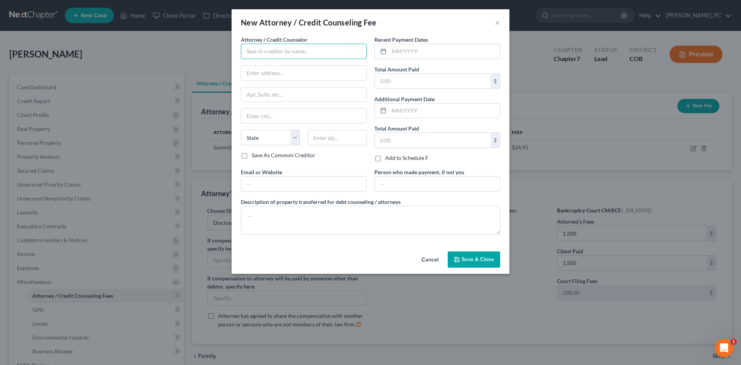
click at [296, 54] on input "text" at bounding box center [304, 51] width 126 height 15
type input "Berken Cloyes PC"
click at [403, 52] on input "text" at bounding box center [444, 51] width 111 height 15
type input "07/2025"
click at [396, 80] on input "text" at bounding box center [433, 81] width 116 height 15
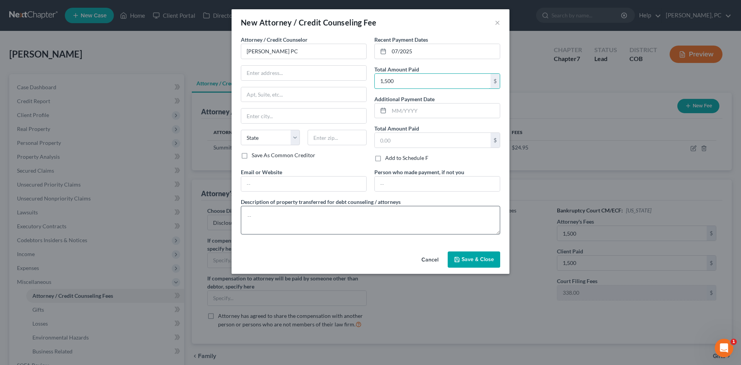
type input "1,500"
click at [360, 220] on textarea at bounding box center [370, 220] width 259 height 29
type textarea "$"
type textarea "$1,500 plus filing fee"
click at [485, 259] on span "Save & Close" at bounding box center [478, 259] width 32 height 7
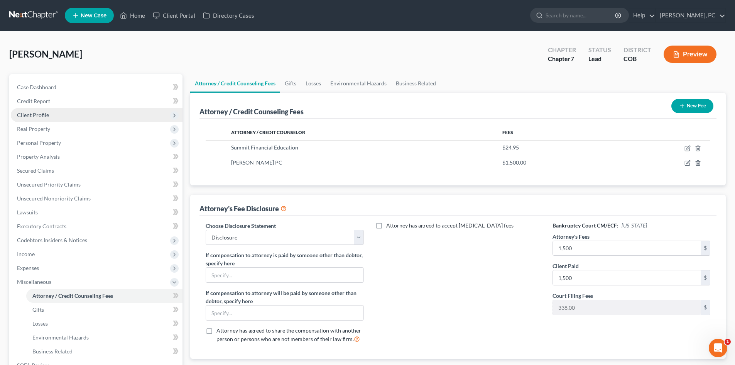
click at [34, 114] on span "Client Profile" at bounding box center [33, 115] width 32 height 7
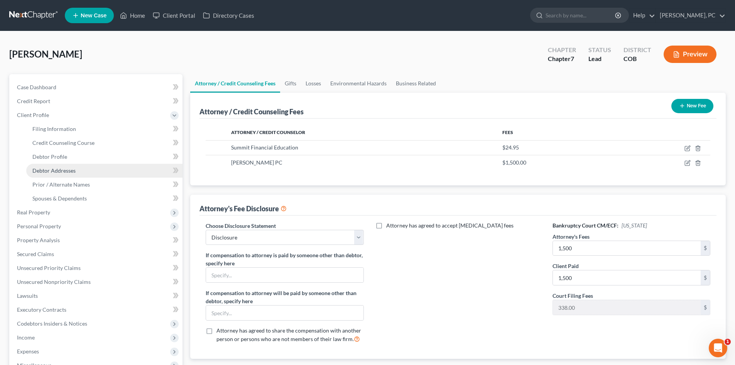
click at [59, 168] on span "Debtor Addresses" at bounding box center [53, 170] width 43 height 7
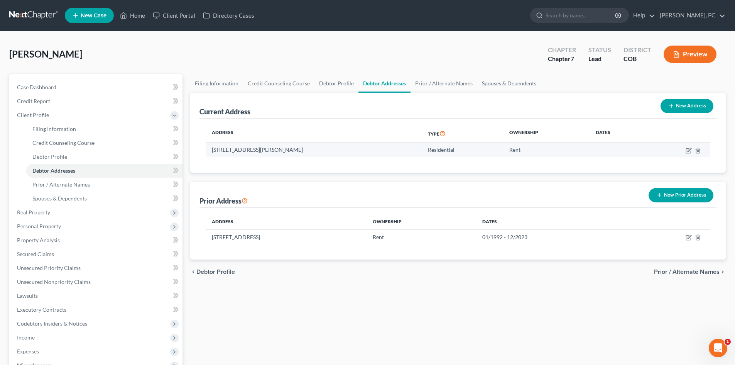
drag, startPoint x: 295, startPoint y: 152, endPoint x: 209, endPoint y: 150, distance: 86.1
click at [209, 150] on td "[STREET_ADDRESS][PERSON_NAME]" at bounding box center [314, 149] width 216 height 15
click at [689, 148] on icon "button" at bounding box center [689, 150] width 6 height 6
select select "5"
select select "0"
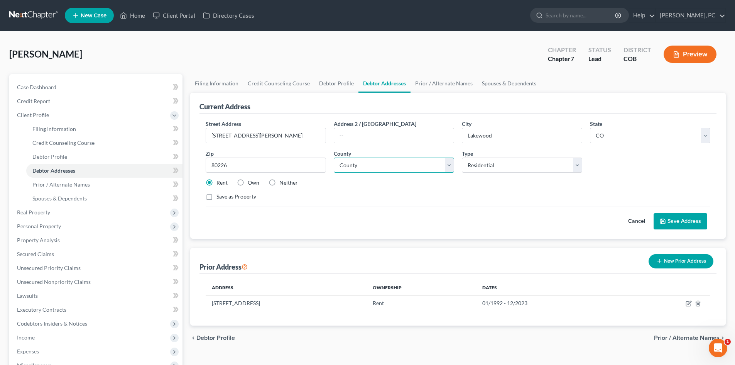
click at [361, 166] on select "County" at bounding box center [394, 164] width 120 height 15
click at [334, 157] on select "County [GEOGRAPHIC_DATA] [GEOGRAPHIC_DATA] [GEOGRAPHIC_DATA] [GEOGRAPHIC_DATA] …" at bounding box center [394, 164] width 120 height 15
click at [361, 242] on div "Current Address Street Address * 311 S Otis St Address 2 / PO Box City * Lakewo…" at bounding box center [458, 209] width 536 height 233
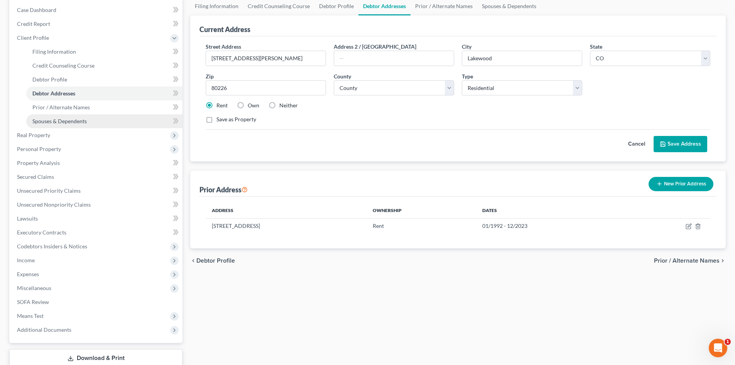
click at [76, 119] on span "Spouses & Dependents" at bounding box center [59, 121] width 54 height 7
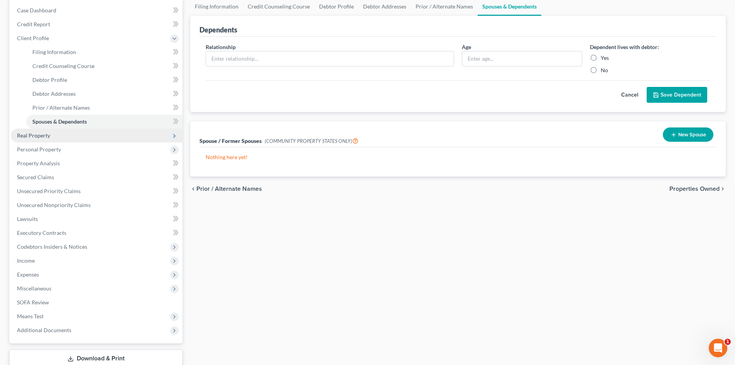
scroll to position [77, 0]
click at [41, 132] on span "Real Property" at bounding box center [33, 135] width 33 height 7
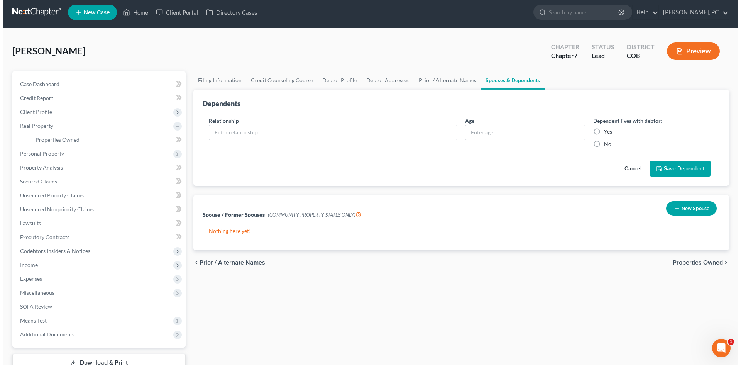
scroll to position [0, 0]
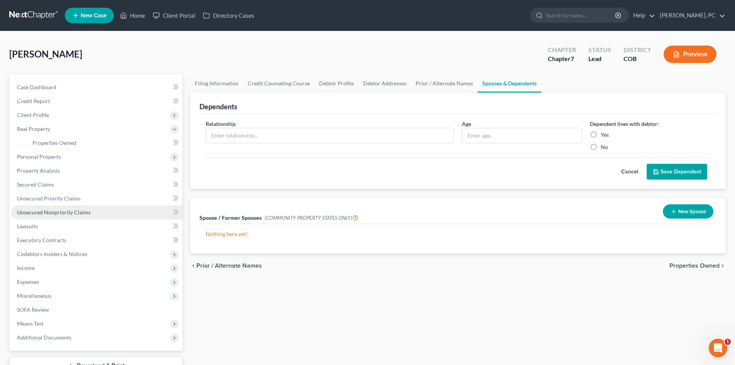
click at [55, 214] on span "Unsecured Nonpriority Claims" at bounding box center [54, 212] width 74 height 7
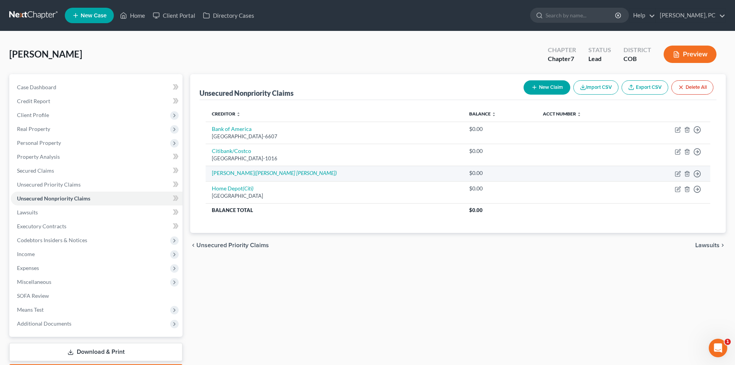
click at [234, 168] on td "Donald Mayland (Ronald Scott Nelson)" at bounding box center [334, 173] width 257 height 15
click at [242, 172] on link "Donald Mayland (Ronald Scott Nelson)" at bounding box center [274, 172] width 125 height 7
select select "14"
select select "0"
select select "5"
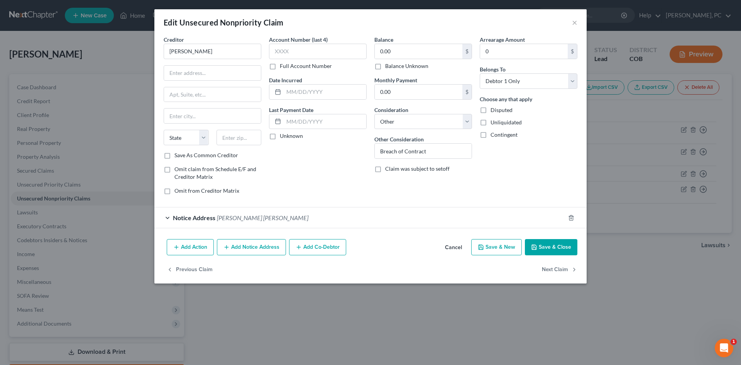
click at [221, 213] on div "Notice Address Ronald Scott Nelson" at bounding box center [359, 217] width 411 height 20
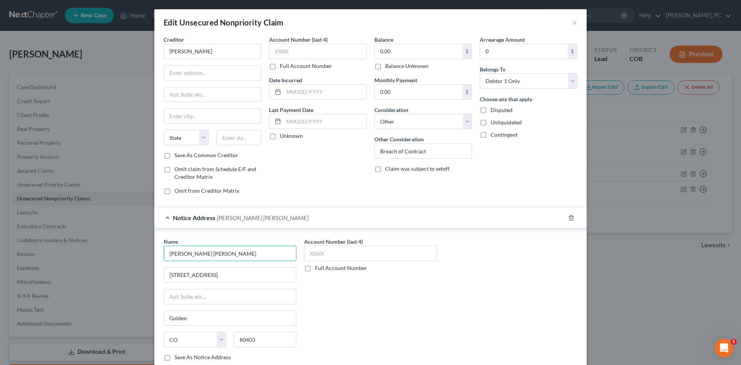
click at [167, 251] on input "[PERSON_NAME] [PERSON_NAME]" at bounding box center [230, 253] width 133 height 15
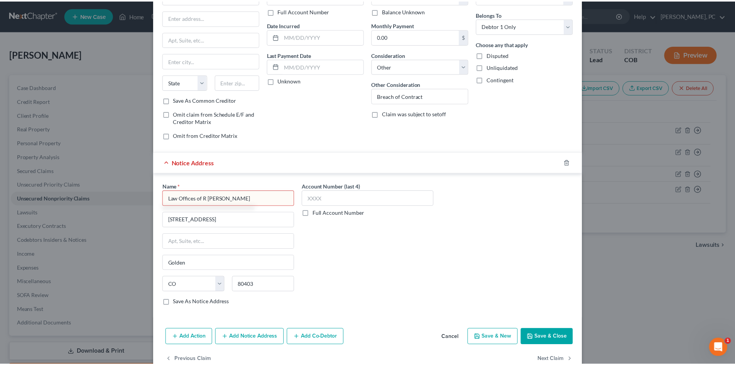
scroll to position [73, 0]
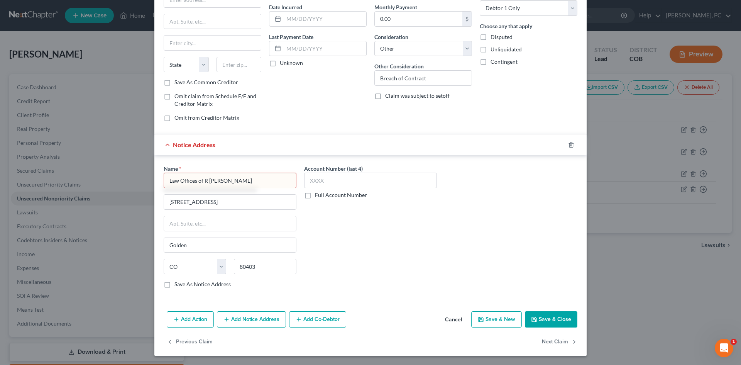
type input "Law Offices of R Scott Nelson"
click at [535, 317] on icon "button" at bounding box center [534, 319] width 6 height 6
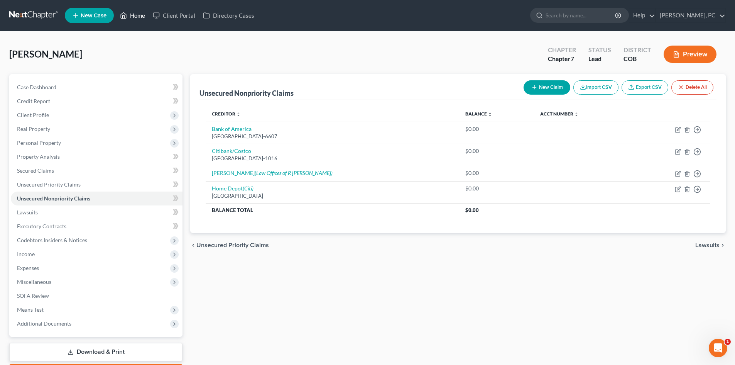
click at [133, 18] on link "Home" at bounding box center [132, 15] width 33 height 14
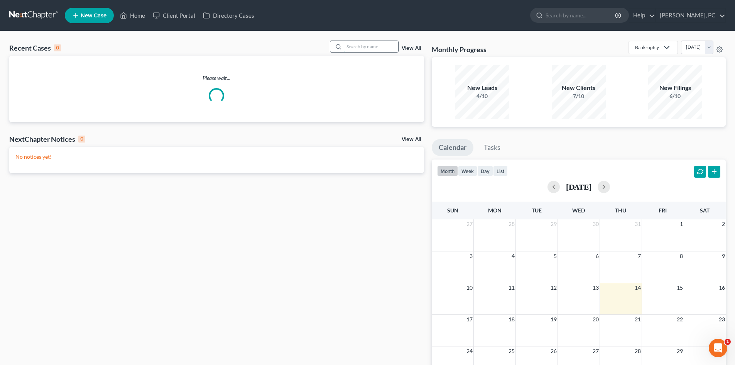
click at [370, 48] on input "search" at bounding box center [371, 46] width 54 height 11
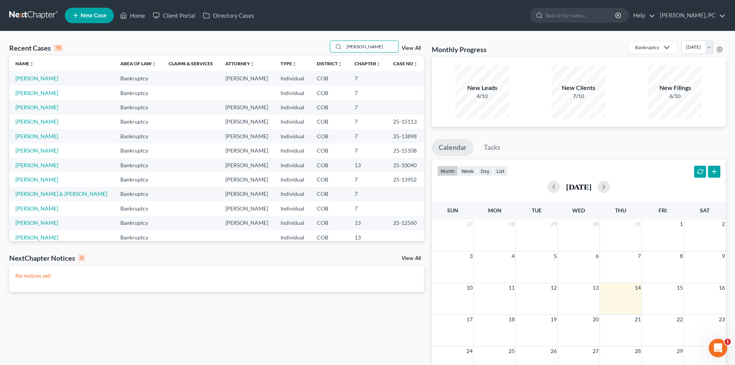
type input "chavez"
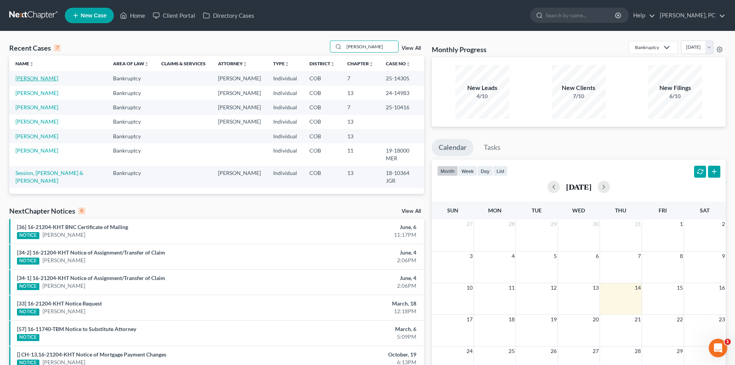
click at [34, 78] on link "Chavez, John" at bounding box center [36, 78] width 43 height 7
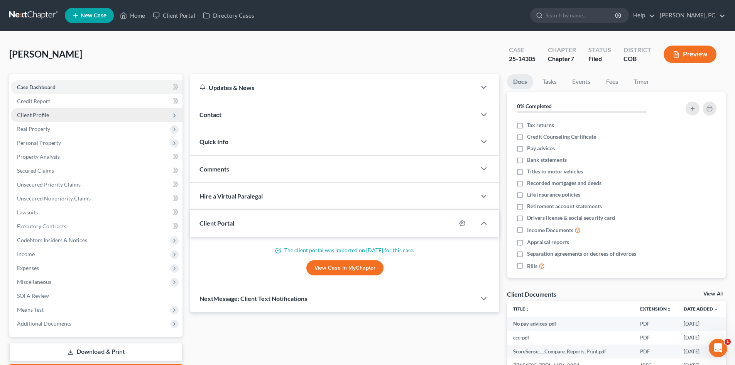
click at [33, 116] on span "Client Profile" at bounding box center [33, 115] width 32 height 7
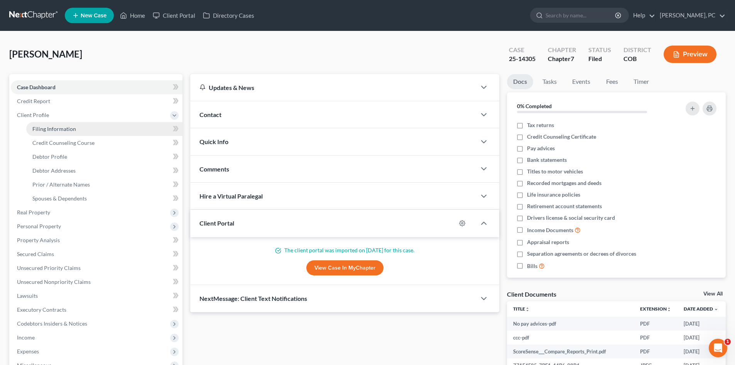
click at [46, 127] on span "Filing Information" at bounding box center [54, 128] width 44 height 7
select select "0"
select select "3"
select select "0"
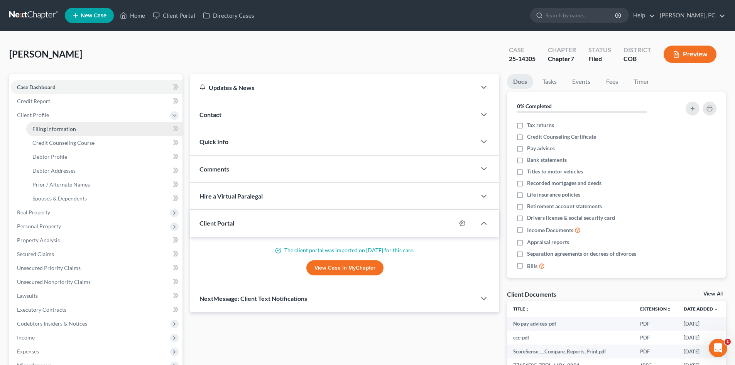
select select "11"
select select "0"
select select "5"
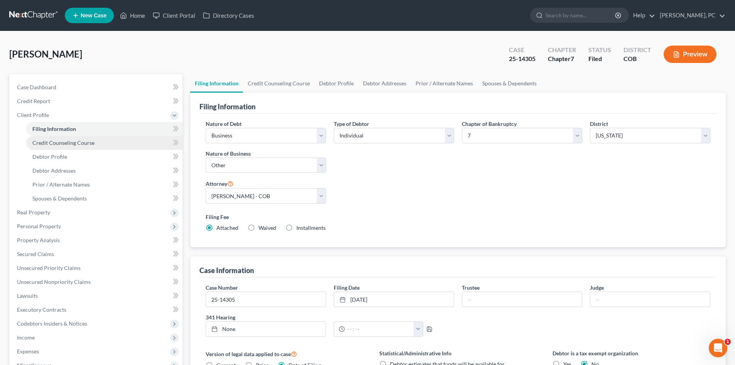
click at [57, 144] on span "Credit Counseling Course" at bounding box center [63, 142] width 62 height 7
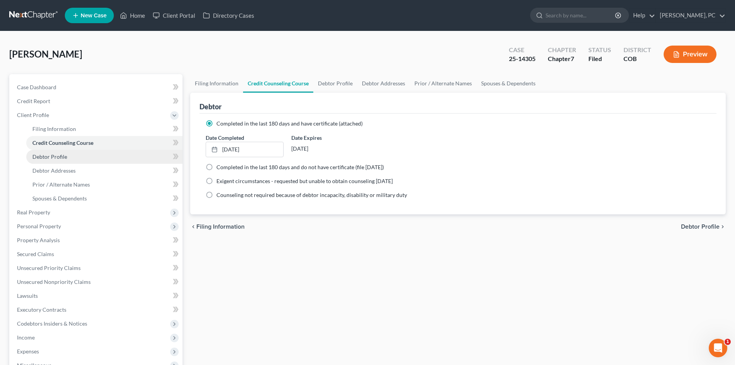
click at [56, 157] on span "Debtor Profile" at bounding box center [49, 156] width 35 height 7
select select "1"
select select "3"
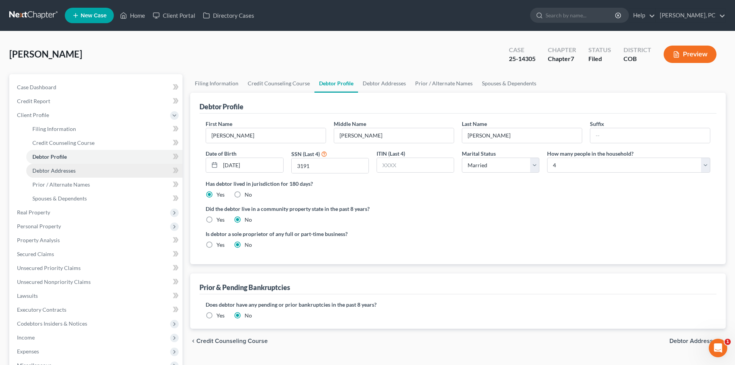
click at [61, 170] on span "Debtor Addresses" at bounding box center [53, 170] width 43 height 7
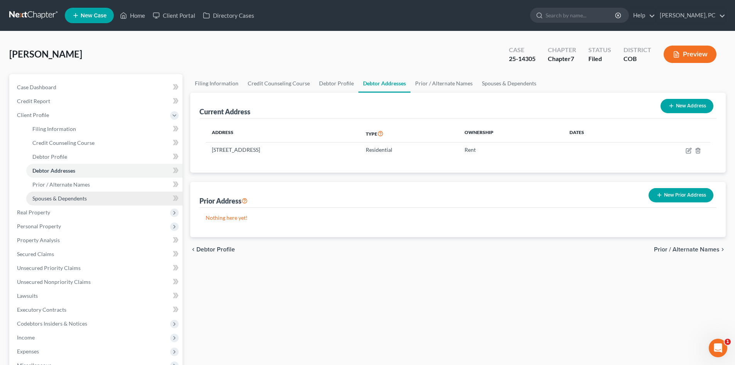
click at [75, 198] on span "Spouses & Dependents" at bounding box center [59, 198] width 54 height 7
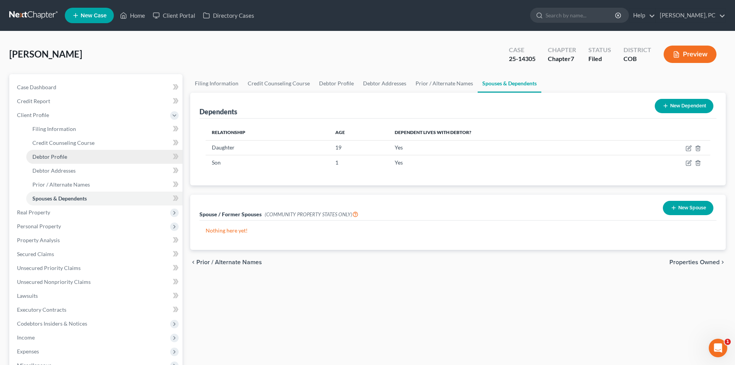
click at [60, 154] on span "Debtor Profile" at bounding box center [49, 156] width 35 height 7
select select "1"
select select "3"
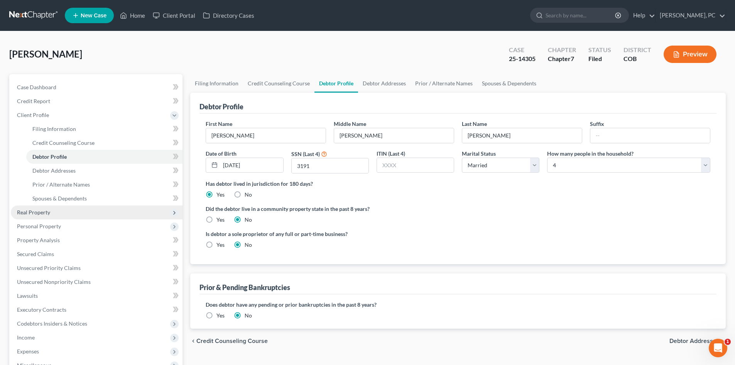
click at [39, 212] on span "Real Property" at bounding box center [33, 212] width 33 height 7
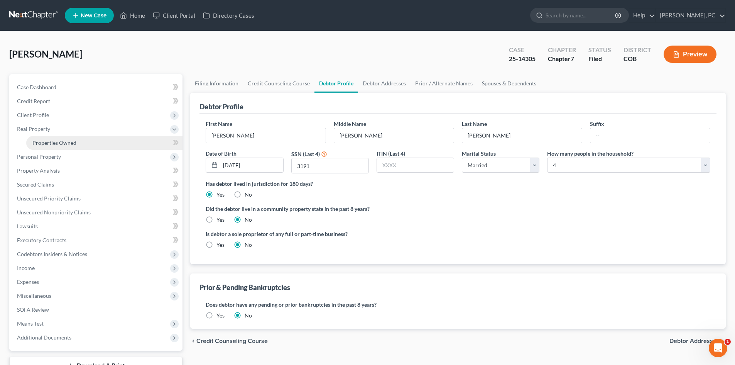
drag, startPoint x: 64, startPoint y: 140, endPoint x: 75, endPoint y: 142, distance: 11.4
click at [64, 139] on span "Properties Owned" at bounding box center [54, 142] width 44 height 7
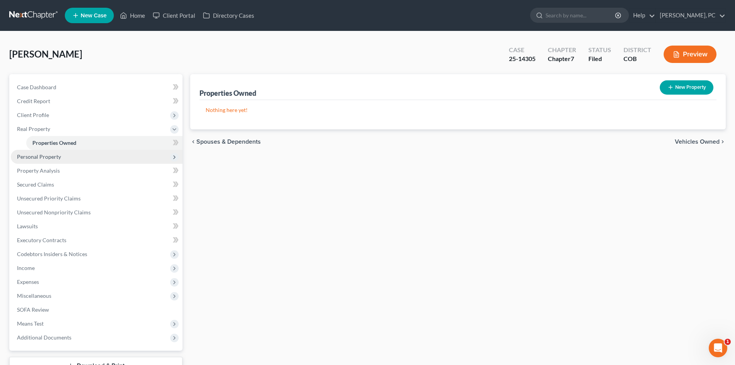
click at [46, 159] on span "Personal Property" at bounding box center [39, 156] width 44 height 7
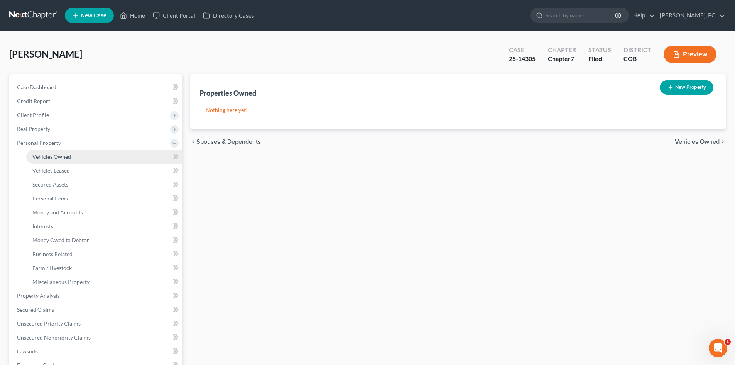
click at [60, 155] on span "Vehicles Owned" at bounding box center [51, 156] width 39 height 7
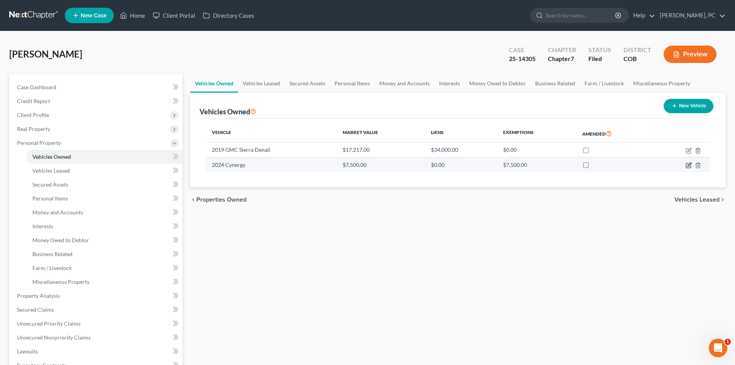
click at [688, 164] on icon "button" at bounding box center [689, 165] width 6 height 6
select select "2"
select select "0"
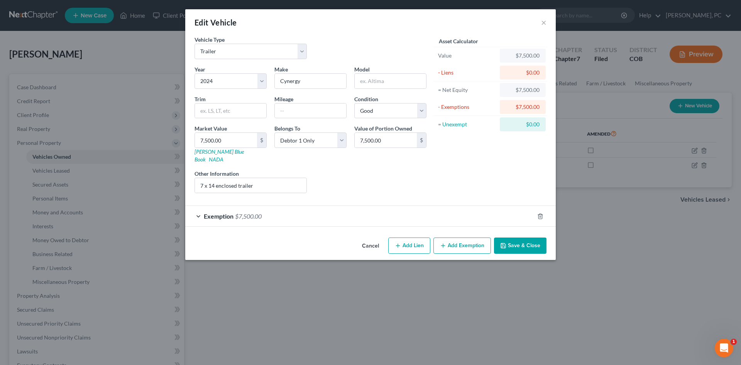
click at [515, 237] on button "Save & Close" at bounding box center [520, 245] width 52 height 16
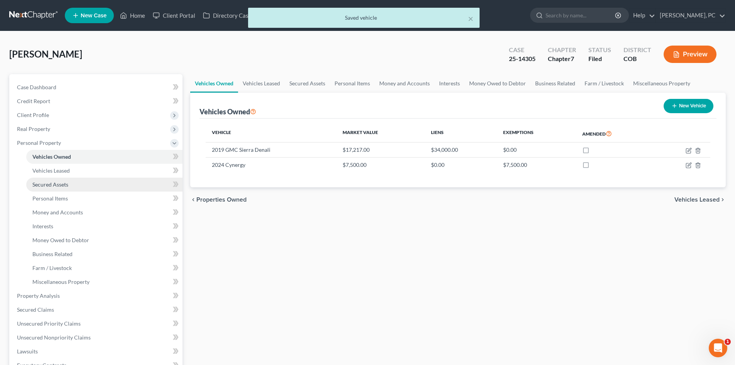
click at [60, 182] on span "Secured Assets" at bounding box center [50, 184] width 36 height 7
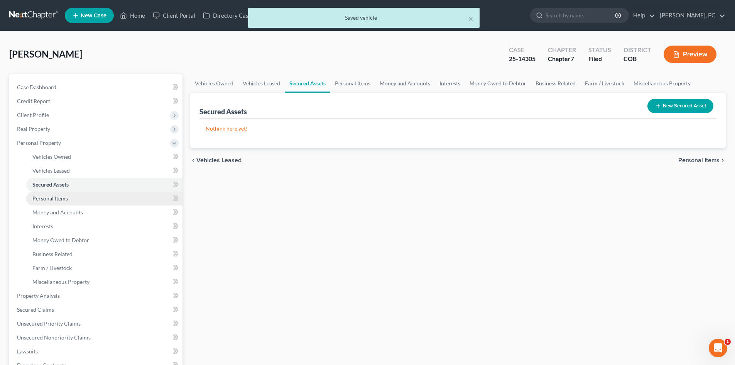
click at [60, 195] on span "Personal Items" at bounding box center [50, 198] width 36 height 7
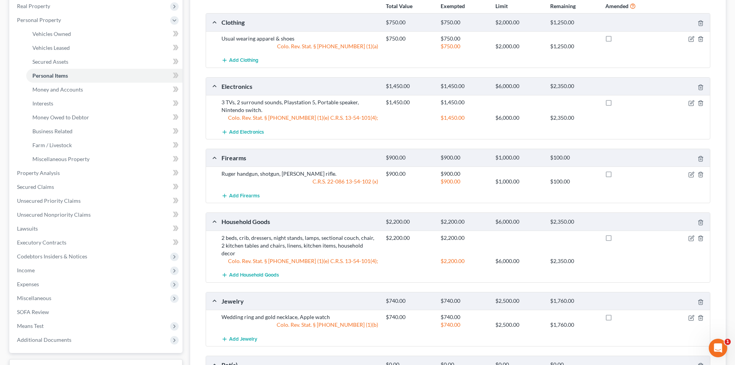
scroll to position [109, 0]
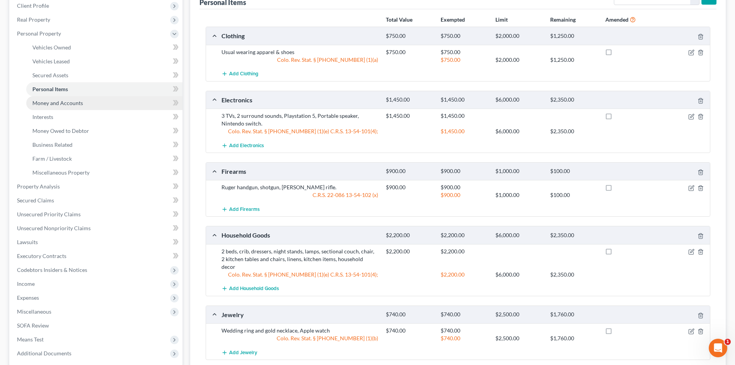
click at [58, 103] on span "Money and Accounts" at bounding box center [57, 103] width 51 height 7
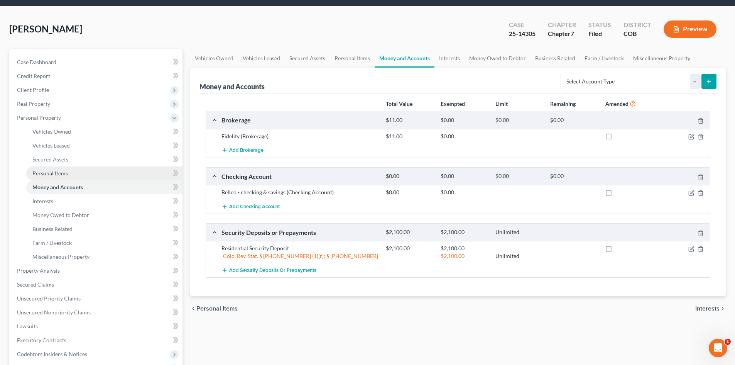
scroll to position [39, 0]
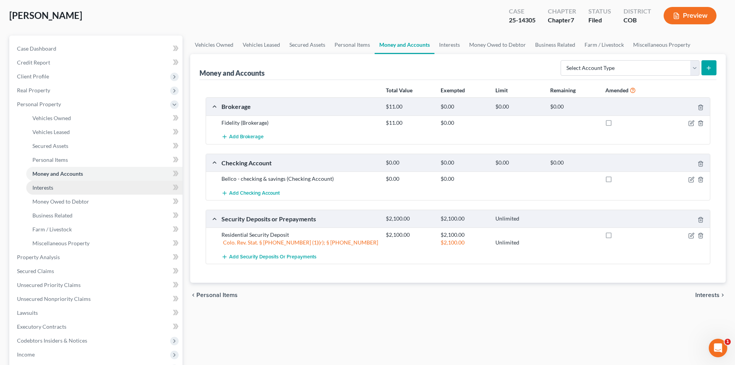
click at [50, 186] on span "Interests" at bounding box center [42, 187] width 21 height 7
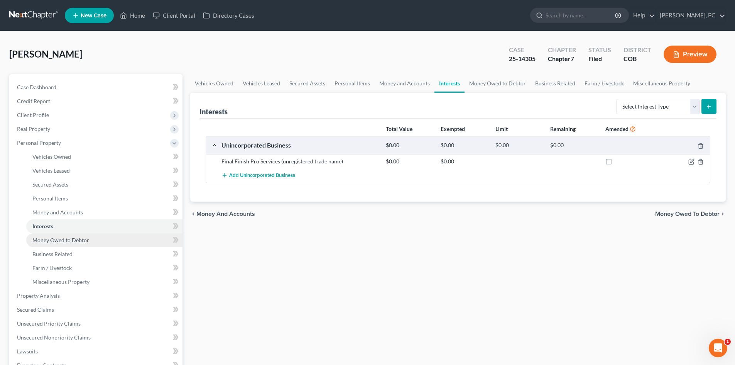
click at [47, 240] on span "Money Owed to Debtor" at bounding box center [60, 240] width 57 height 7
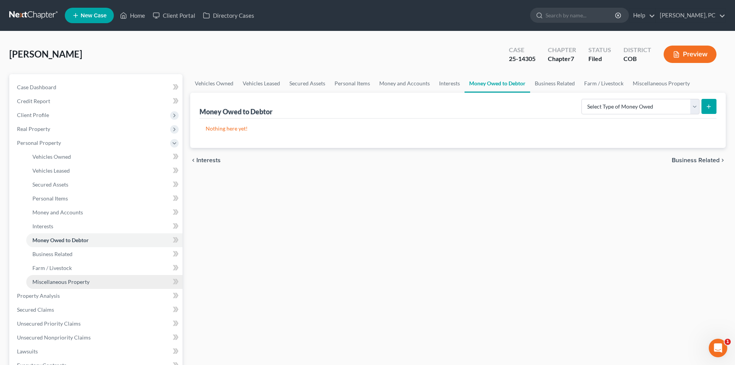
click at [68, 280] on span "Miscellaneous Property" at bounding box center [60, 281] width 57 height 7
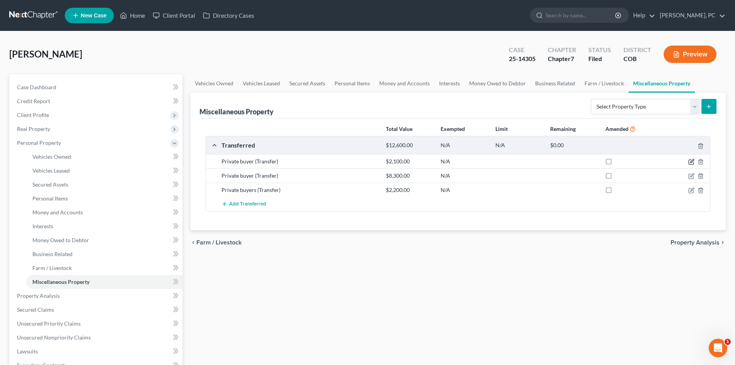
click at [691, 160] on icon "button" at bounding box center [691, 162] width 5 height 5
select select "Ordinary (within 2 years)"
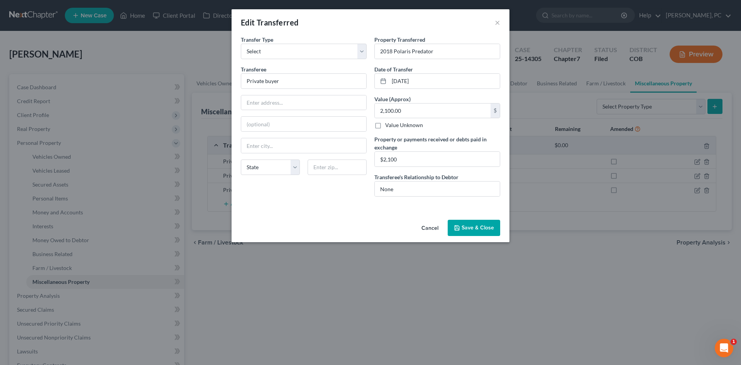
click at [464, 229] on button "Save & Close" at bounding box center [474, 228] width 52 height 16
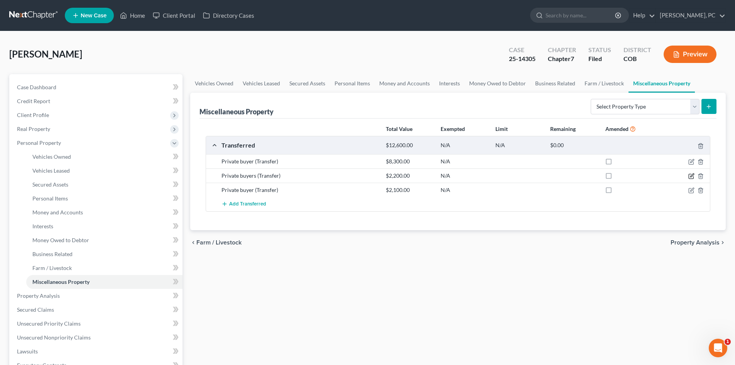
click at [691, 174] on icon "button" at bounding box center [691, 176] width 5 height 5
select select "Ordinary (within 2 years)"
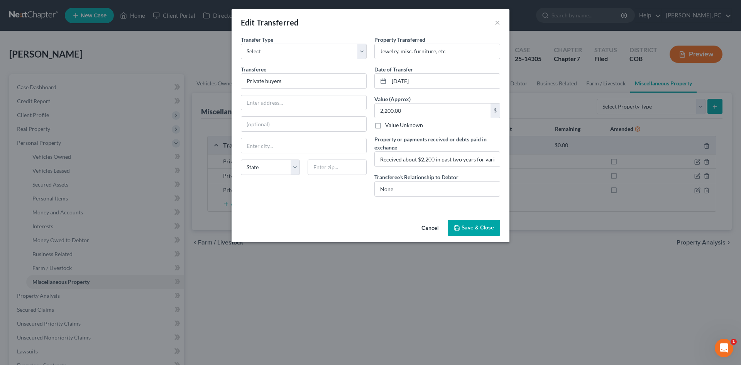
click at [477, 225] on button "Save & Close" at bounding box center [474, 228] width 52 height 16
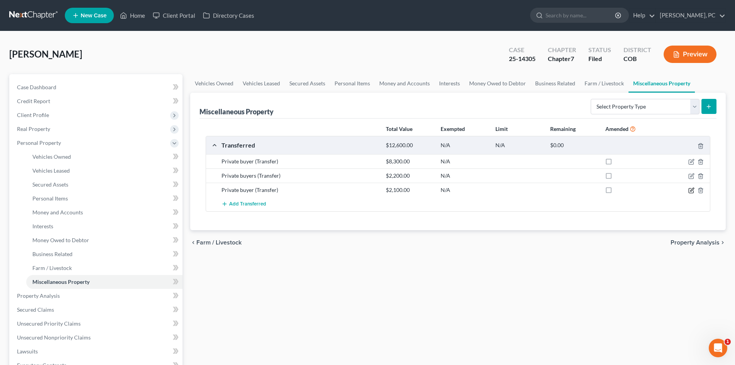
click at [689, 190] on icon "button" at bounding box center [692, 190] width 6 height 6
select select "Ordinary (within 2 years)"
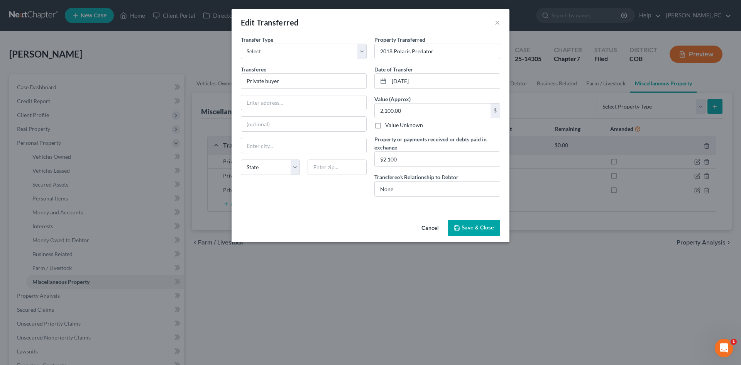
click at [476, 224] on button "Save & Close" at bounding box center [474, 228] width 52 height 16
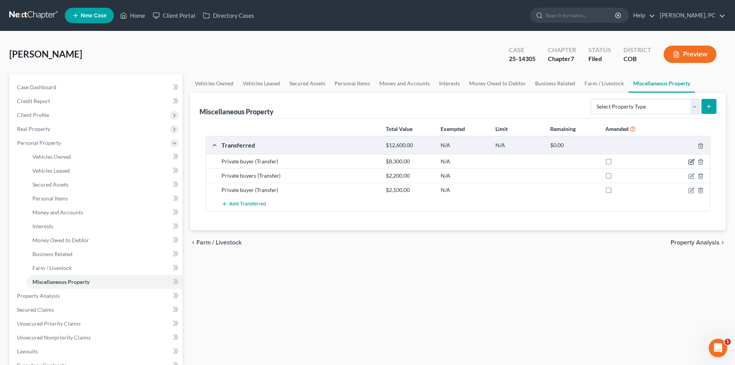
click at [689, 160] on icon "button" at bounding box center [691, 162] width 5 height 5
select select "Ordinary (within 2 years)"
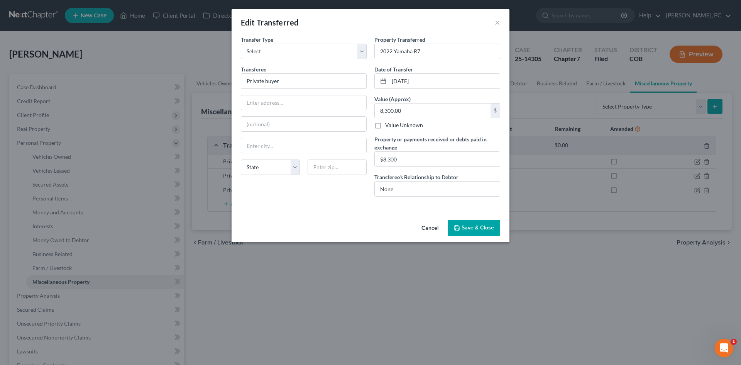
click at [432, 227] on button "Cancel" at bounding box center [429, 227] width 29 height 15
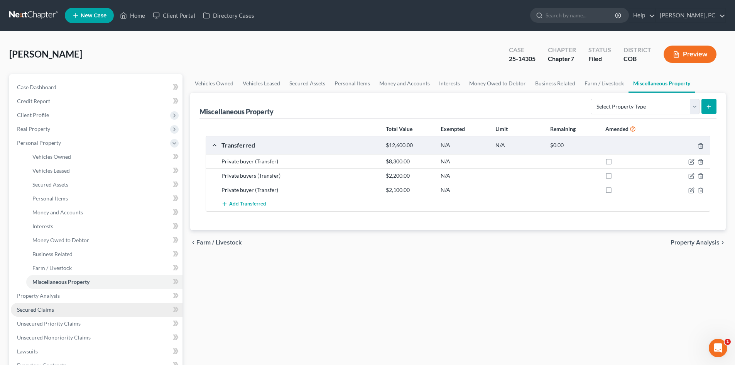
click at [44, 308] on span "Secured Claims" at bounding box center [35, 309] width 37 height 7
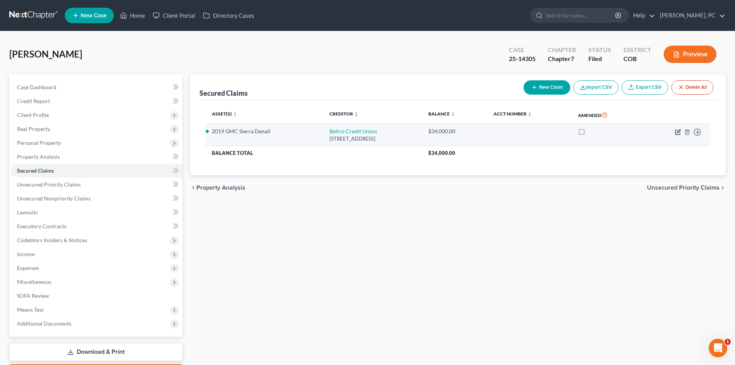
click at [679, 130] on icon "button" at bounding box center [678, 132] width 6 height 6
select select "5"
select select "0"
select select "4"
select select "0"
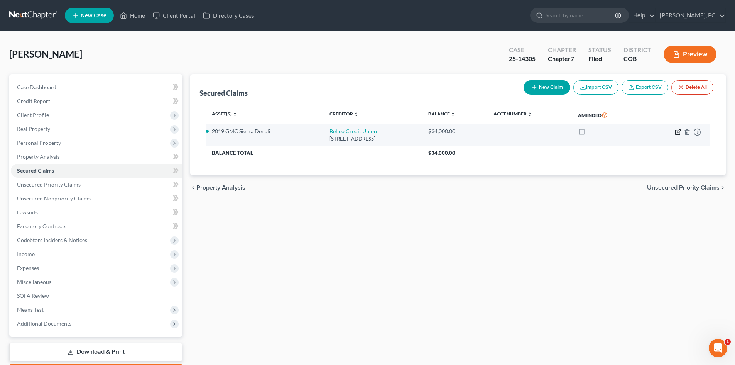
select select "0"
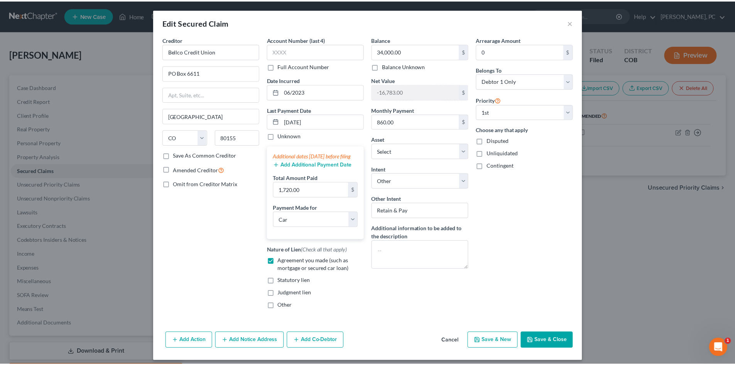
scroll to position [13, 0]
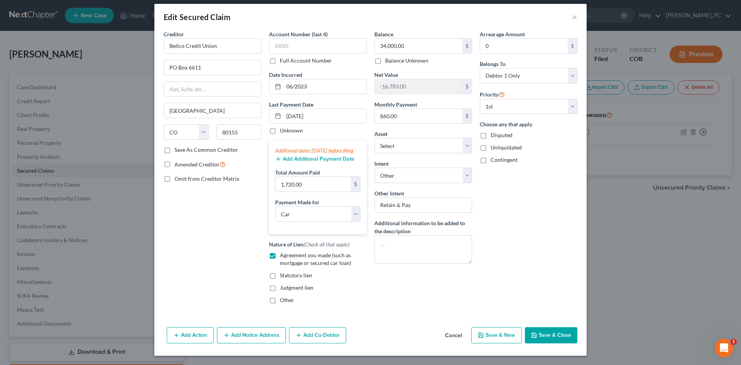
click at [547, 334] on button "Save & Close" at bounding box center [551, 335] width 52 height 16
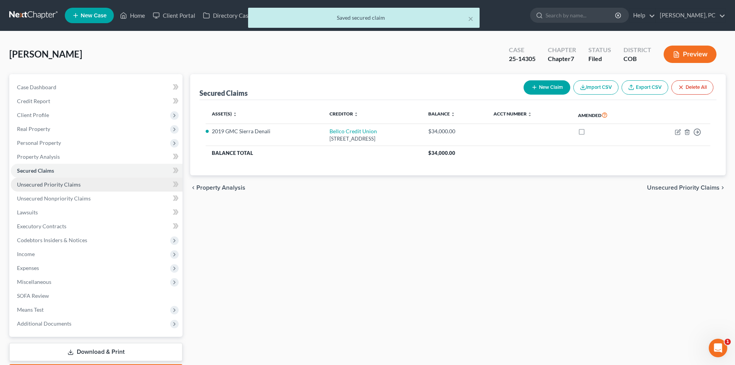
click at [58, 185] on span "Unsecured Priority Claims" at bounding box center [49, 184] width 64 height 7
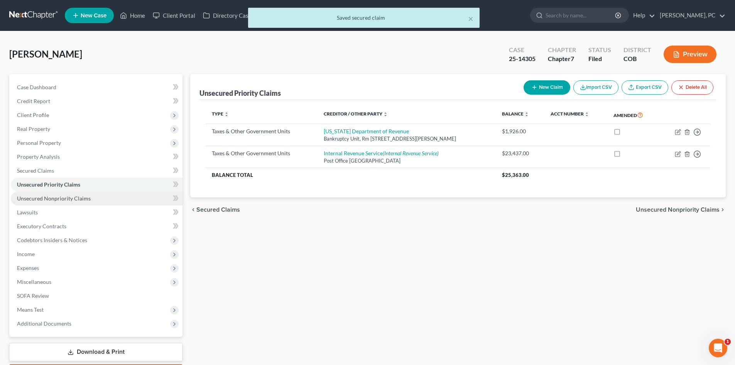
click at [56, 200] on span "Unsecured Nonpriority Claims" at bounding box center [54, 198] width 74 height 7
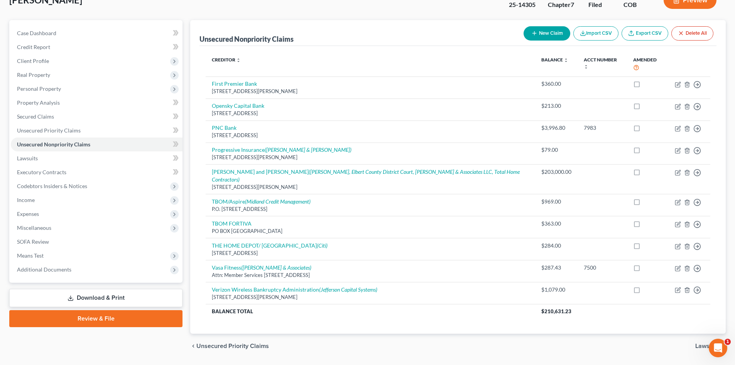
scroll to position [63, 0]
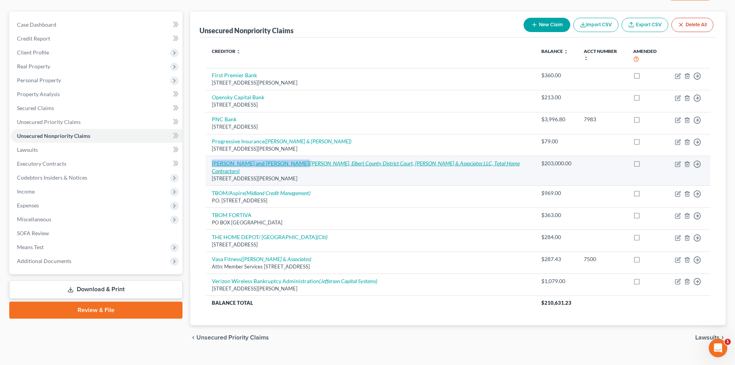
drag, startPoint x: 210, startPoint y: 157, endPoint x: 296, endPoint y: 156, distance: 86.1
click at [296, 156] on td "Sarah Driscoll and Ramon Atencio (Thomas Stocks, Sr., Elbert County District Co…" at bounding box center [370, 171] width 329 height 30
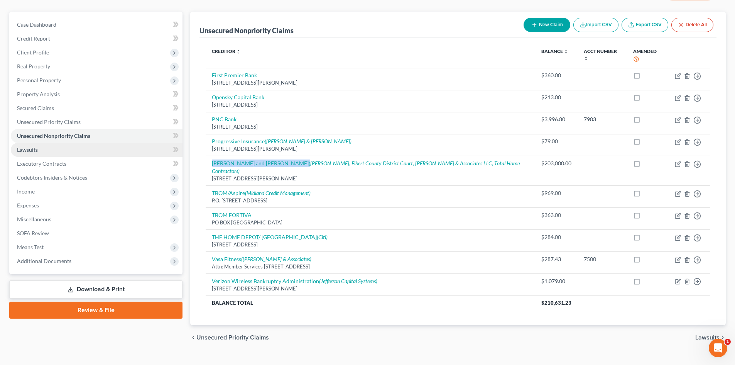
click at [26, 149] on span "Lawsuits" at bounding box center [27, 149] width 21 height 7
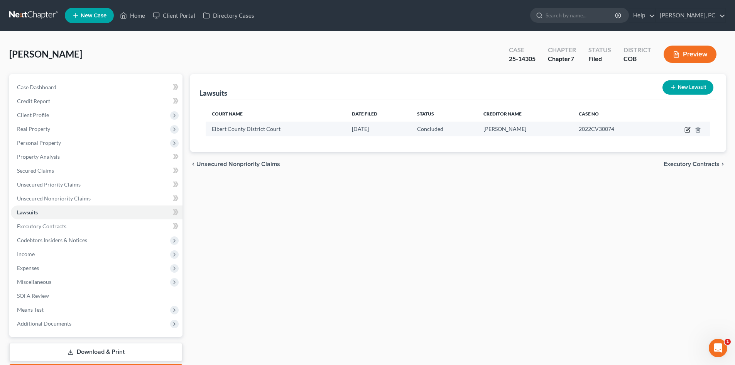
click at [687, 130] on icon "button" at bounding box center [688, 128] width 3 height 3
select select "2"
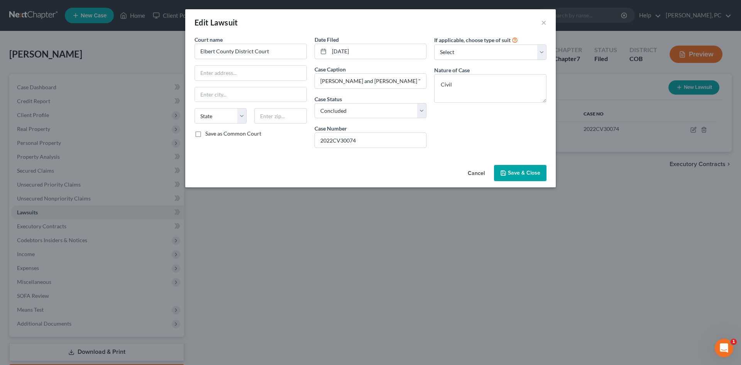
click at [523, 174] on span "Save & Close" at bounding box center [524, 172] width 32 height 7
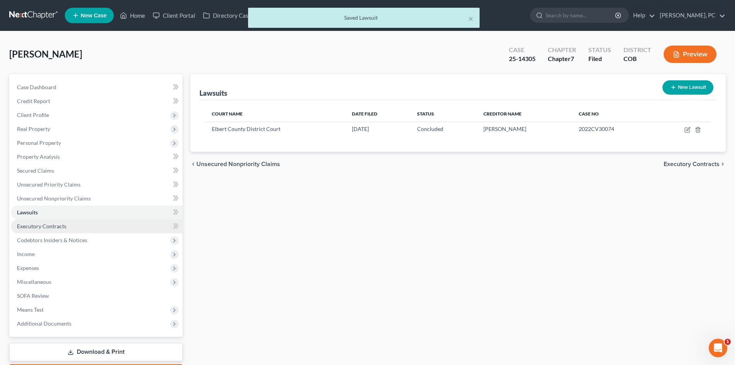
click at [42, 227] on span "Executory Contracts" at bounding box center [41, 226] width 49 height 7
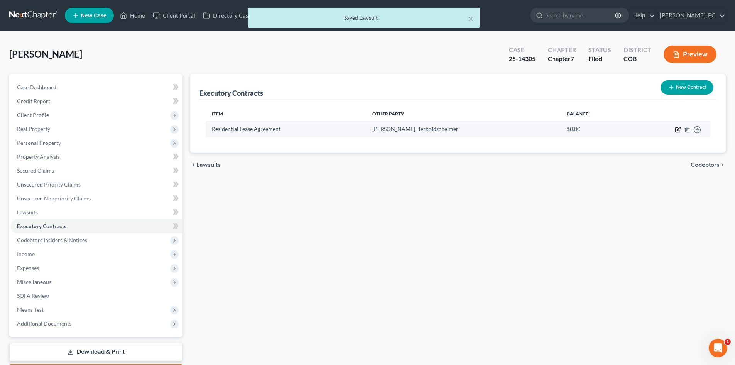
click at [677, 129] on icon "button" at bounding box center [678, 130] width 6 height 6
select select "3"
select select "5"
select select "0"
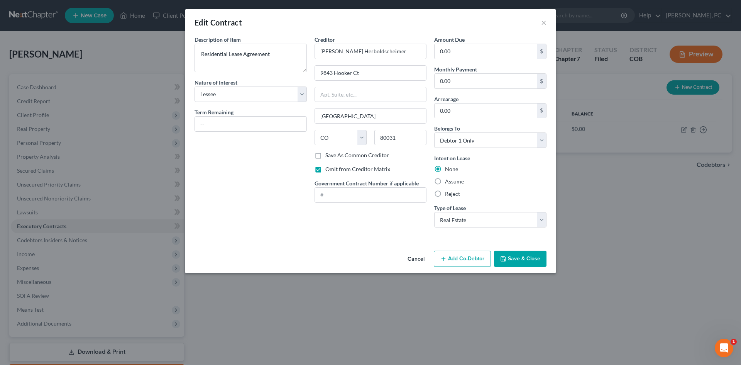
click at [518, 258] on button "Save & Close" at bounding box center [520, 259] width 52 height 16
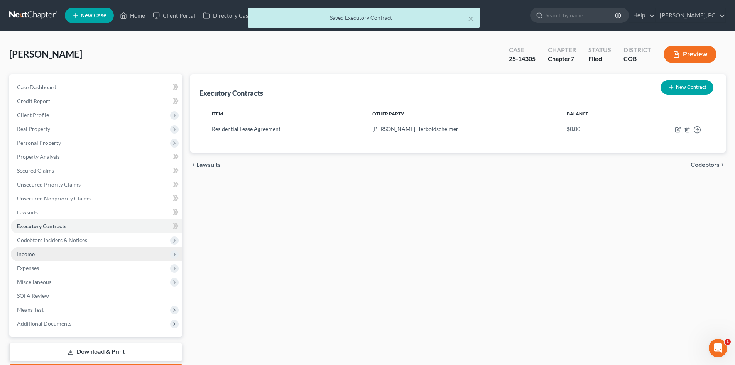
click at [30, 252] on span "Income" at bounding box center [26, 254] width 18 height 7
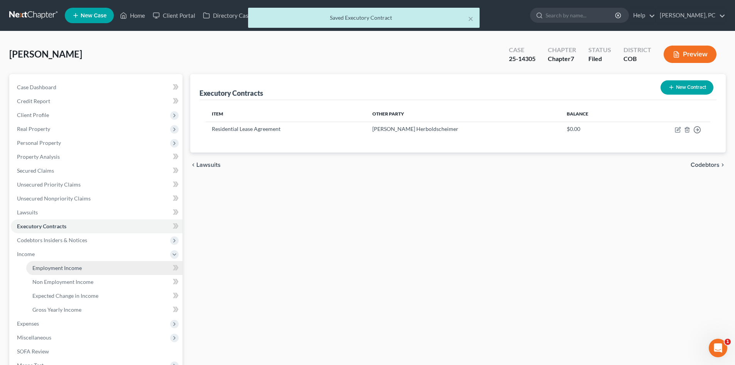
click at [64, 267] on span "Employment Income" at bounding box center [56, 267] width 49 height 7
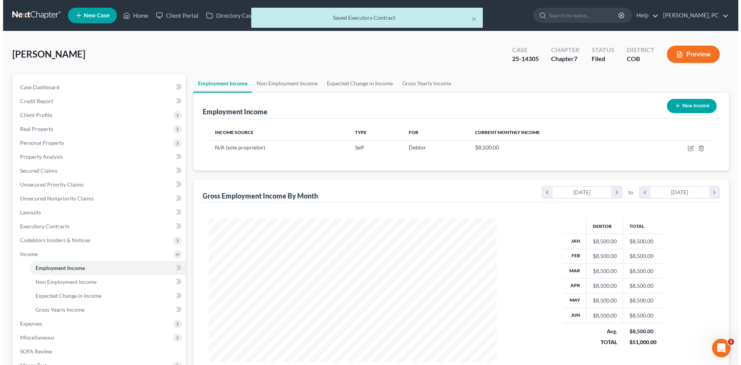
scroll to position [144, 303]
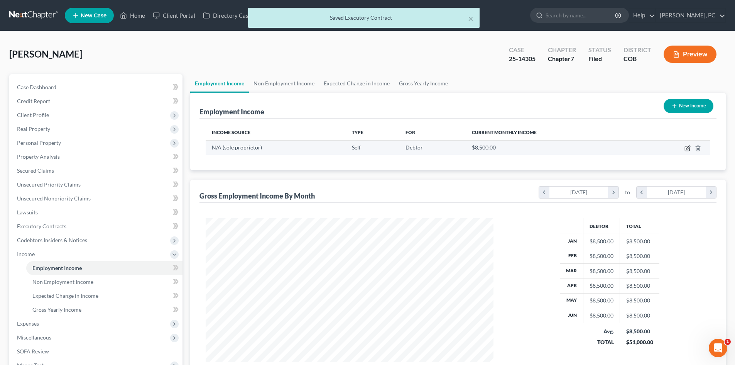
click at [689, 149] on icon "button" at bounding box center [688, 148] width 6 height 6
select select "1"
select select "0"
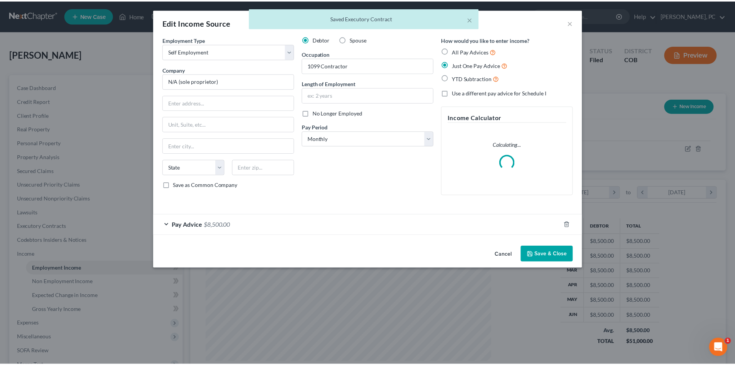
scroll to position [145, 306]
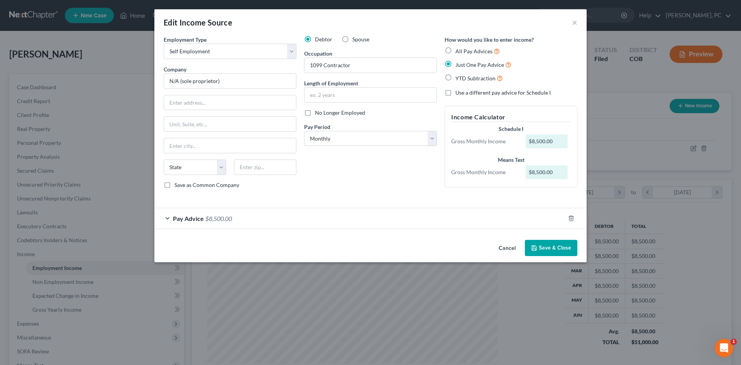
click at [544, 247] on button "Save & Close" at bounding box center [551, 248] width 52 height 16
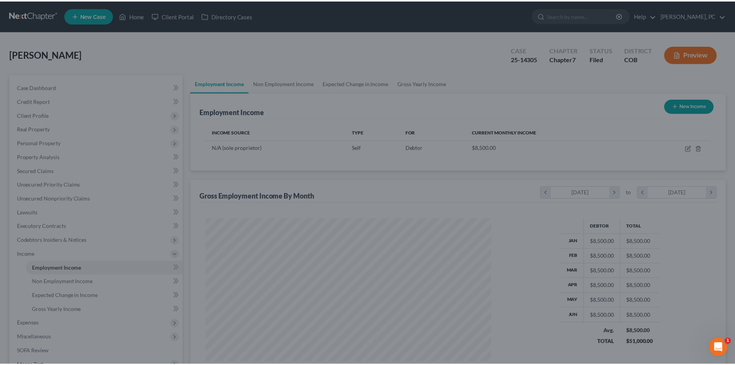
scroll to position [385882, 385722]
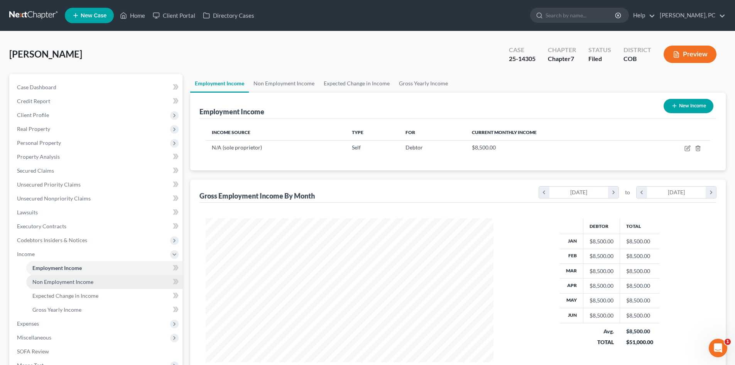
click at [64, 281] on span "Non Employment Income" at bounding box center [62, 281] width 61 height 7
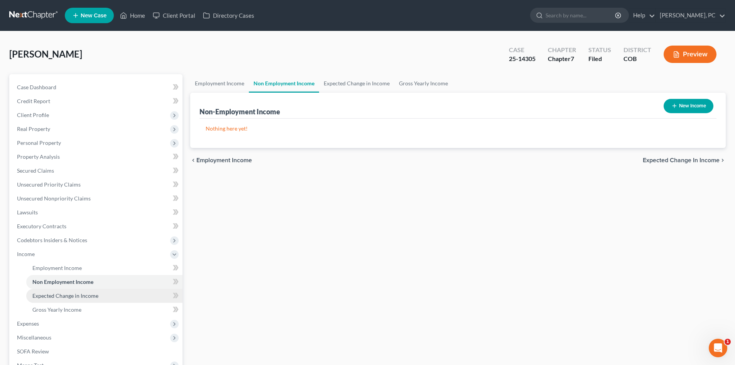
click at [66, 297] on span "Expected Change in Income" at bounding box center [65, 295] width 66 height 7
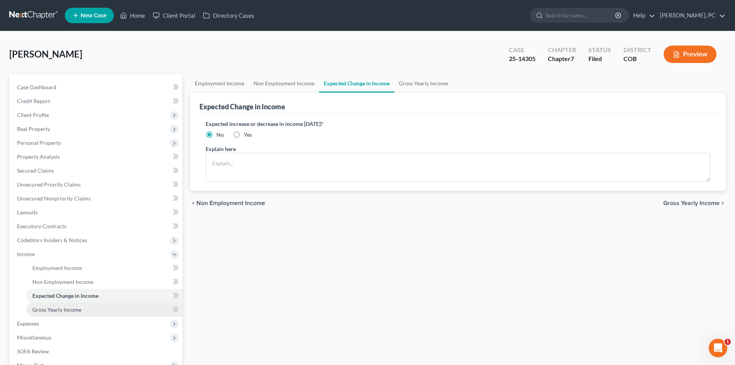
click at [61, 307] on span "Gross Yearly Income" at bounding box center [56, 309] width 49 height 7
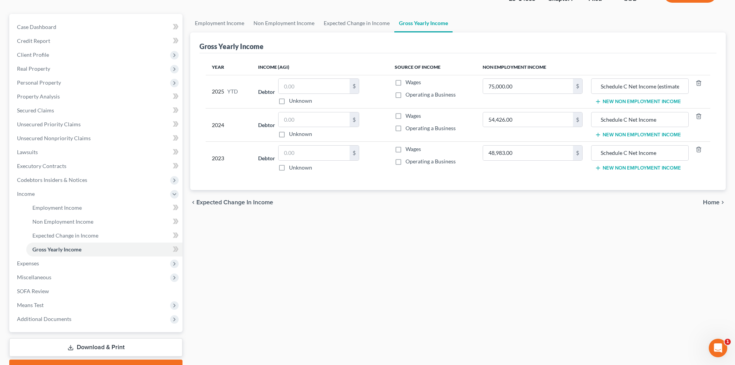
scroll to position [77, 0]
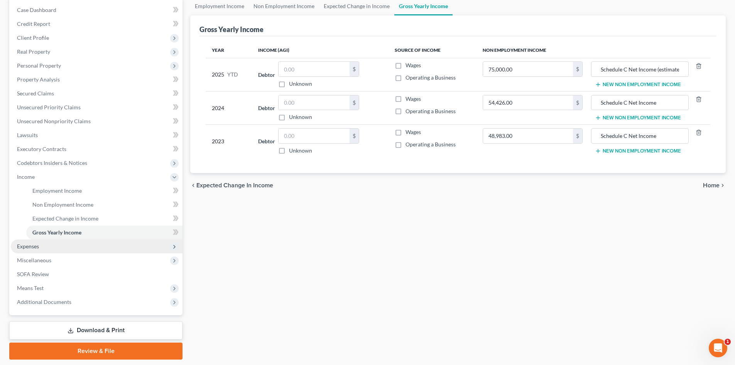
click at [39, 249] on span "Expenses" at bounding box center [28, 246] width 22 height 7
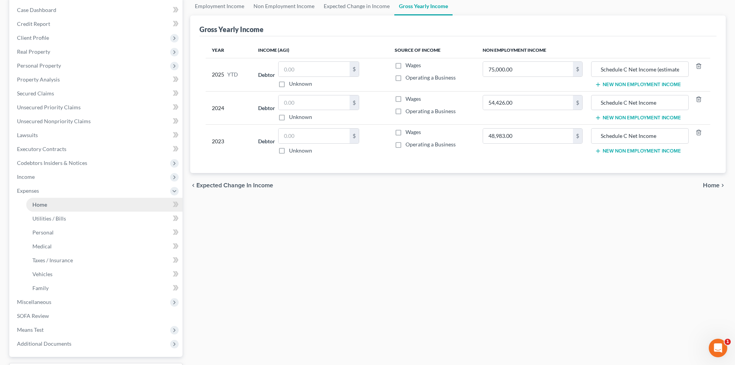
click at [39, 205] on span "Home" at bounding box center [39, 204] width 15 height 7
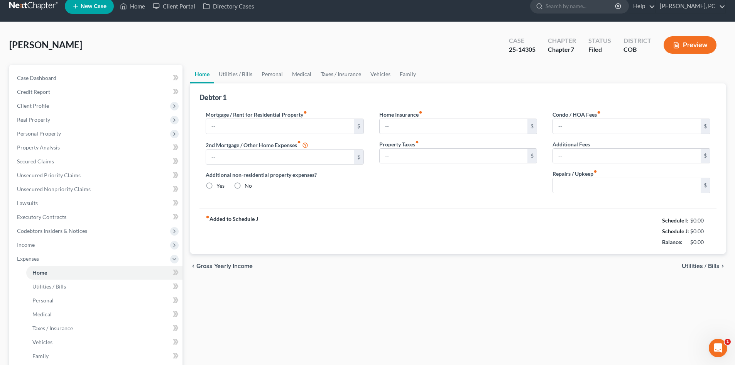
type input "2,625.00"
type input "0.00"
radio input "true"
type input "25.00"
type input "0.00"
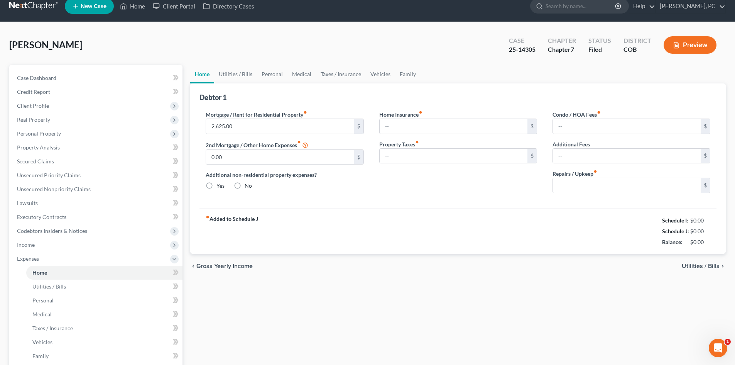
type input "0.00"
type input "50.00"
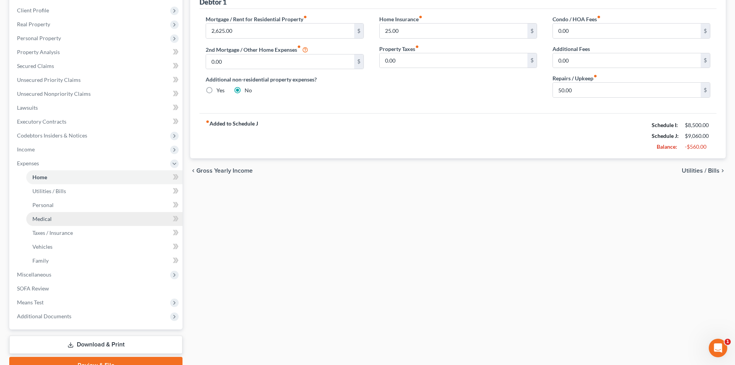
scroll to position [116, 0]
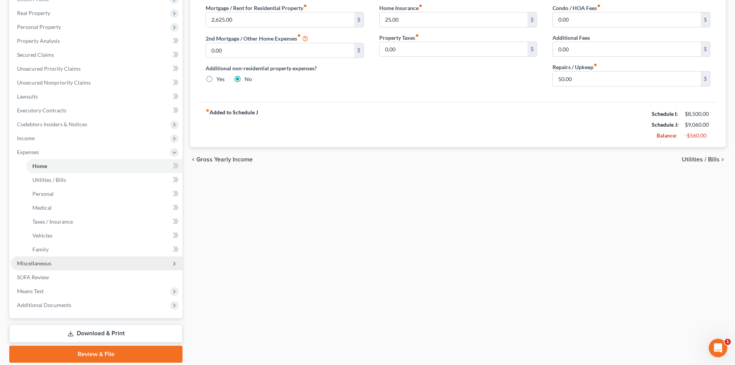
click at [31, 263] on span "Miscellaneous" at bounding box center [34, 263] width 34 height 7
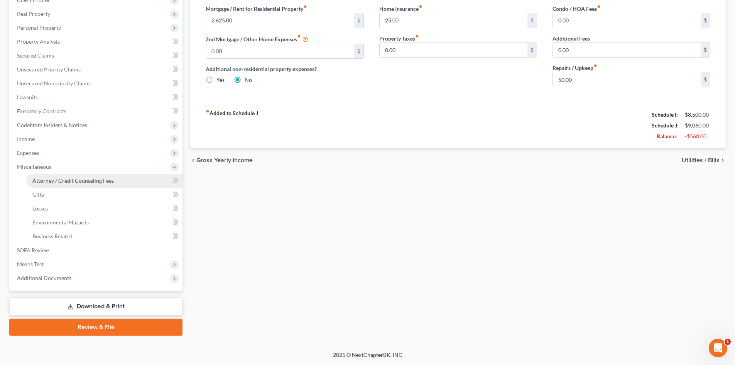
click at [72, 178] on span "Attorney / Credit Counseling Fees" at bounding box center [72, 180] width 81 height 7
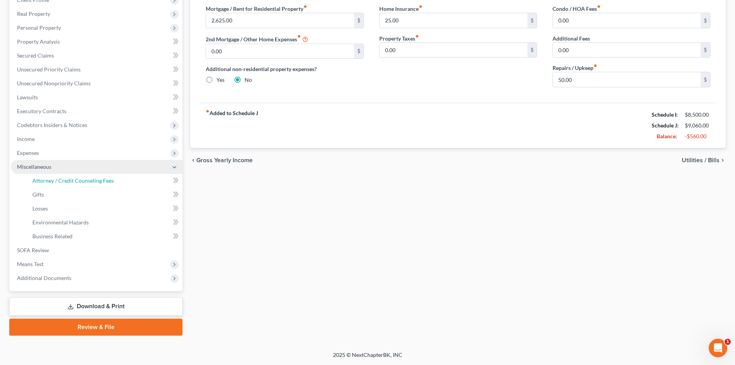
select select "0"
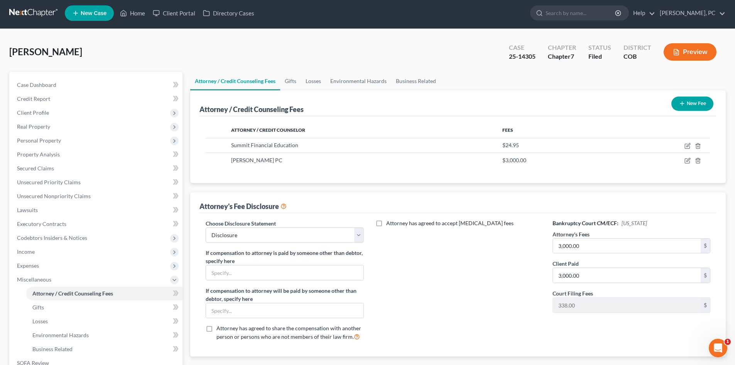
scroll to position [39, 0]
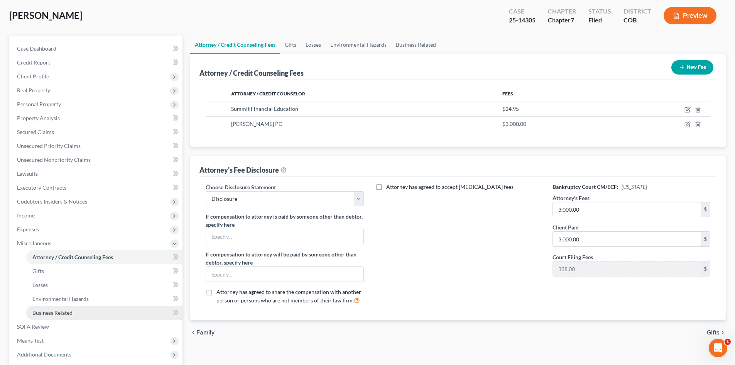
click at [55, 310] on span "Business Related" at bounding box center [52, 312] width 40 height 7
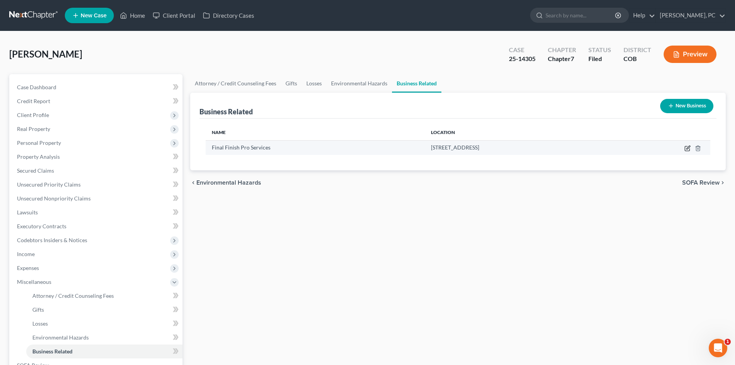
click at [686, 149] on icon "button" at bounding box center [688, 148] width 6 height 6
select select "sole_proprietor"
select select "5"
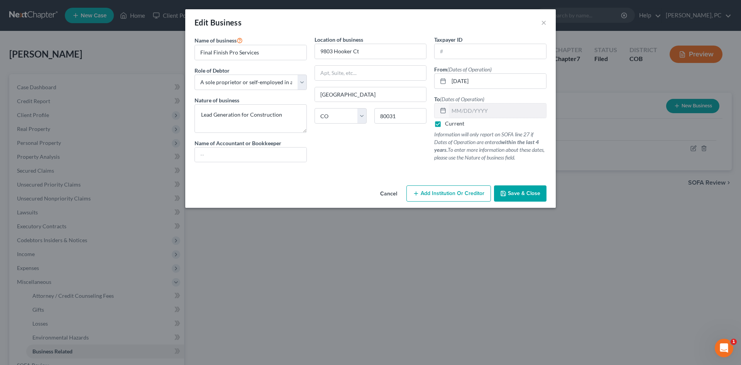
click at [521, 191] on span "Save & Close" at bounding box center [524, 193] width 32 height 7
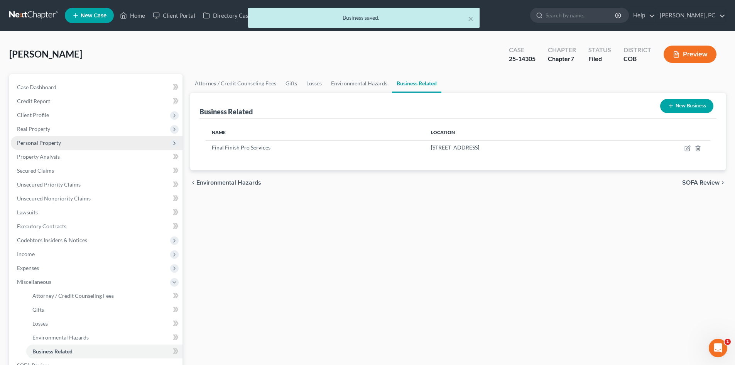
click at [40, 139] on span "Personal Property" at bounding box center [39, 142] width 44 height 7
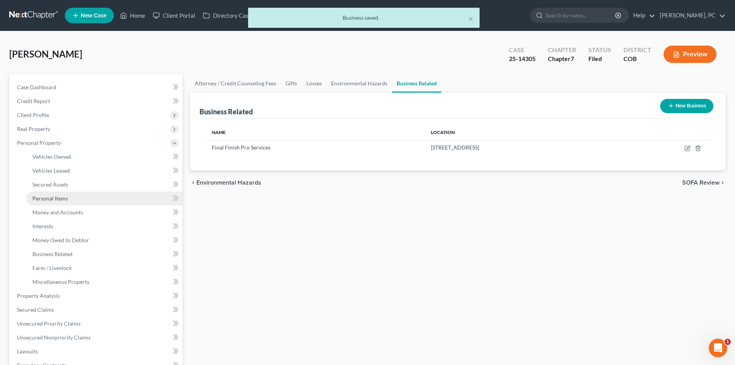
click at [41, 199] on span "Personal Items" at bounding box center [50, 198] width 36 height 7
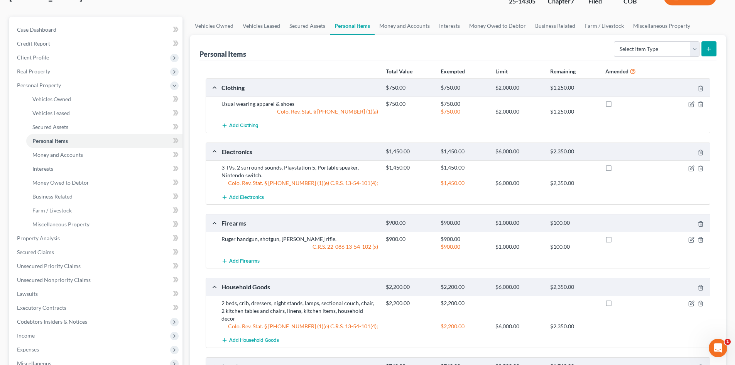
scroll to position [39, 0]
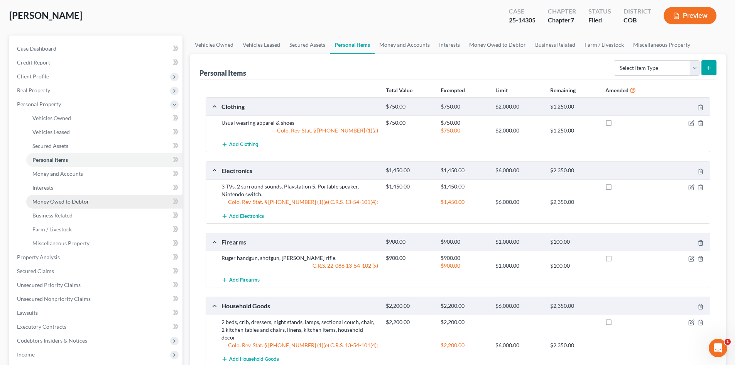
click at [75, 196] on link "Money Owed to Debtor" at bounding box center [104, 202] width 156 height 14
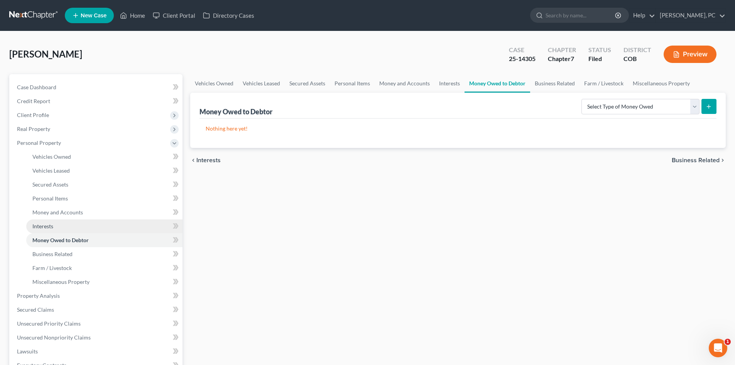
click at [51, 227] on span "Interests" at bounding box center [42, 226] width 21 height 7
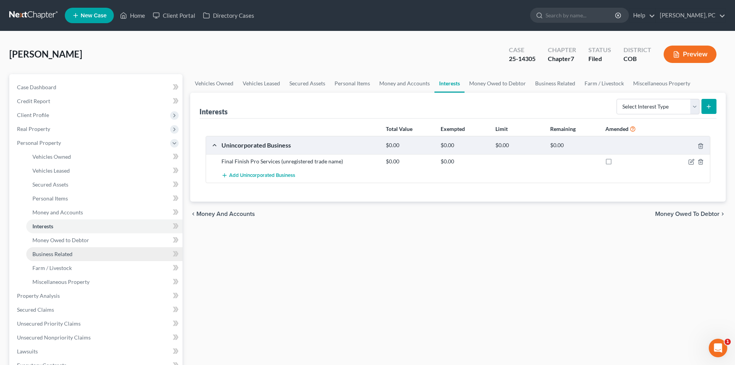
click at [53, 251] on span "Business Related" at bounding box center [52, 254] width 40 height 7
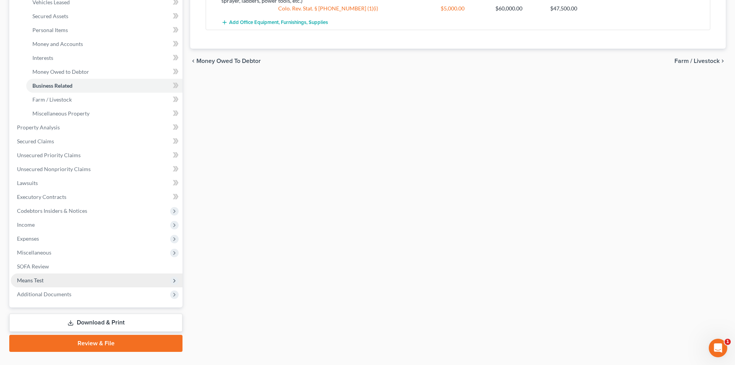
scroll to position [185, 0]
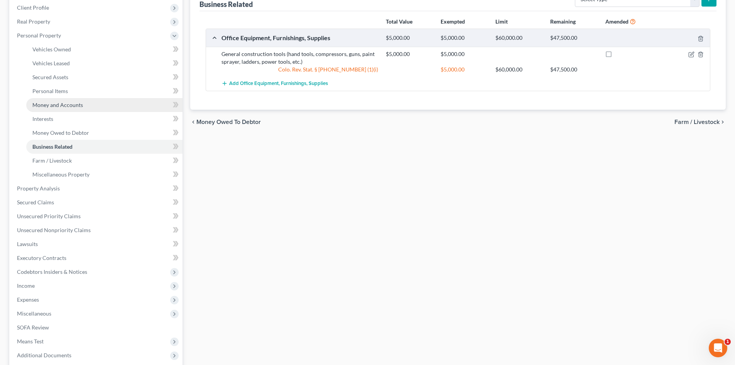
click at [69, 100] on link "Money and Accounts" at bounding box center [104, 105] width 156 height 14
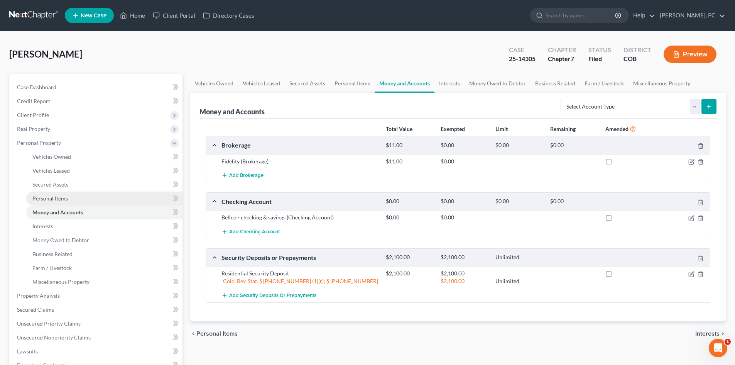
click at [51, 196] on span "Personal Items" at bounding box center [50, 198] width 36 height 7
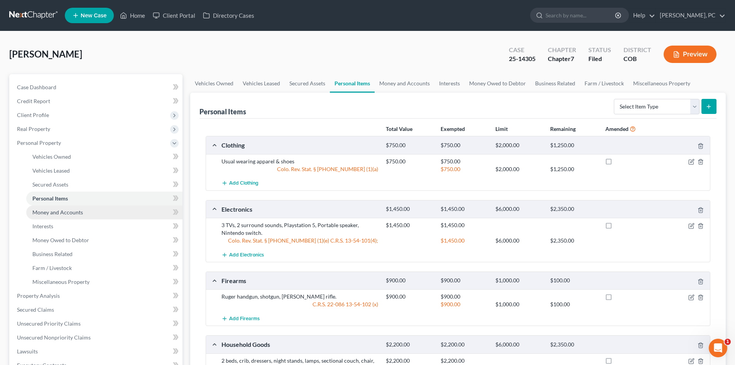
click at [54, 213] on span "Money and Accounts" at bounding box center [57, 212] width 51 height 7
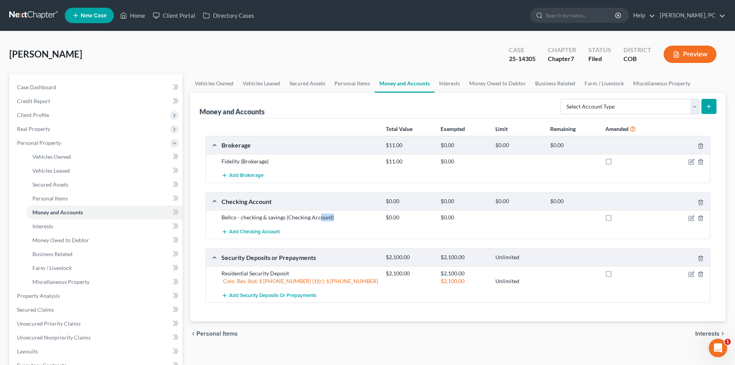
drag, startPoint x: 332, startPoint y: 219, endPoint x: 319, endPoint y: 219, distance: 12.7
click at [319, 219] on div "Bellco - checking & savings (Checking Account)" at bounding box center [300, 217] width 164 height 8
drag, startPoint x: 364, startPoint y: 187, endPoint x: 365, endPoint y: 181, distance: 6.3
click at [363, 188] on div "Brokerage $11.00 $0.00 $0.00 $0.00 Fidelity (Brokerage) $11.00 $0.00 Add Broker…" at bounding box center [458, 219] width 505 height 167
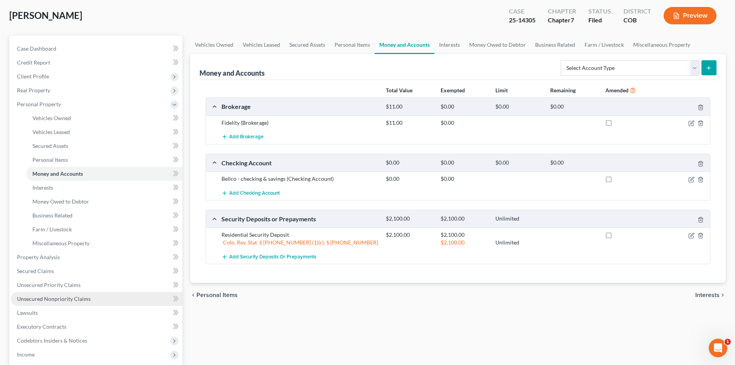
click at [64, 298] on span "Unsecured Nonpriority Claims" at bounding box center [54, 298] width 74 height 7
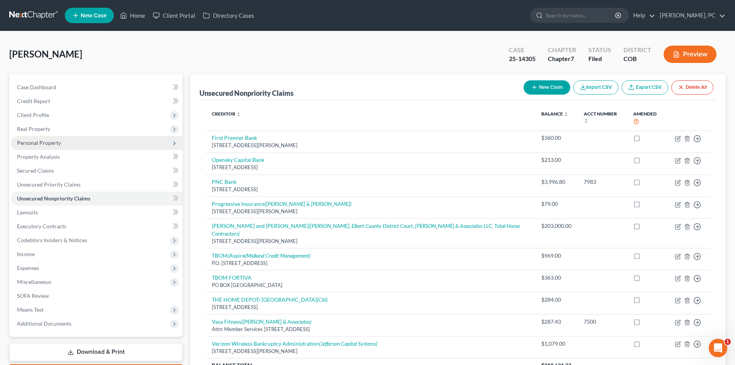
click at [44, 144] on span "Personal Property" at bounding box center [39, 142] width 44 height 7
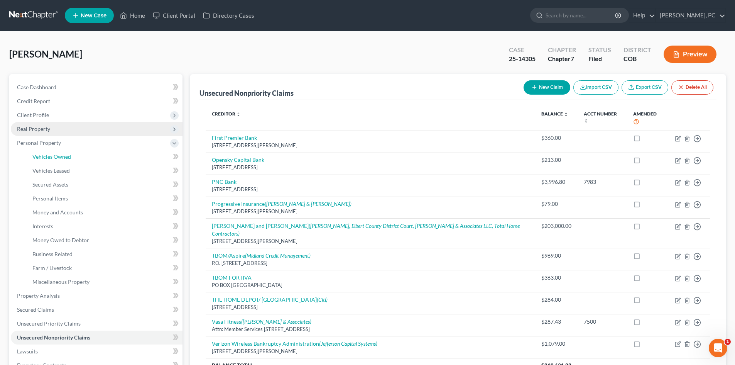
click at [54, 155] on span "Vehicles Owned" at bounding box center [51, 156] width 39 height 7
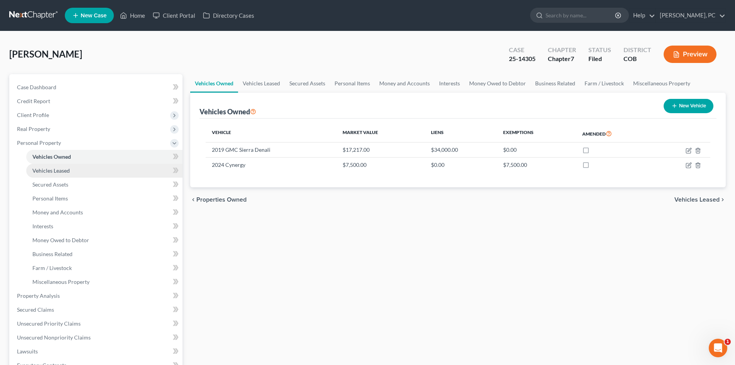
click at [60, 172] on span "Vehicles Leased" at bounding box center [50, 170] width 37 height 7
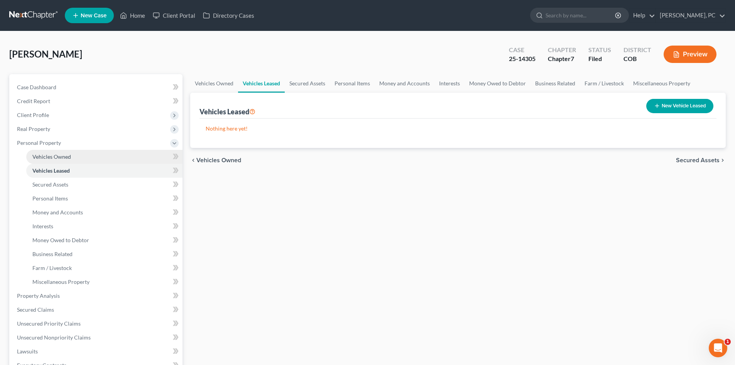
click at [56, 157] on span "Vehicles Owned" at bounding box center [51, 156] width 39 height 7
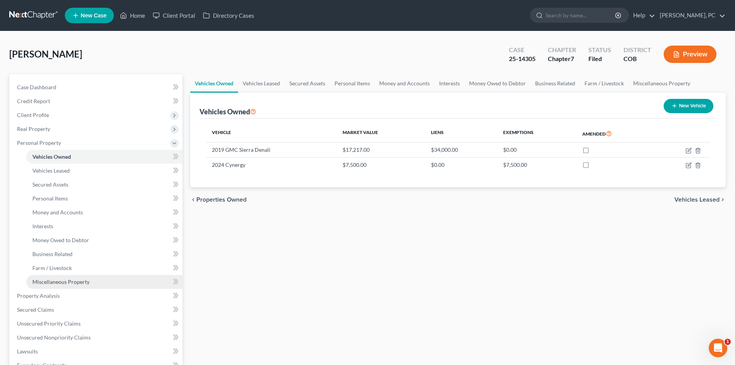
click at [82, 280] on span "Miscellaneous Property" at bounding box center [60, 281] width 57 height 7
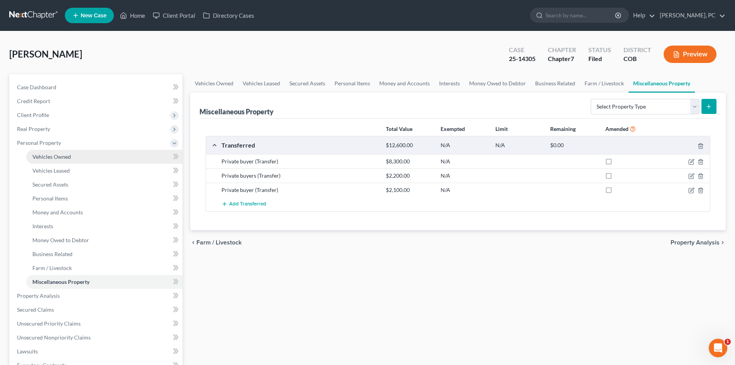
click at [56, 156] on span "Vehicles Owned" at bounding box center [51, 156] width 39 height 7
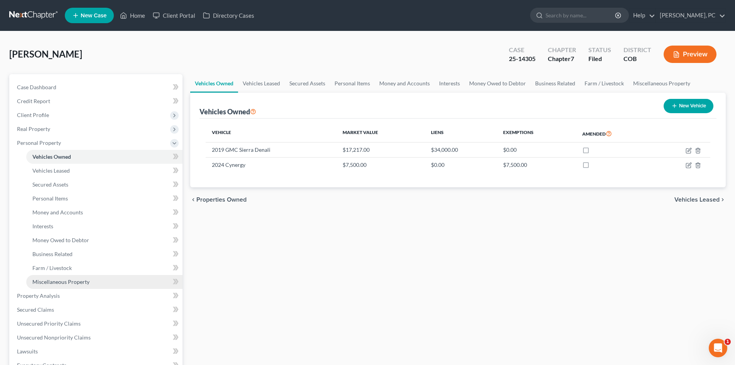
click at [76, 281] on span "Miscellaneous Property" at bounding box center [60, 281] width 57 height 7
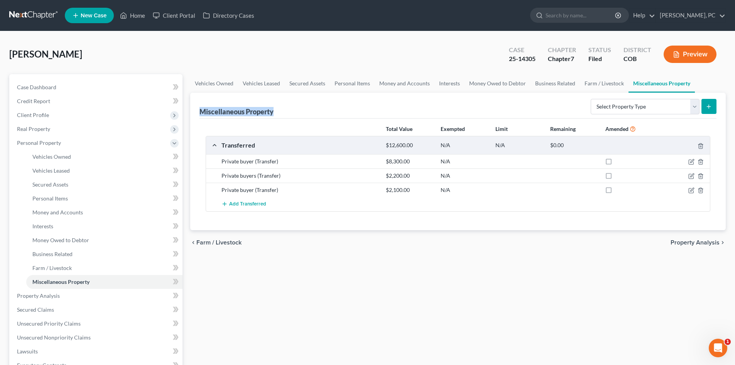
drag, startPoint x: 274, startPoint y: 112, endPoint x: 200, endPoint y: 109, distance: 75.0
click at [200, 109] on div "Miscellaneous Property" at bounding box center [237, 111] width 74 height 9
click at [396, 110] on div "Miscellaneous Property Select Property Type Assigned for Creditor Benefit Withi…" at bounding box center [458, 106] width 517 height 26
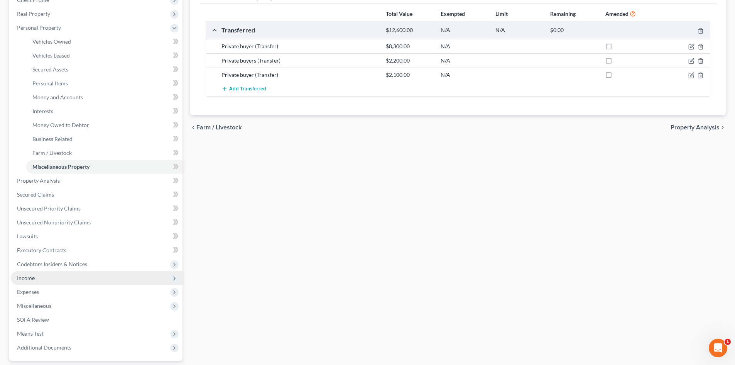
scroll to position [116, 0]
drag, startPoint x: 30, startPoint y: 290, endPoint x: 46, endPoint y: 290, distance: 15.1
click at [30, 290] on span "Expenses" at bounding box center [28, 291] width 22 height 7
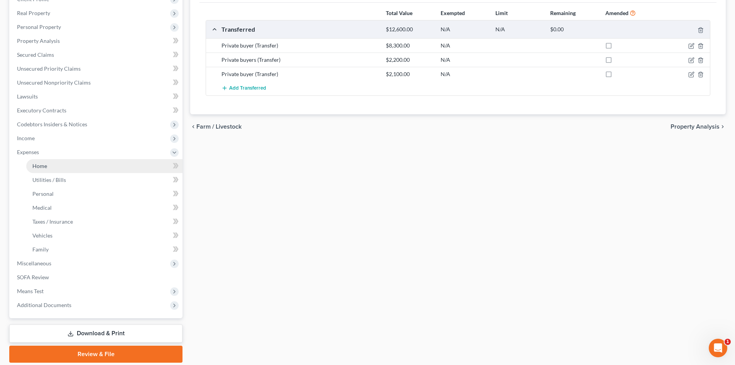
click at [47, 167] on span "Home" at bounding box center [39, 166] width 15 height 7
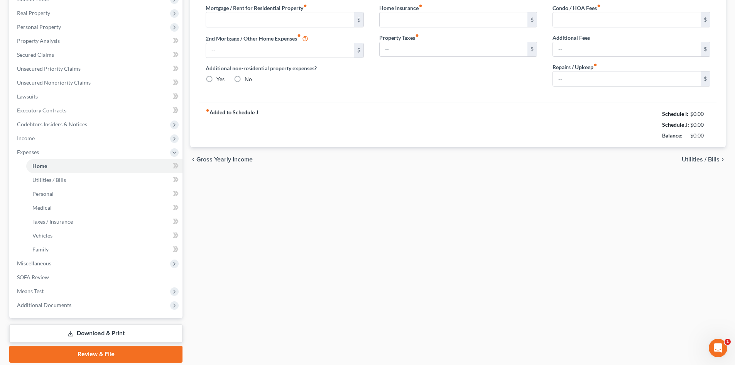
type input "2,625.00"
type input "0.00"
radio input "true"
type input "25.00"
type input "0.00"
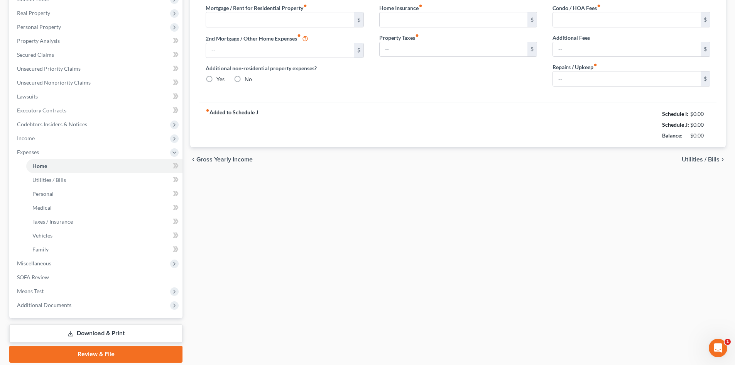
type input "0.00"
type input "50.00"
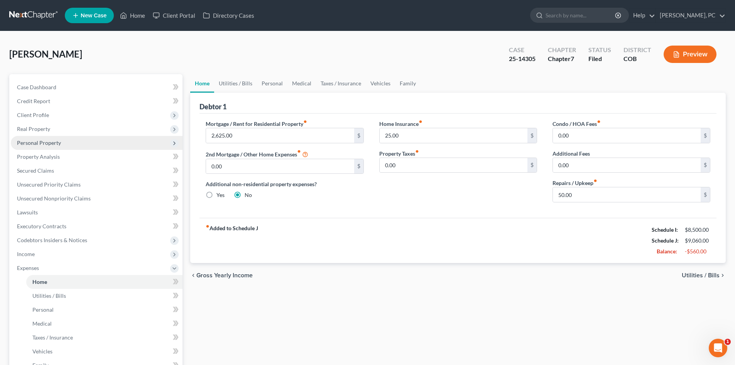
click at [42, 146] on span "Personal Property" at bounding box center [97, 143] width 172 height 14
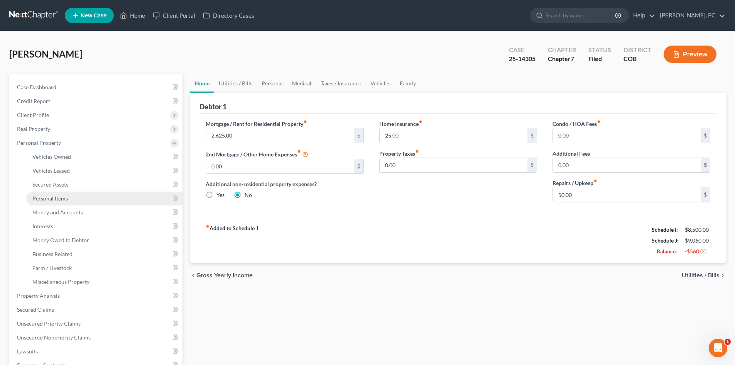
click at [57, 200] on span "Personal Items" at bounding box center [50, 198] width 36 height 7
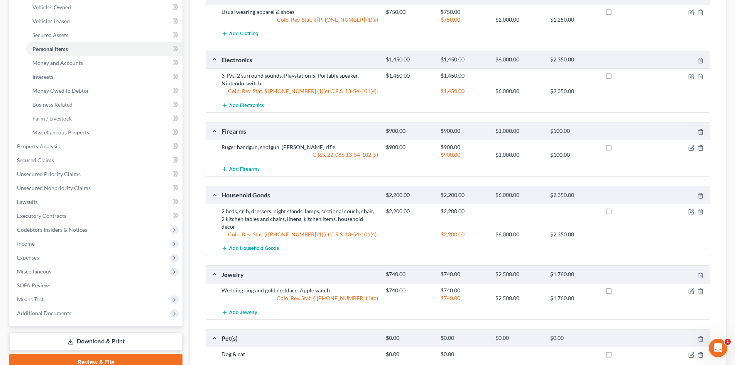
scroll to position [148, 0]
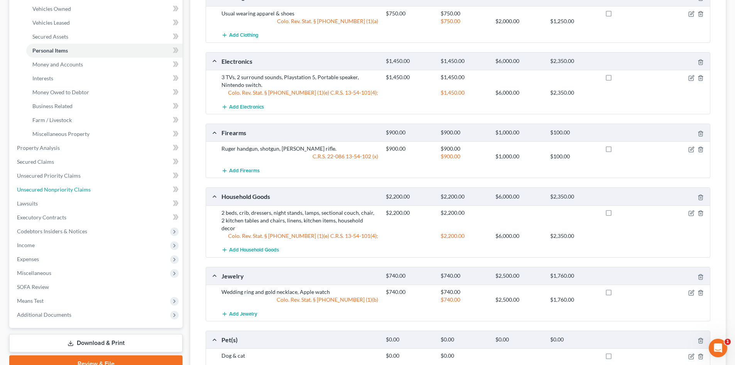
drag, startPoint x: 63, startPoint y: 190, endPoint x: 172, endPoint y: 159, distance: 113.7
click at [63, 190] on span "Unsecured Nonpriority Claims" at bounding box center [54, 189] width 74 height 7
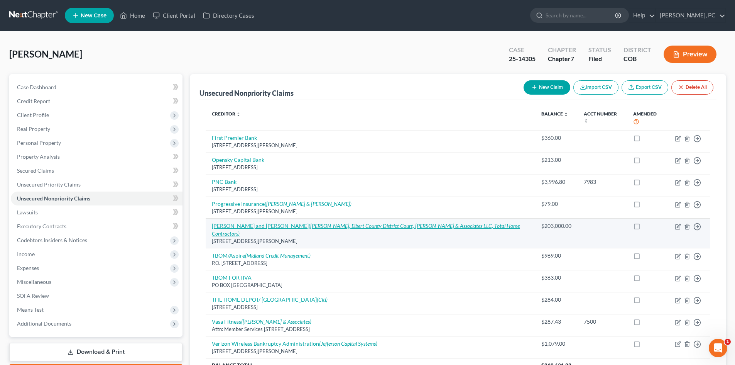
click at [276, 222] on link "Sarah Driscoll and Ramon Atencio (Thomas Stocks, Sr., Elbert County District Co…" at bounding box center [366, 229] width 308 height 14
select select "5"
select select "14"
select select "0"
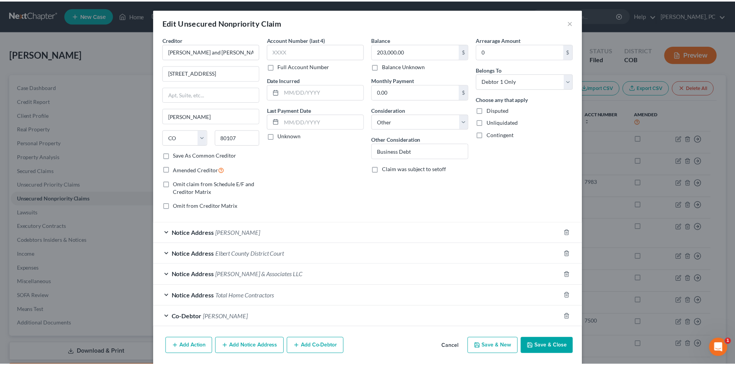
scroll to position [27, 0]
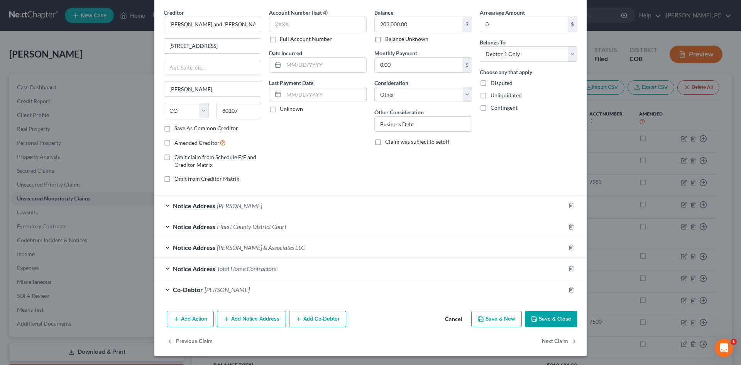
click at [555, 319] on button "Save & Close" at bounding box center [551, 319] width 52 height 16
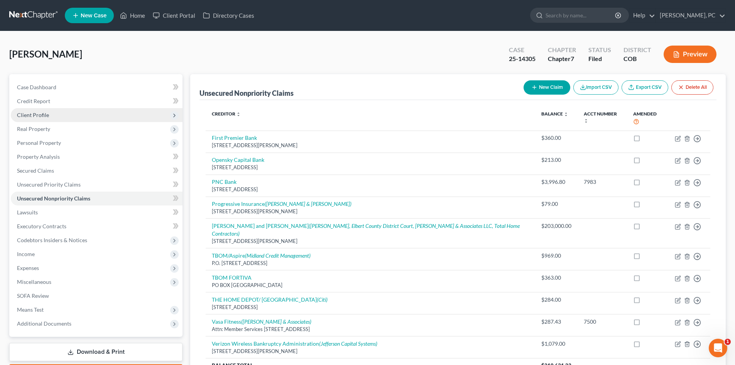
click at [47, 110] on span "Client Profile" at bounding box center [97, 115] width 172 height 14
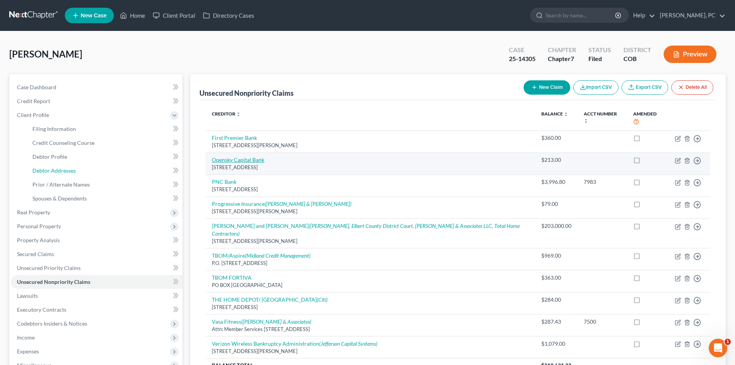
drag, startPoint x: 58, startPoint y: 169, endPoint x: 224, endPoint y: 152, distance: 166.8
click at [58, 169] on span "Debtor Addresses" at bounding box center [53, 170] width 43 height 7
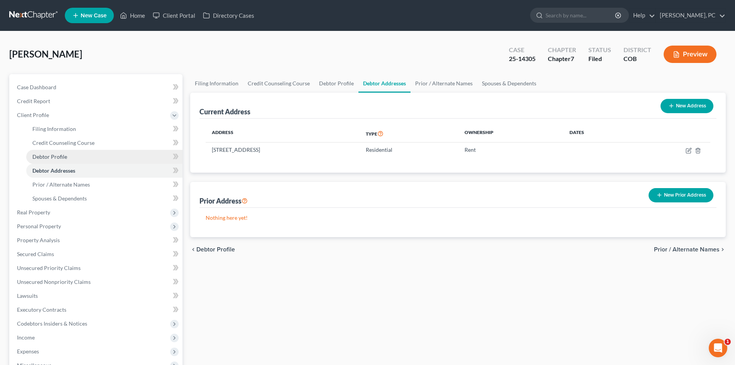
click at [59, 154] on span "Debtor Profile" at bounding box center [49, 156] width 35 height 7
select select "1"
select select "3"
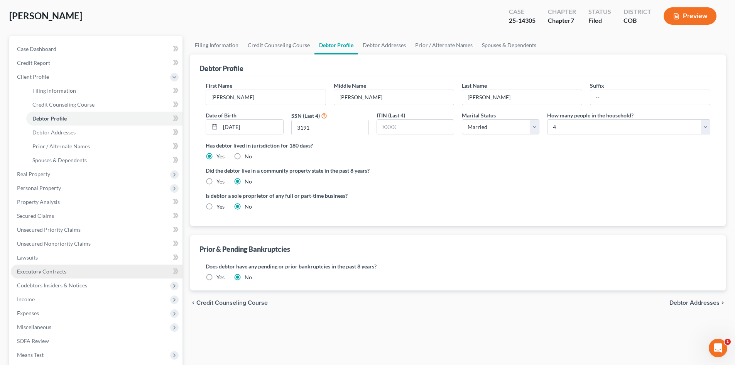
scroll to position [39, 0]
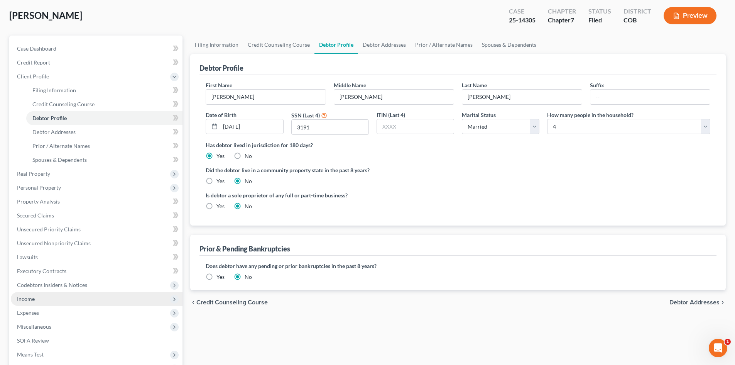
click at [28, 296] on span "Income" at bounding box center [26, 298] width 18 height 7
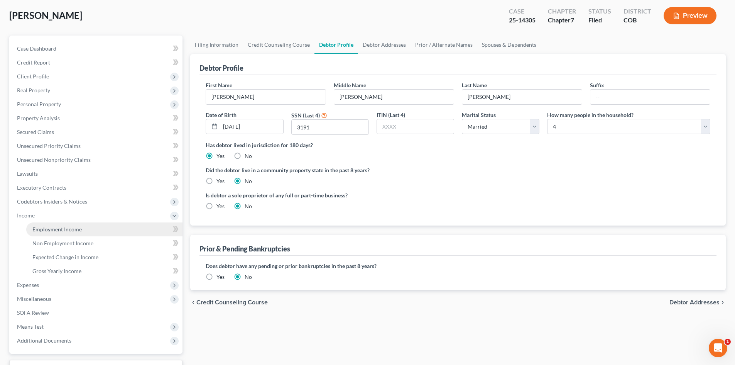
click at [61, 226] on span "Employment Income" at bounding box center [56, 229] width 49 height 7
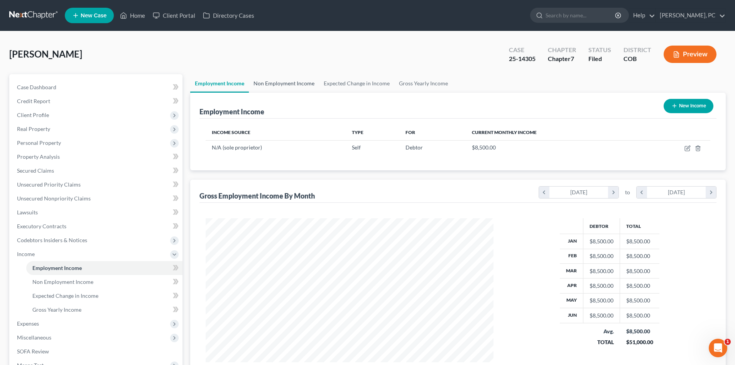
scroll to position [144, 303]
click at [292, 85] on link "Non Employment Income" at bounding box center [284, 83] width 70 height 19
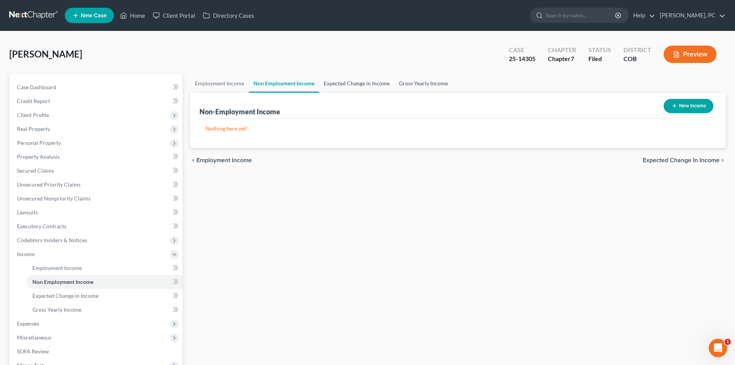
click at [376, 84] on link "Expected Change in Income" at bounding box center [356, 83] width 75 height 19
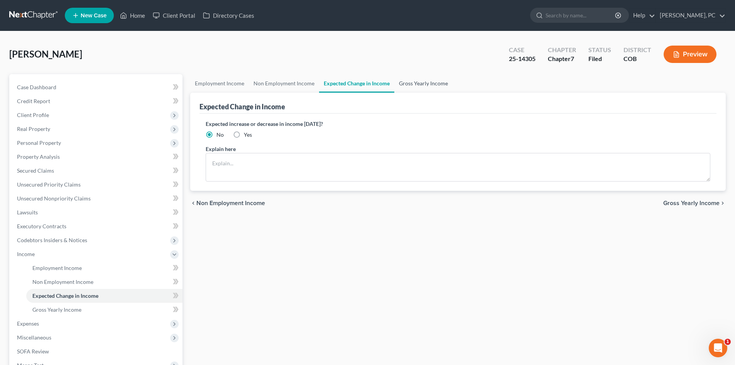
click at [421, 83] on link "Gross Yearly Income" at bounding box center [424, 83] width 58 height 19
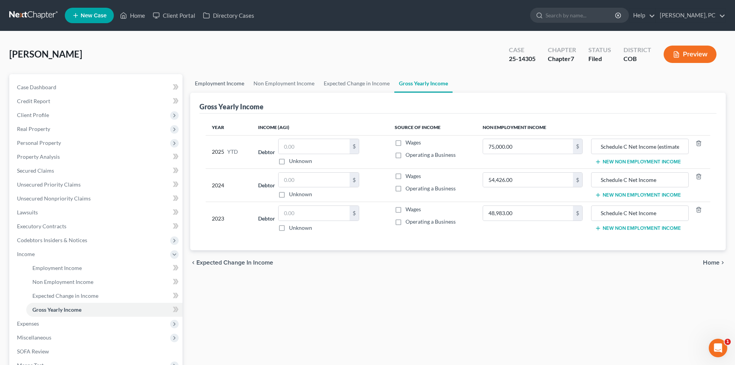
click at [213, 82] on link "Employment Income" at bounding box center [219, 83] width 59 height 19
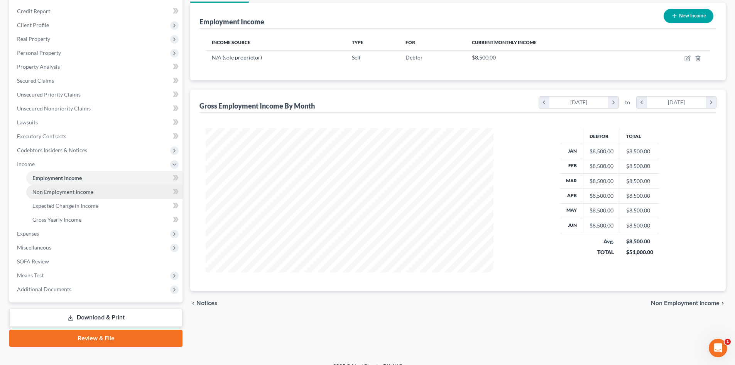
scroll to position [101, 0]
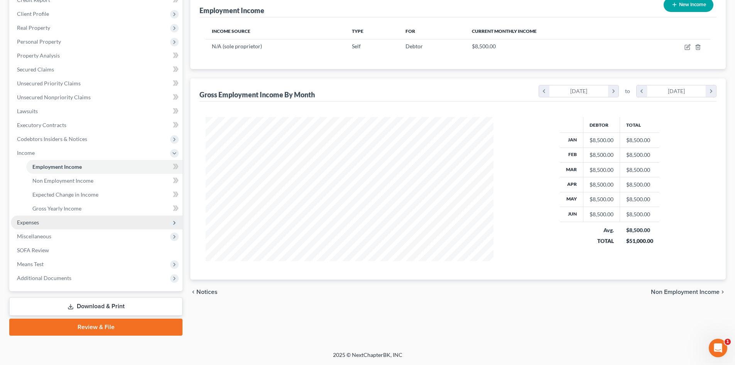
click at [22, 222] on span "Expenses" at bounding box center [28, 222] width 22 height 7
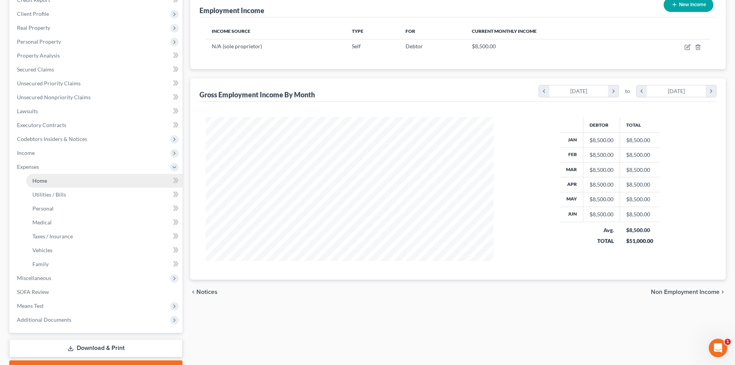
click at [43, 181] on span "Home" at bounding box center [39, 180] width 15 height 7
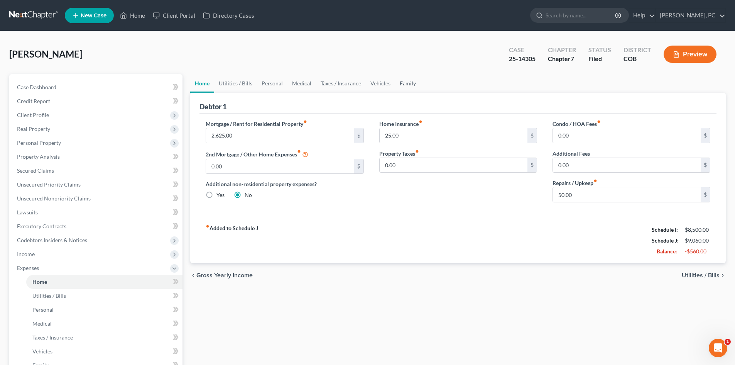
click at [400, 84] on link "Family" at bounding box center [407, 83] width 25 height 19
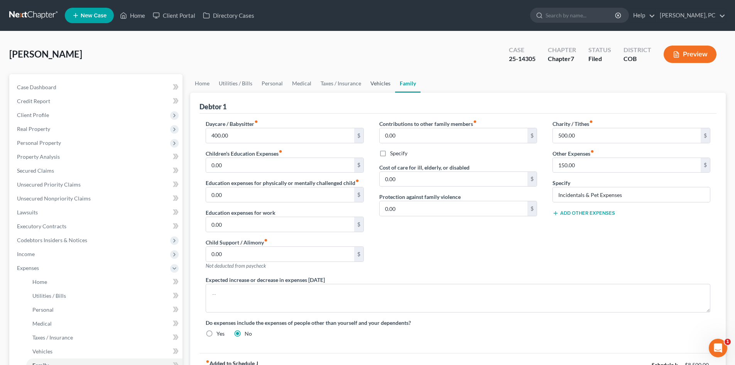
click at [376, 84] on link "Vehicles" at bounding box center [380, 83] width 29 height 19
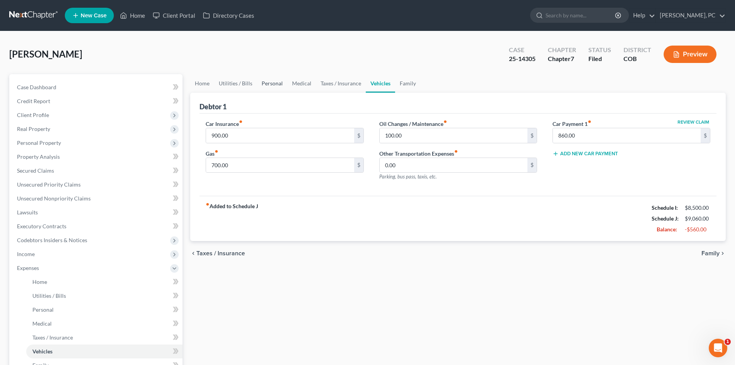
click at [273, 84] on link "Personal" at bounding box center [272, 83] width 30 height 19
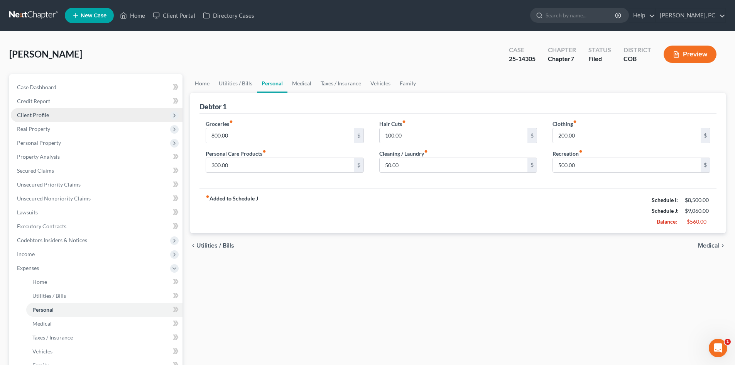
click at [45, 115] on span "Client Profile" at bounding box center [33, 115] width 32 height 7
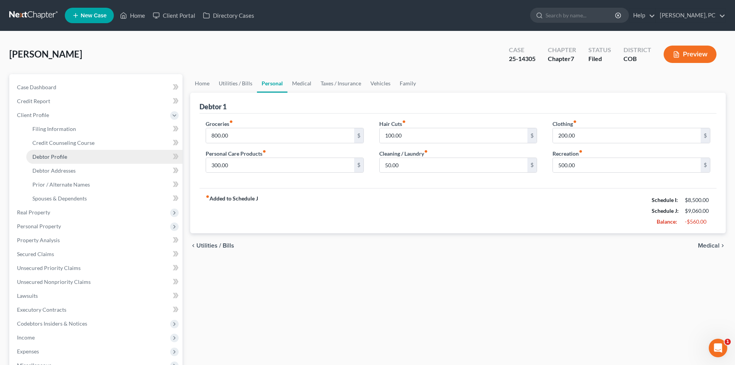
click at [51, 158] on span "Debtor Profile" at bounding box center [49, 156] width 35 height 7
select select "1"
select select "3"
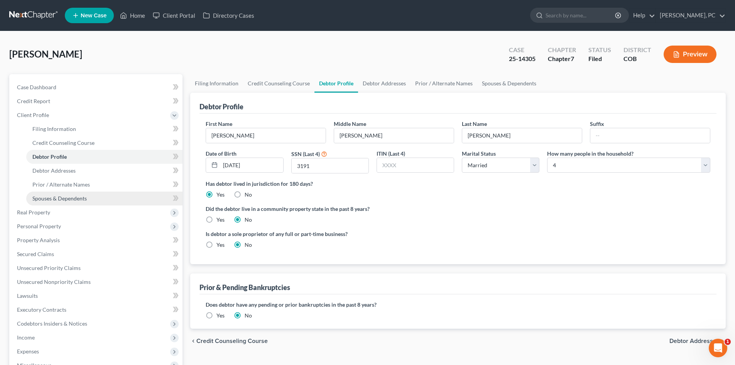
click at [53, 199] on span "Spouses & Dependents" at bounding box center [59, 198] width 54 height 7
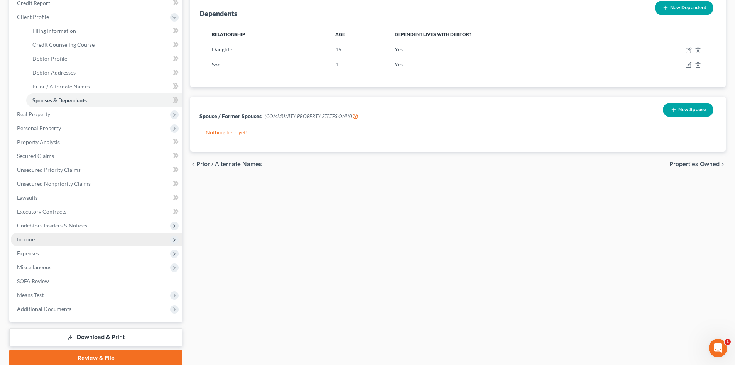
scroll to position [116, 0]
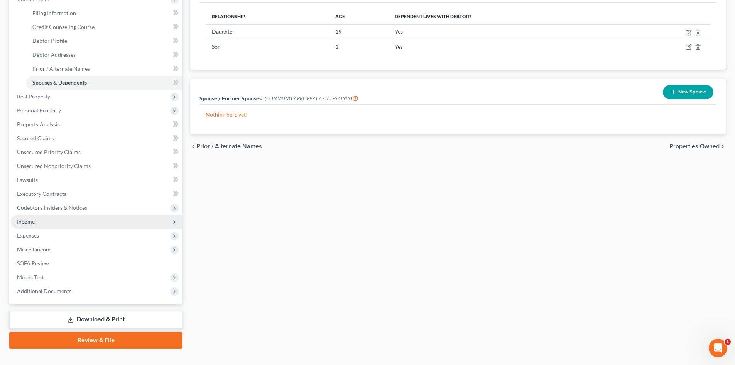
click at [32, 218] on span "Income" at bounding box center [26, 221] width 18 height 7
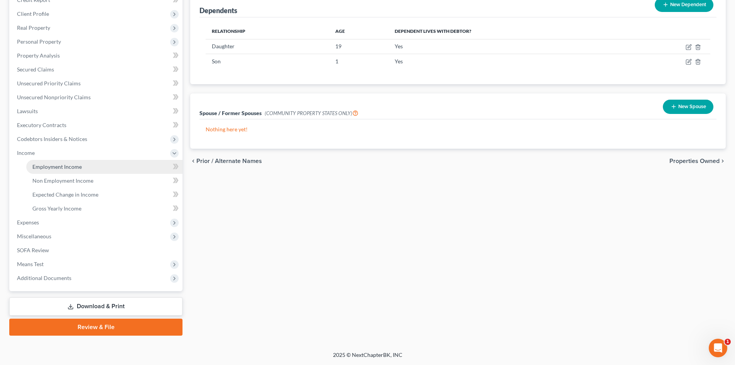
drag, startPoint x: 54, startPoint y: 162, endPoint x: 130, endPoint y: 171, distance: 76.2
click at [54, 162] on link "Employment Income" at bounding box center [104, 167] width 156 height 14
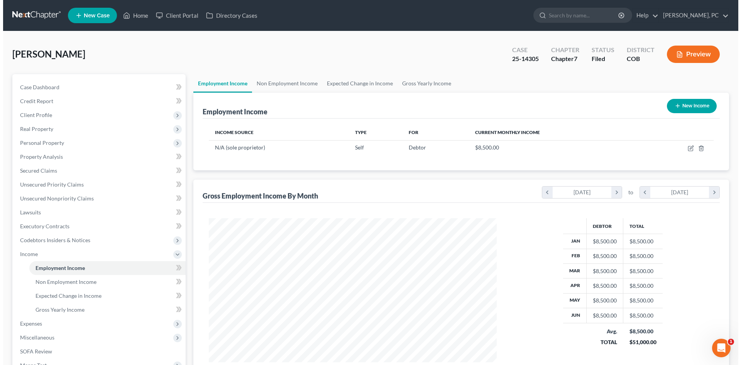
scroll to position [144, 303]
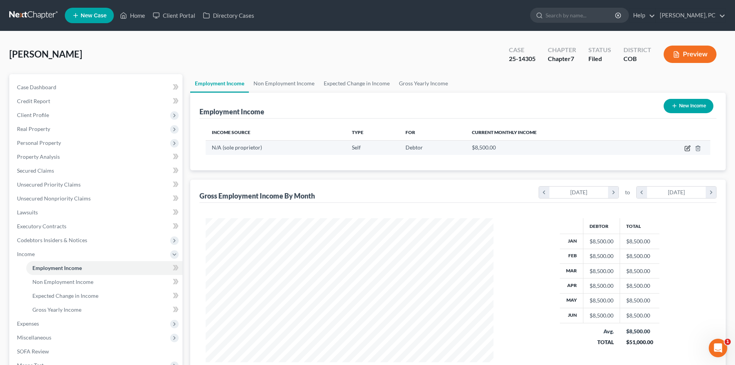
click at [688, 147] on icon "button" at bounding box center [688, 147] width 3 height 3
select select "1"
select select "0"
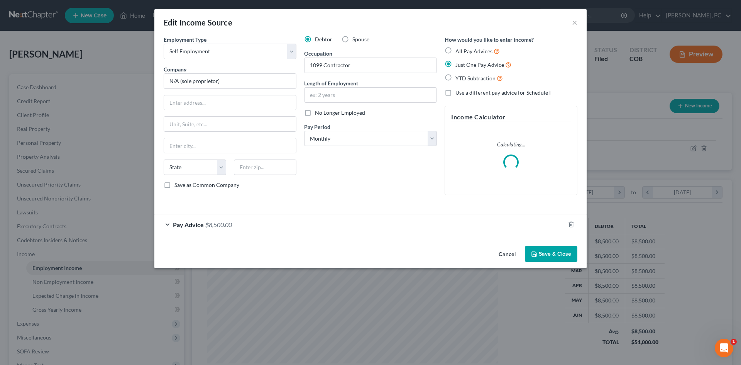
scroll to position [145, 306]
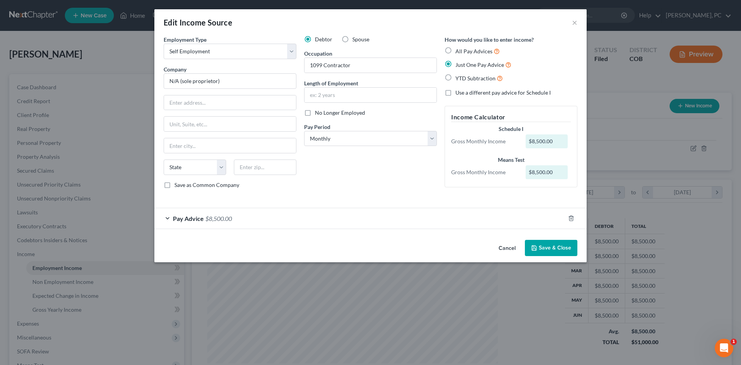
click at [505, 247] on button "Cancel" at bounding box center [507, 247] width 29 height 15
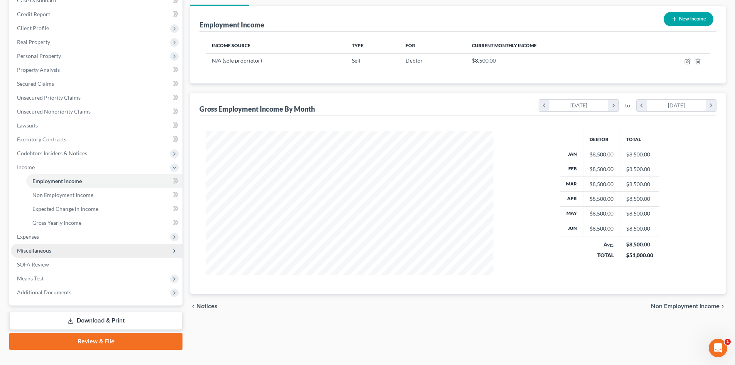
scroll to position [101, 0]
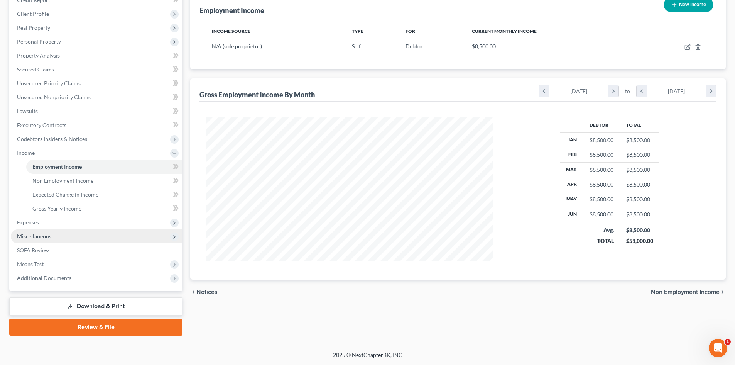
click at [46, 239] on span "Miscellaneous" at bounding box center [34, 236] width 34 height 7
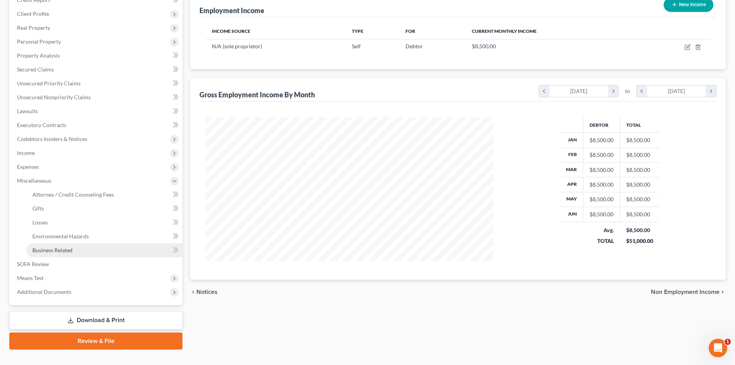
click at [41, 251] on span "Business Related" at bounding box center [52, 250] width 40 height 7
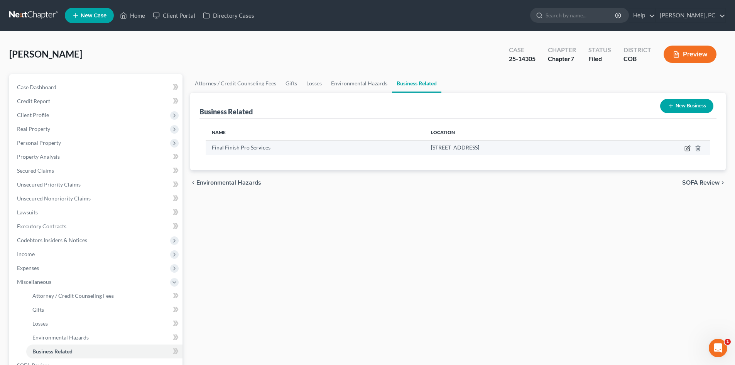
click at [688, 148] on icon "button" at bounding box center [688, 147] width 3 height 3
select select "sole_proprietor"
select select "5"
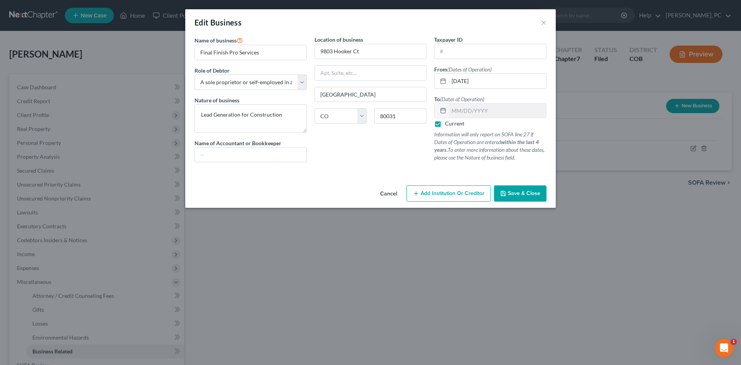
click at [524, 193] on span "Save & Close" at bounding box center [524, 193] width 32 height 7
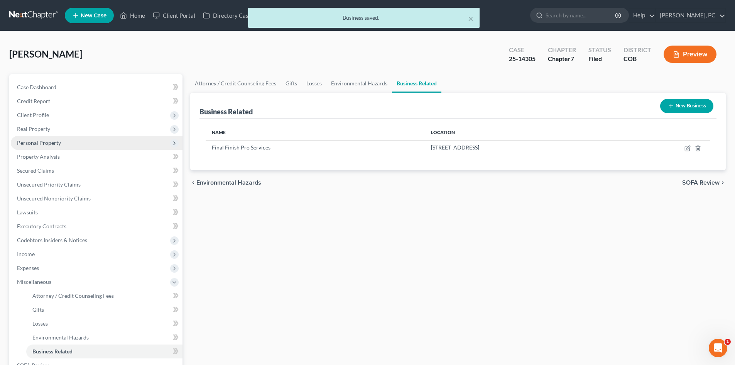
click at [37, 142] on span "Personal Property" at bounding box center [39, 142] width 44 height 7
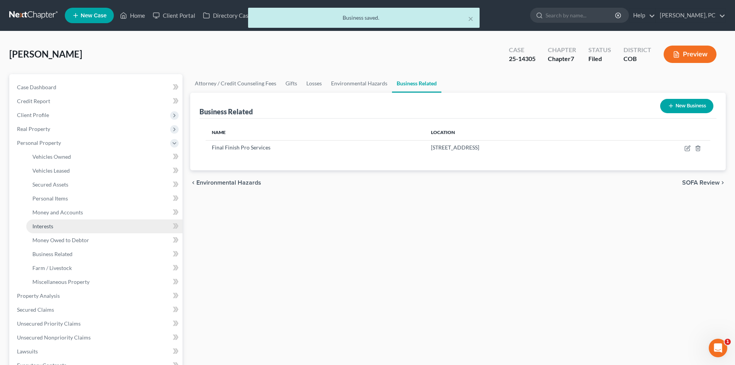
click at [44, 225] on span "Interests" at bounding box center [42, 226] width 21 height 7
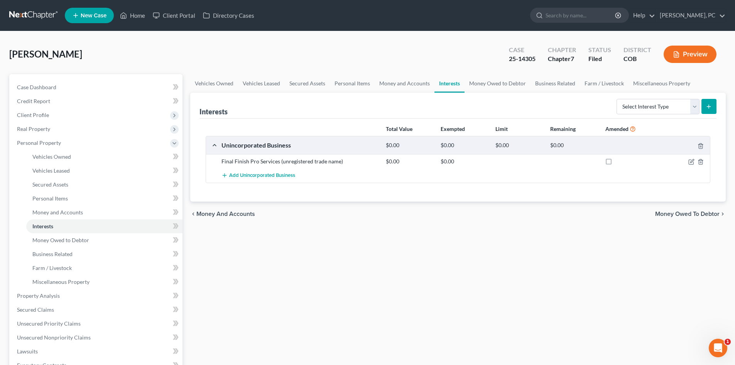
click at [186, 142] on div "Case Dashboard Payments Invoices Payments Payments Credit Report Client Profile" at bounding box center [95, 297] width 181 height 446
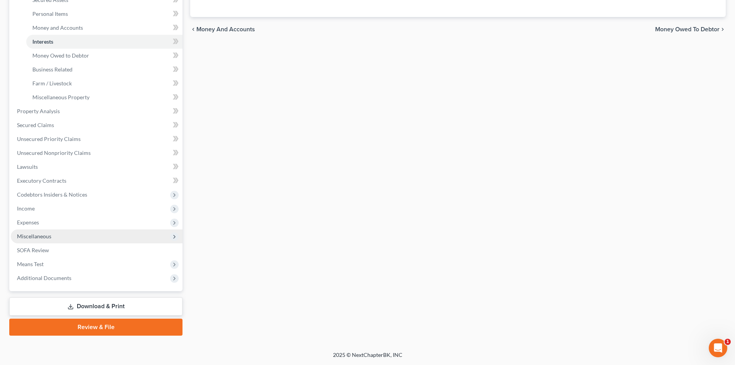
drag, startPoint x: 33, startPoint y: 232, endPoint x: 35, endPoint y: 240, distance: 8.3
click at [33, 232] on span "Miscellaneous" at bounding box center [97, 236] width 172 height 14
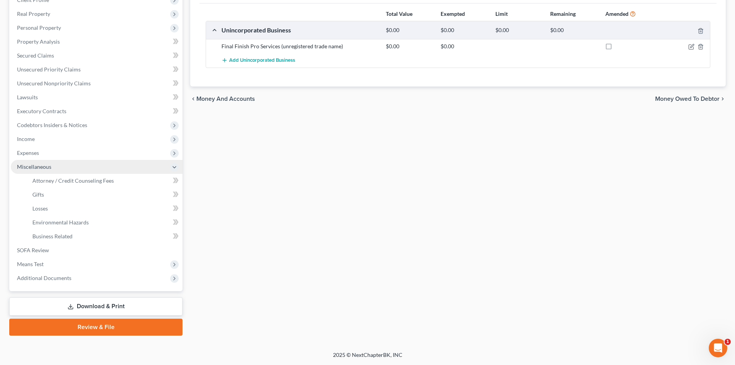
scroll to position [115, 0]
click at [37, 208] on span "Losses" at bounding box center [39, 208] width 15 height 7
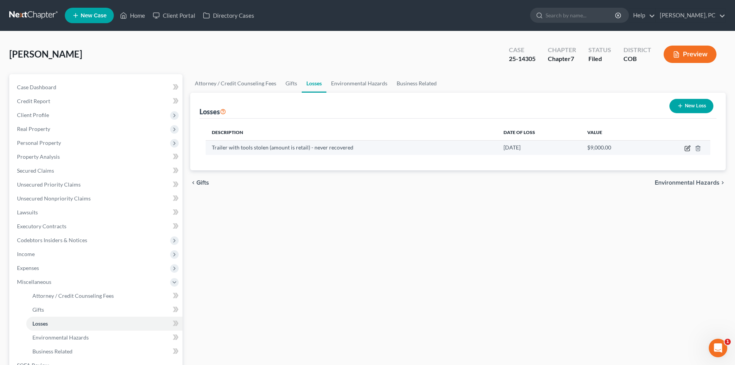
click at [688, 147] on icon "button" at bounding box center [688, 148] width 6 height 6
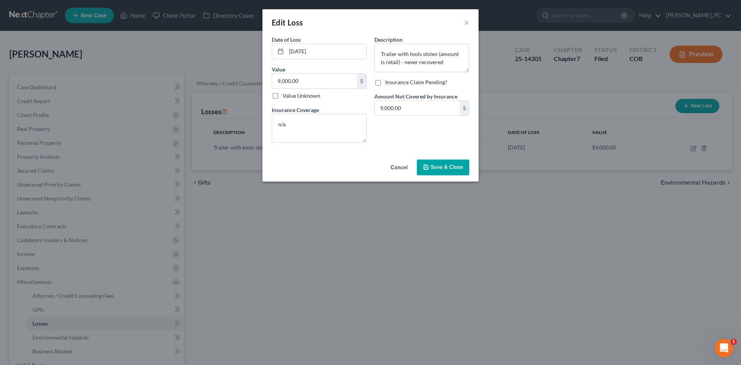
click at [433, 162] on button "Save & Close" at bounding box center [443, 167] width 52 height 16
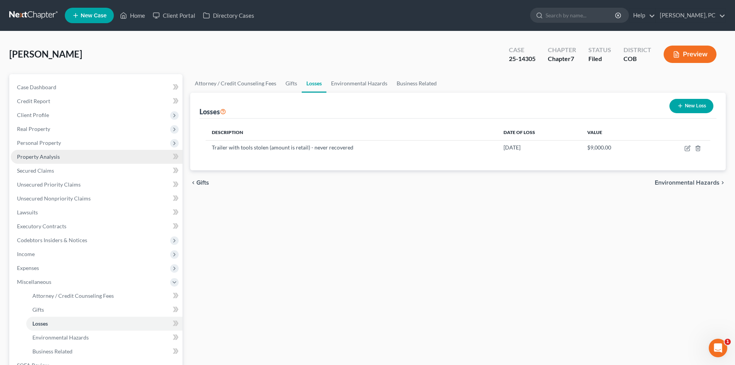
drag, startPoint x: 37, startPoint y: 141, endPoint x: 51, endPoint y: 150, distance: 16.2
click at [37, 141] on span "Personal Property" at bounding box center [39, 142] width 44 height 7
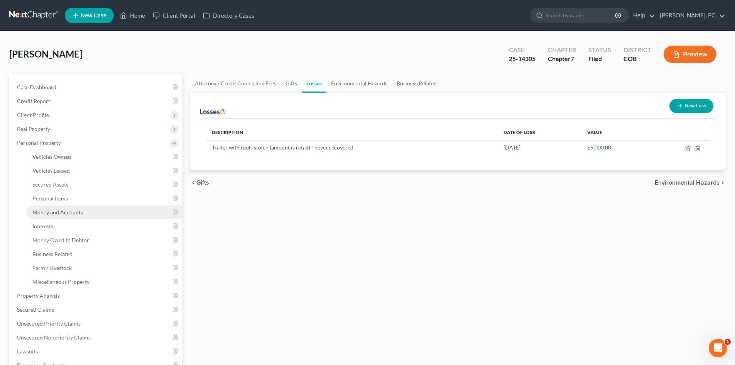
click at [49, 212] on span "Money and Accounts" at bounding box center [57, 212] width 51 height 7
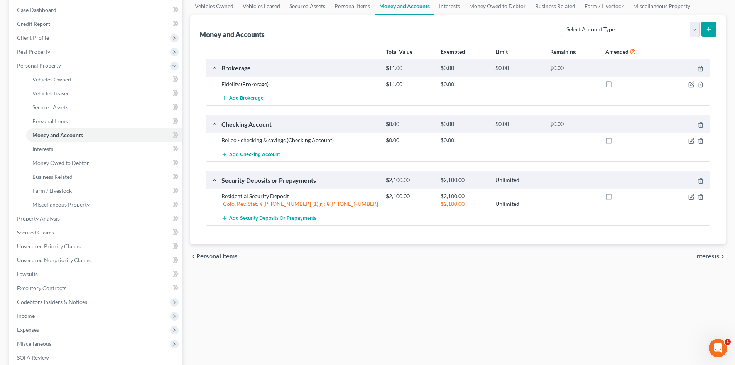
scroll to position [116, 0]
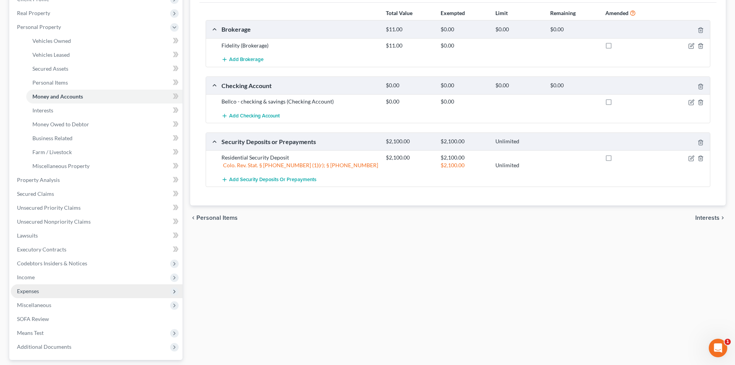
click at [30, 292] on span "Expenses" at bounding box center [28, 291] width 22 height 7
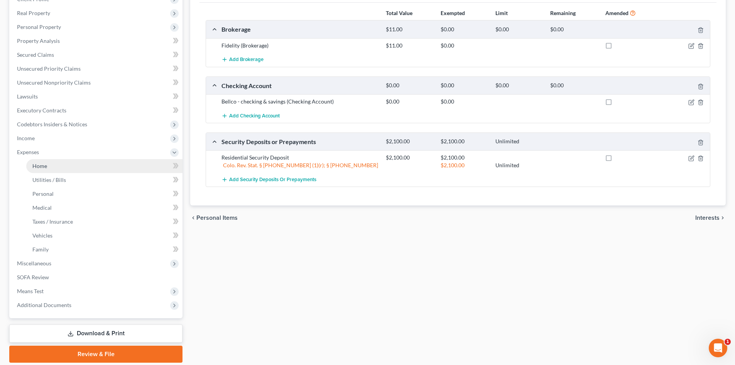
click at [43, 161] on link "Home" at bounding box center [104, 166] width 156 height 14
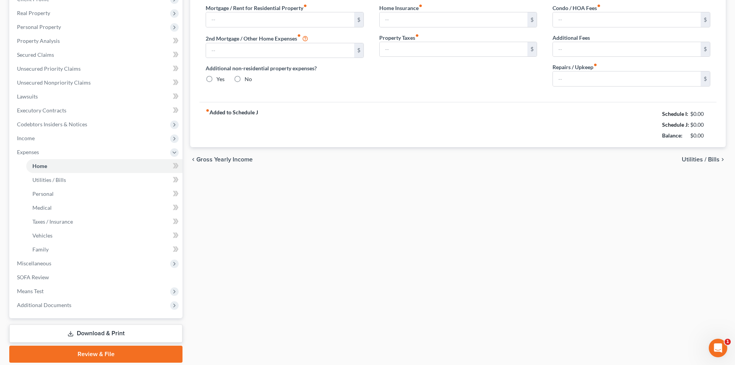
scroll to position [3, 0]
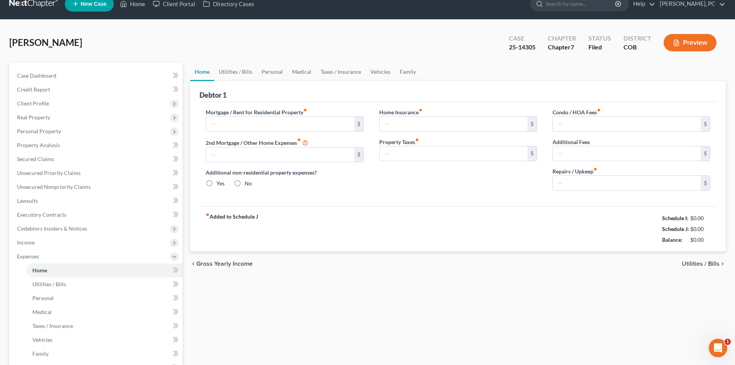
type input "2,625.00"
type input "0.00"
radio input "true"
type input "25.00"
type input "0.00"
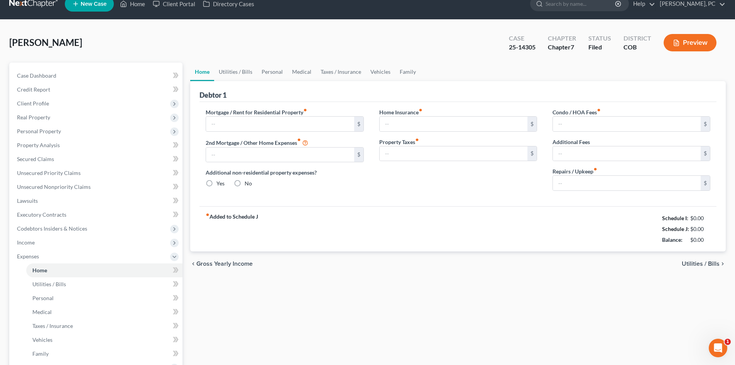
type input "0.00"
type input "50.00"
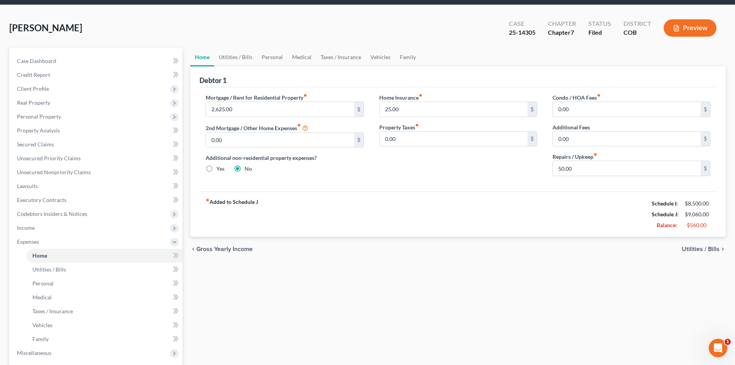
scroll to position [0, 0]
